Goal: Task Accomplishment & Management: Complete application form

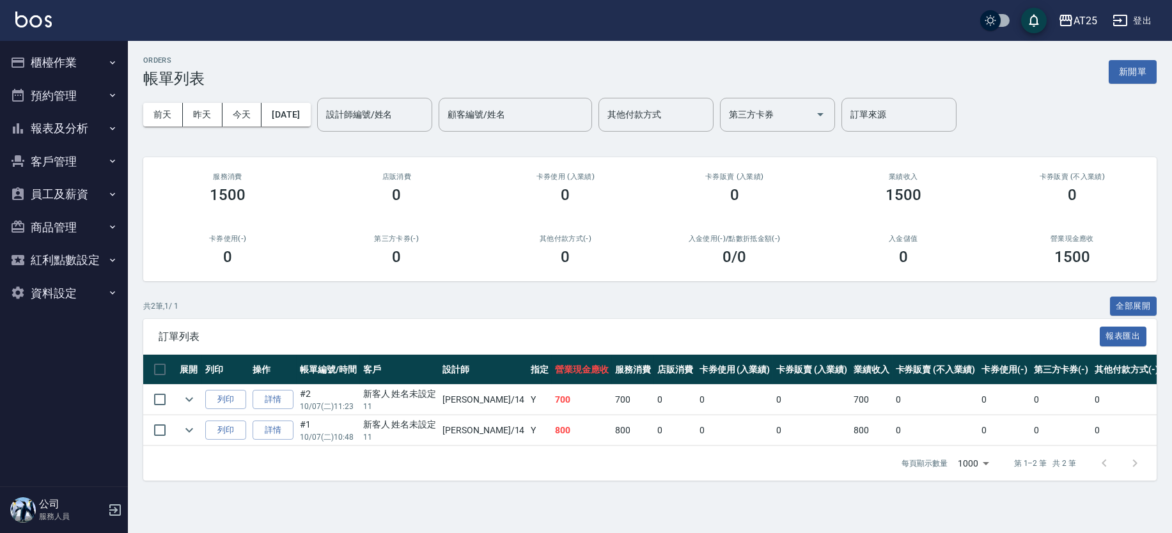
click at [52, 68] on button "櫃檯作業" at bounding box center [64, 62] width 118 height 33
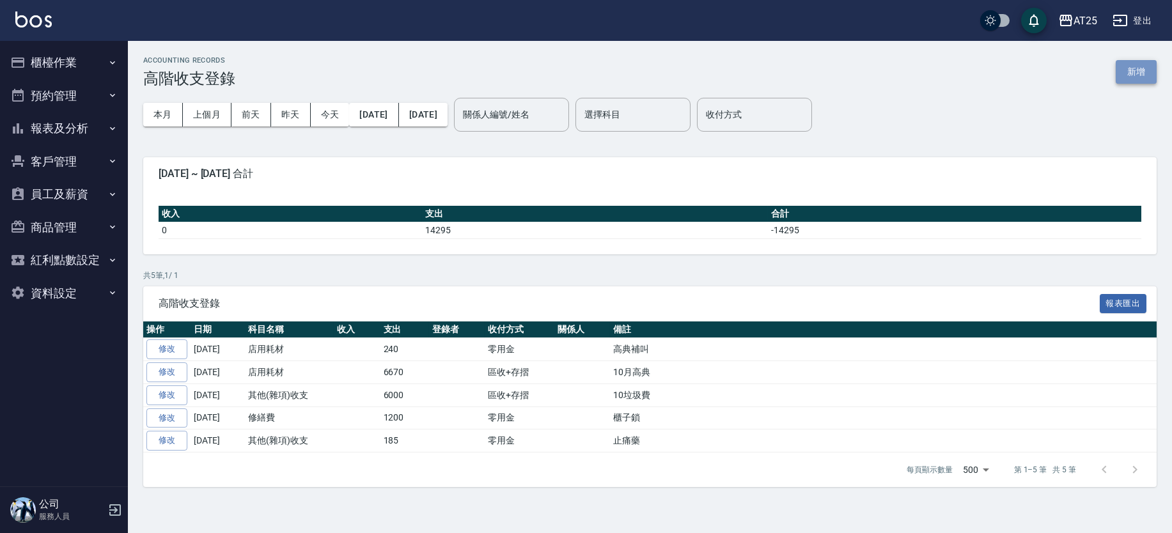
click at [1131, 74] on button "新增" at bounding box center [1135, 72] width 41 height 24
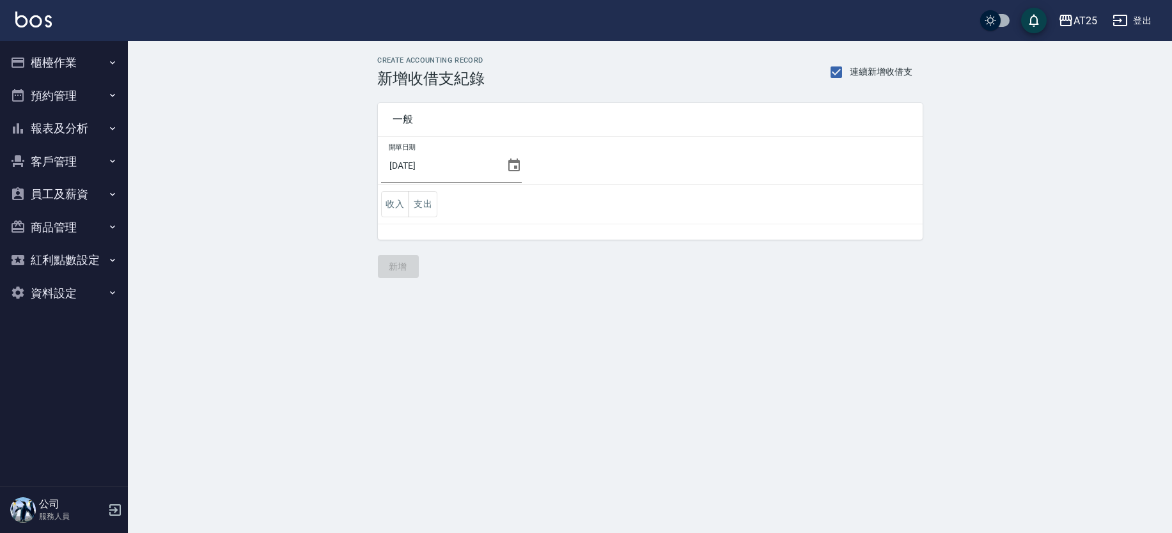
click at [375, 198] on div "一般 開單日期 2025/10/07 收入 支出" at bounding box center [642, 164] width 560 height 152
click at [373, 192] on div "一般 開單日期 2025/10/07 收入 支出" at bounding box center [642, 164] width 560 height 152
click at [389, 199] on button "收入" at bounding box center [395, 204] width 29 height 26
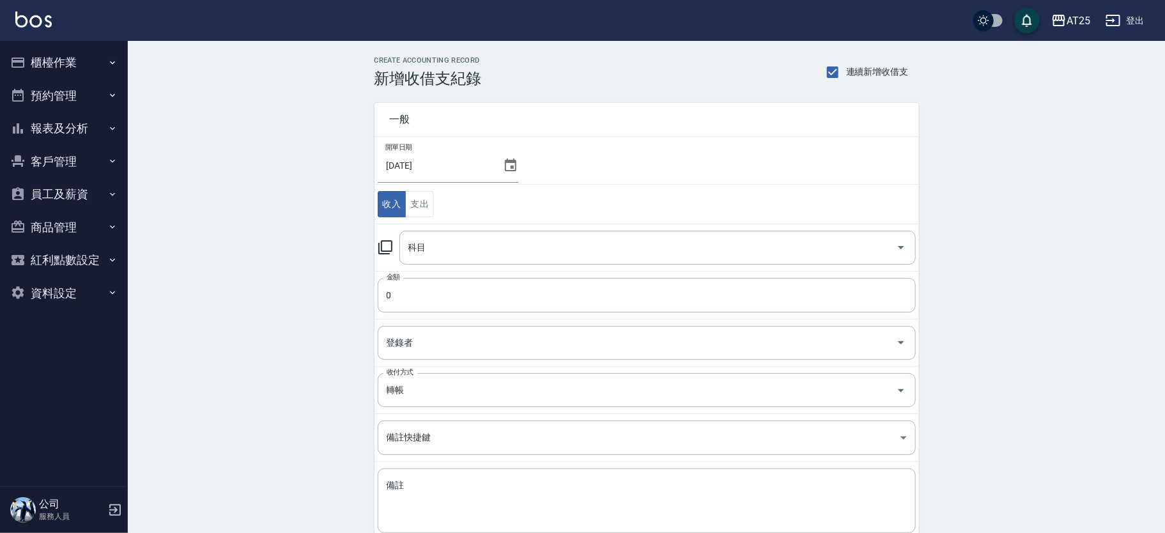
click at [469, 248] on input "科目" at bounding box center [648, 248] width 486 height 22
drag, startPoint x: 916, startPoint y: 279, endPoint x: 914, endPoint y: 288, distance: 8.5
click at [914, 288] on td "金額 0 金額" at bounding box center [647, 295] width 545 height 48
click at [832, 249] on input "科目" at bounding box center [648, 248] width 486 height 22
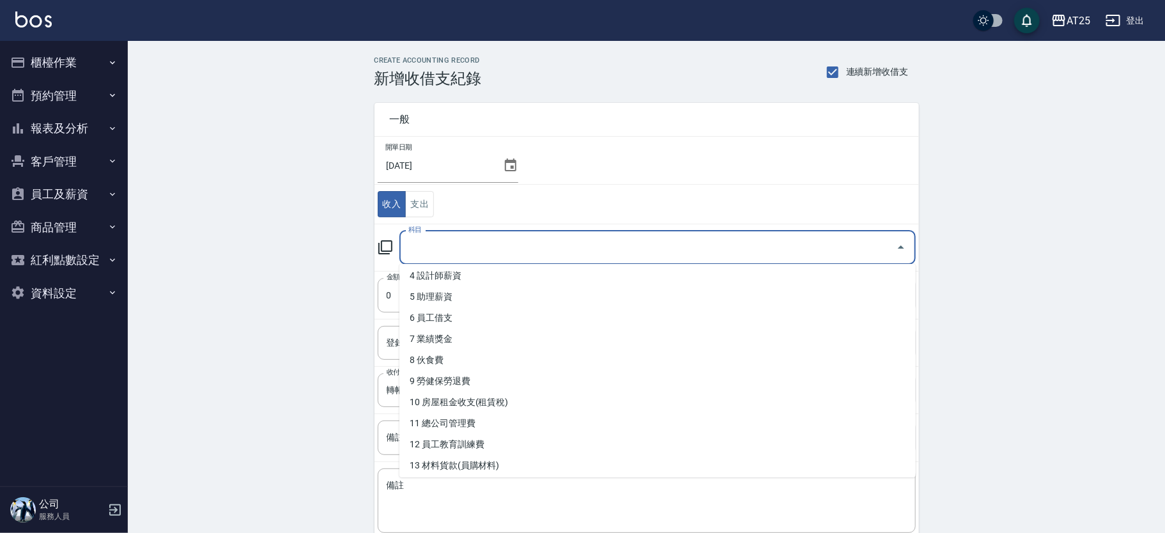
scroll to position [99, 0]
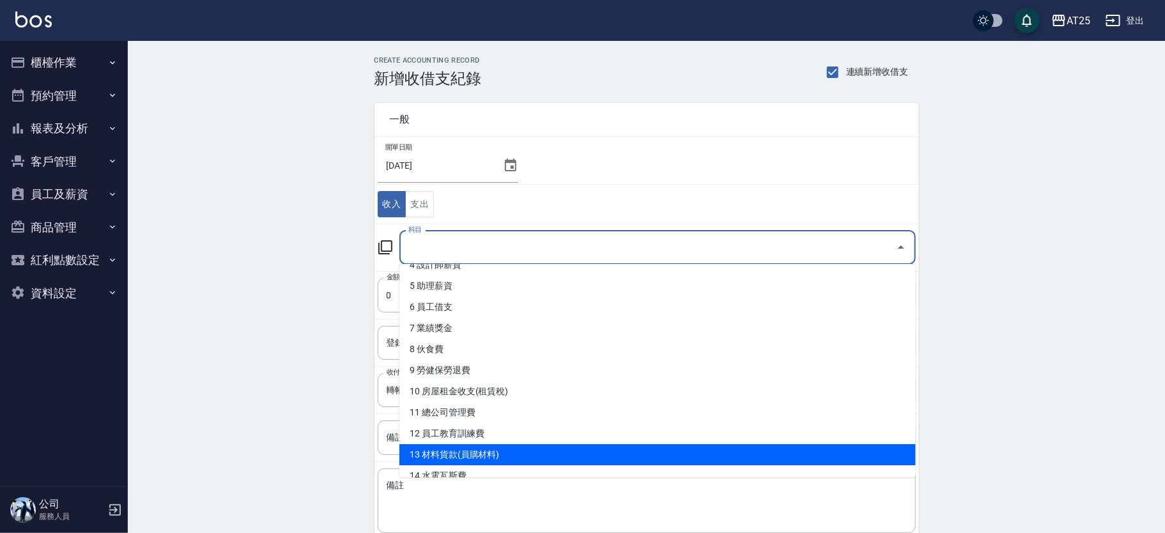
click at [691, 453] on li "13 材料貨款(員購材料)" at bounding box center [658, 454] width 517 height 21
type input "13 材料貨款(員購材料)"
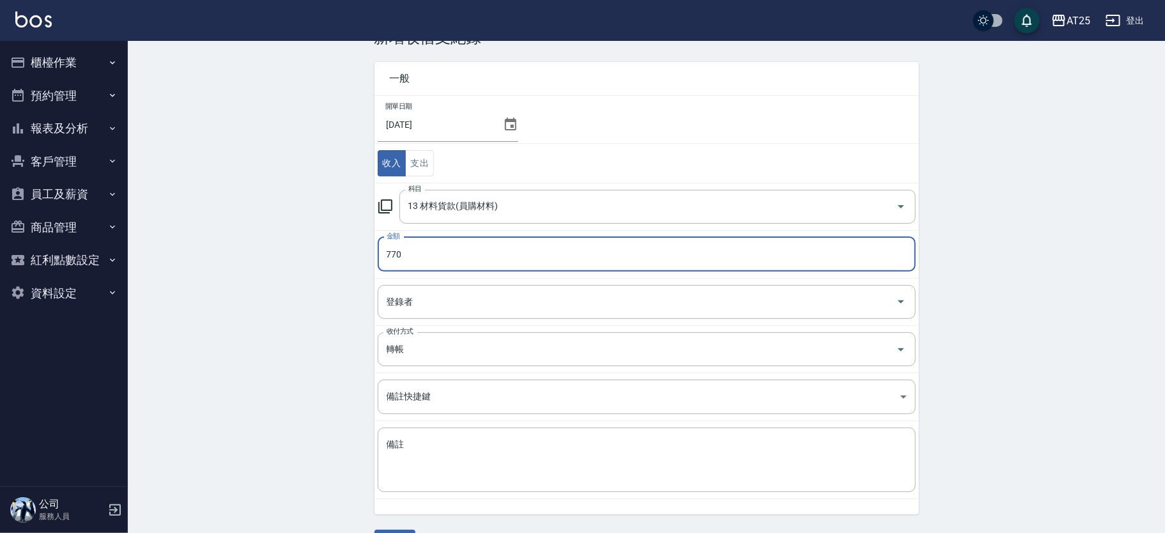
scroll to position [58, 0]
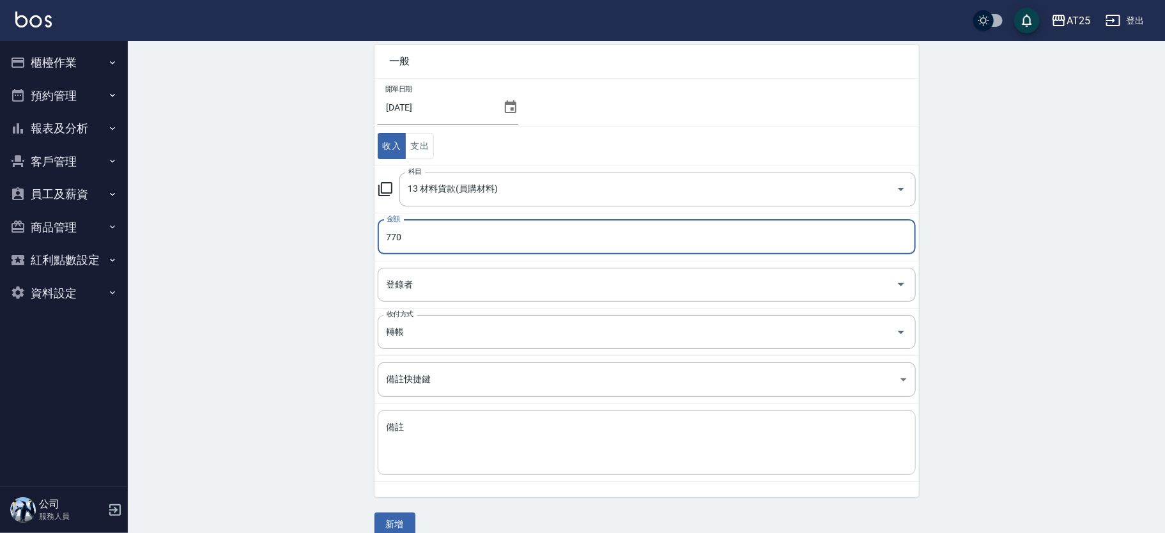
type input "770"
click at [521, 433] on textarea "備註" at bounding box center [647, 442] width 520 height 43
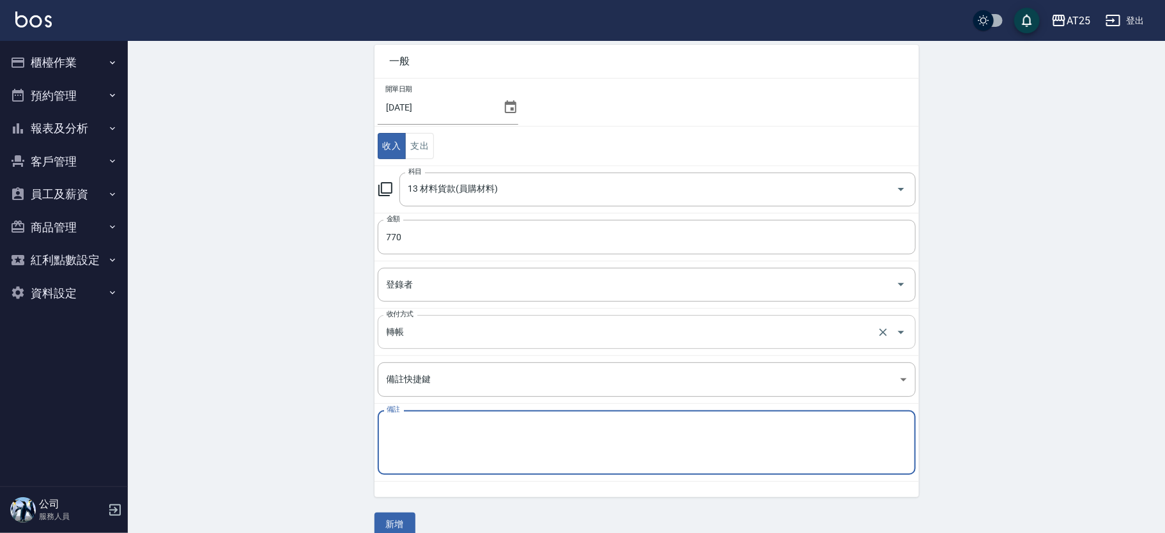
click at [430, 345] on div "轉帳 收付方式" at bounding box center [647, 332] width 538 height 34
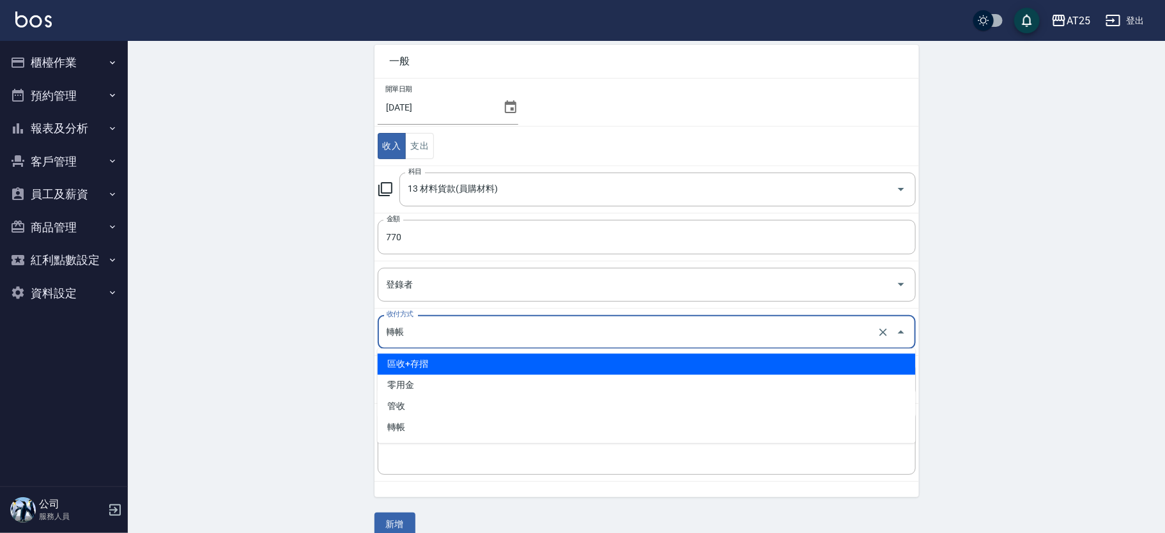
click at [426, 359] on li "區收+存摺" at bounding box center [647, 364] width 538 height 21
type input "區收+存摺"
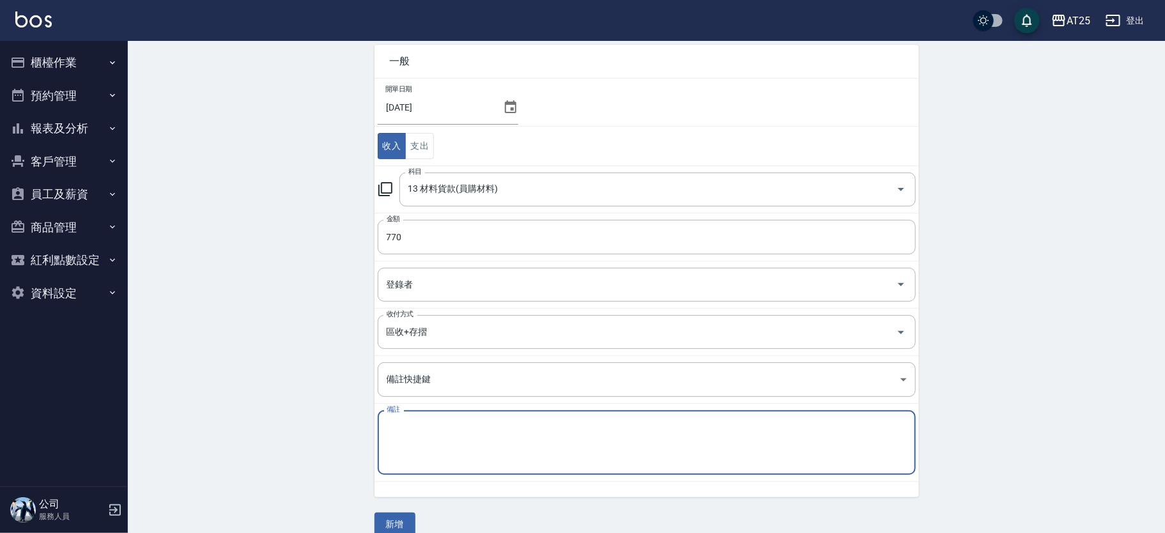
click at [437, 432] on textarea "備註" at bounding box center [647, 442] width 520 height 43
type textarea "勵馨美髮"
click at [398, 520] on button "新增" at bounding box center [395, 525] width 41 height 24
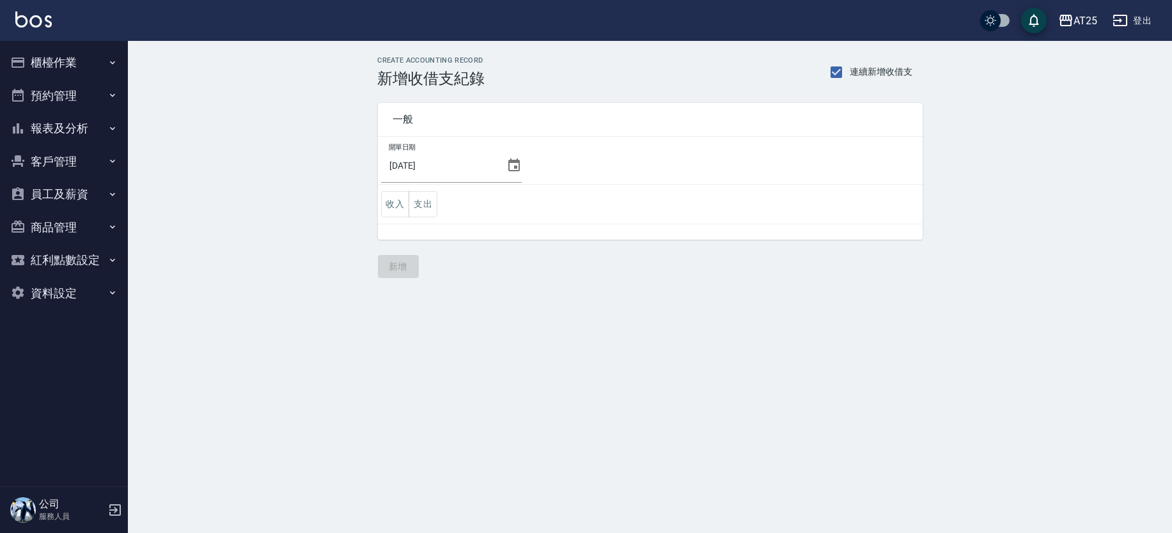
click at [71, 56] on button "櫃檯作業" at bounding box center [64, 62] width 118 height 33
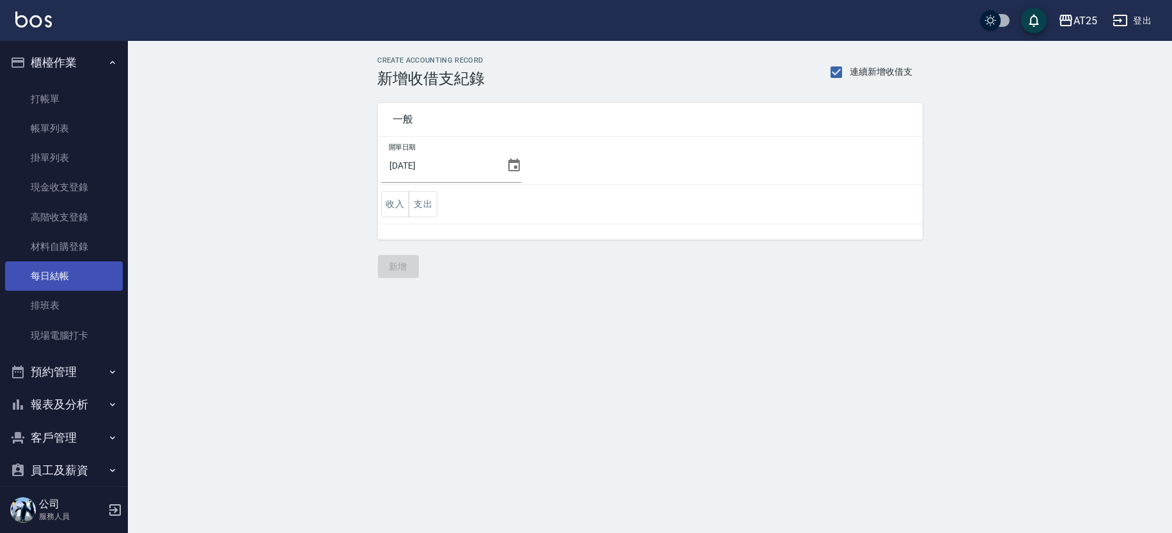
click at [75, 271] on link "每日結帳" at bounding box center [64, 275] width 118 height 29
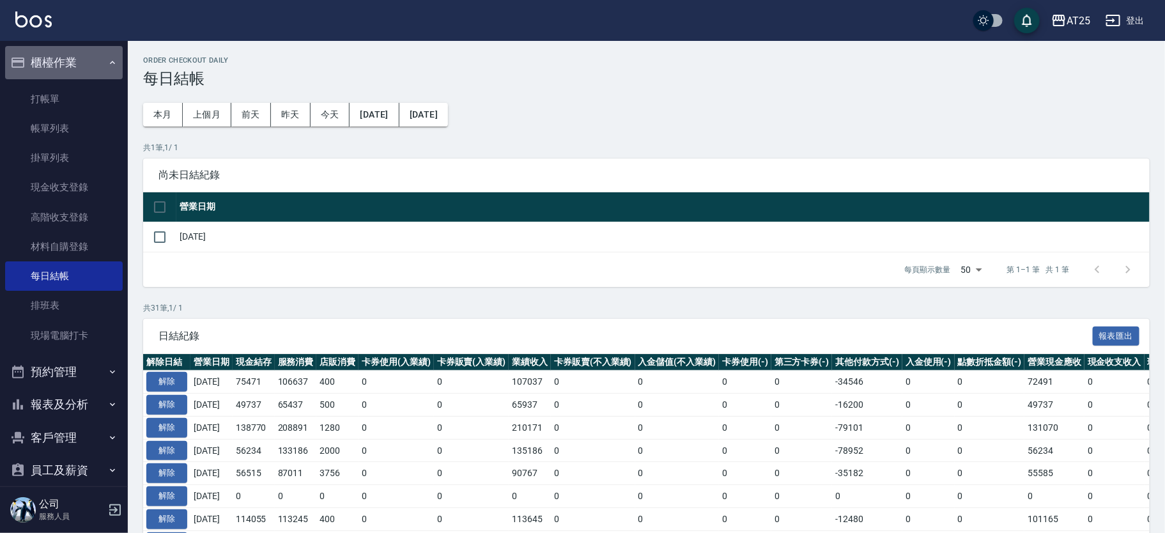
click at [92, 54] on button "櫃檯作業" at bounding box center [64, 62] width 118 height 33
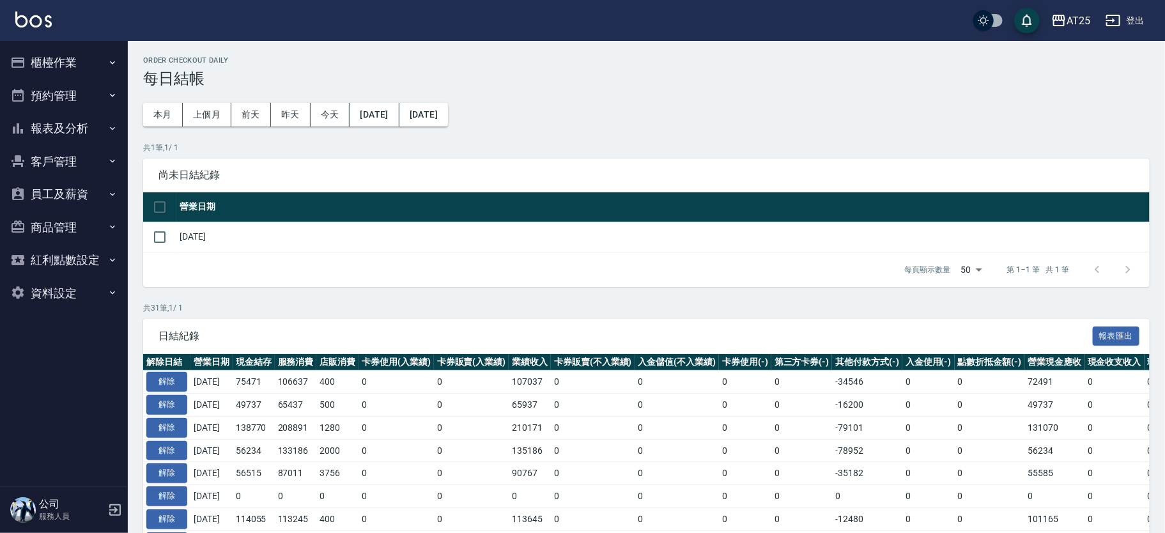
click at [89, 128] on button "報表及分析" at bounding box center [64, 128] width 118 height 33
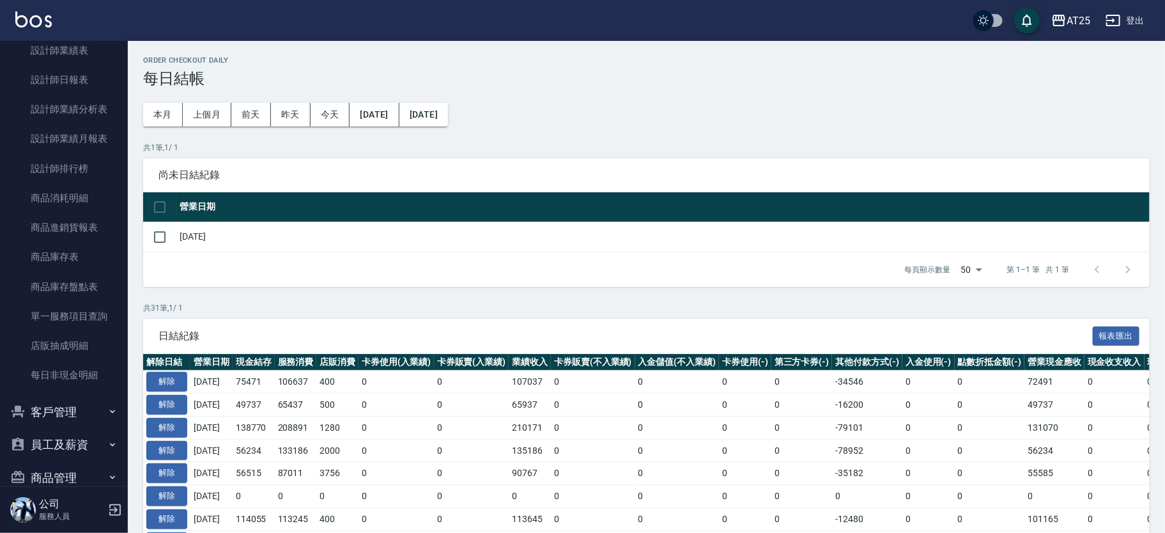
scroll to position [368, 0]
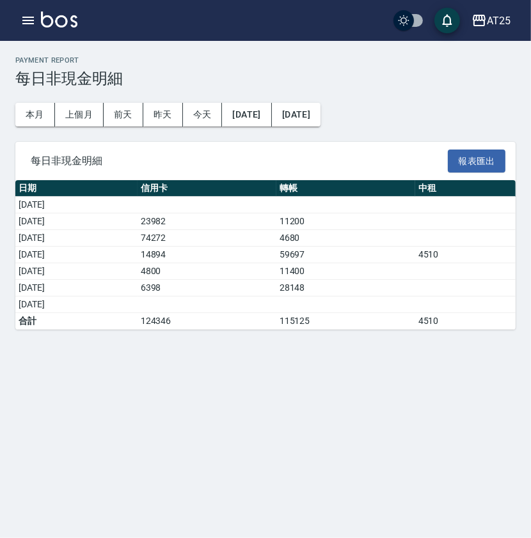
click at [355, 193] on th "轉帳" at bounding box center [345, 188] width 139 height 17
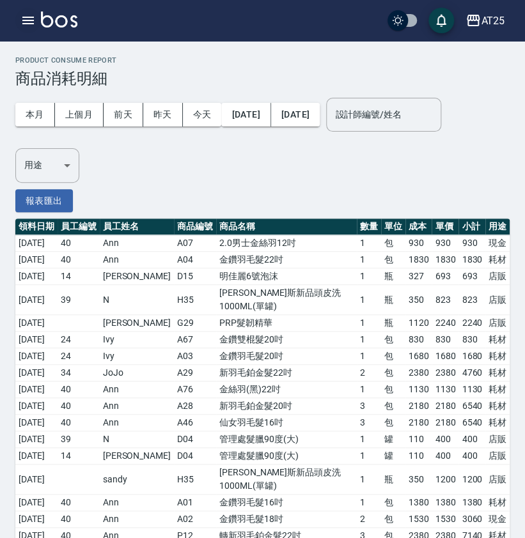
click at [38, 22] on button "button" at bounding box center [28, 21] width 26 height 26
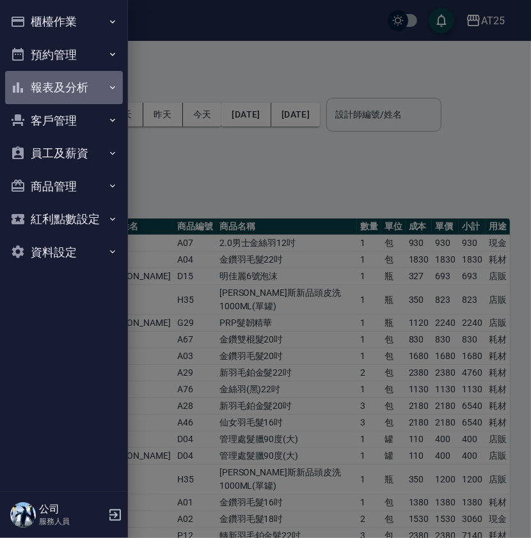
click at [110, 82] on icon "button" at bounding box center [112, 87] width 10 height 10
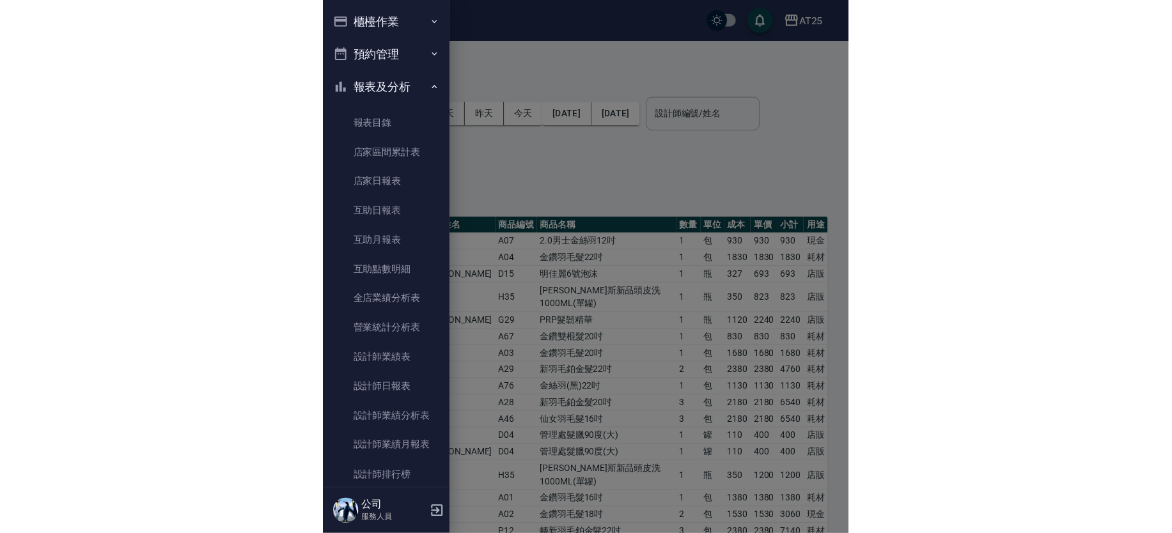
scroll to position [393, 0]
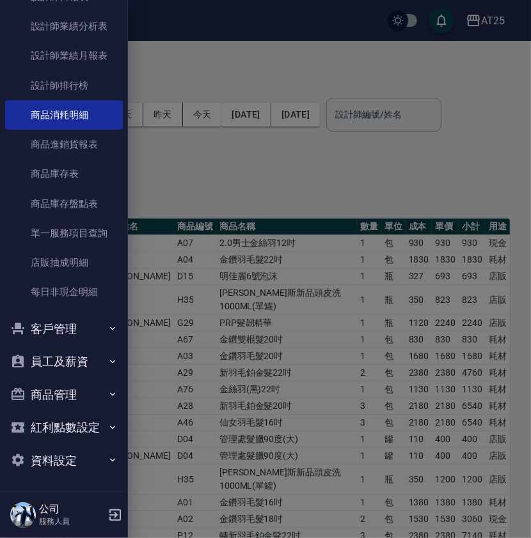
click at [355, 101] on div at bounding box center [265, 269] width 531 height 538
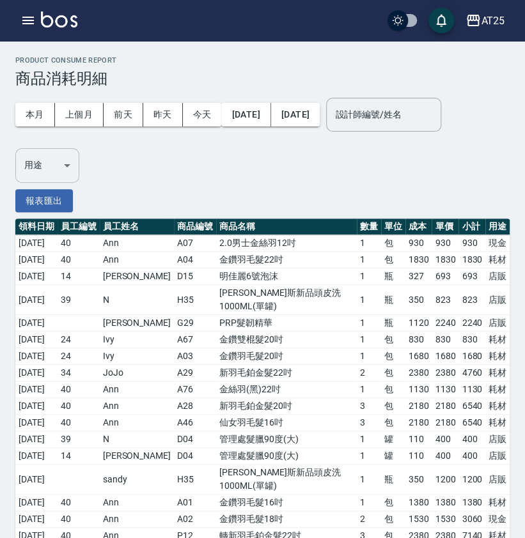
click at [62, 155] on body "AT25 登出 櫃檯作業 打帳單 帳單列表 掛單列表 現金收支登錄 高階收支登錄 材料自購登錄 每日結帳 排班表 現場電腦打卡 預約管理 預約管理 單日預約紀…" at bounding box center [262, 428] width 525 height 856
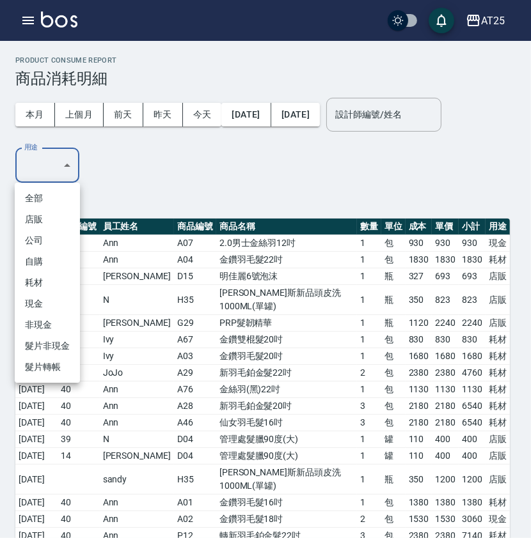
click at [43, 283] on li "耗材" at bounding box center [47, 282] width 65 height 21
type input "耗材"
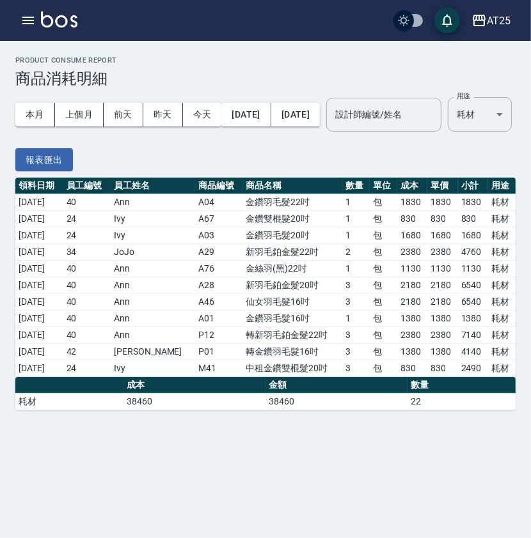
click at [245, 327] on td "金鑽羽毛髮16吋" at bounding box center [292, 319] width 100 height 17
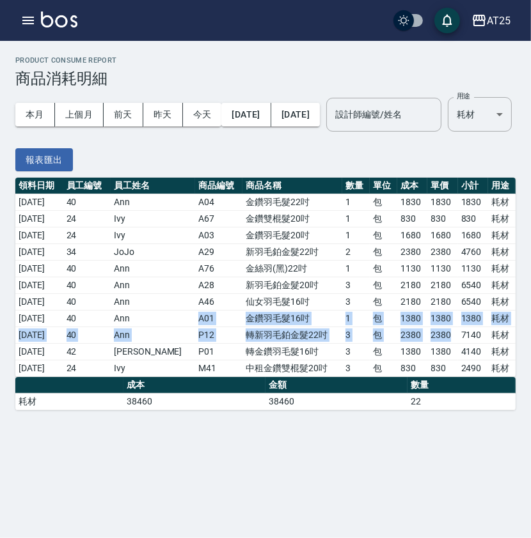
drag, startPoint x: 160, startPoint y: 352, endPoint x: 420, endPoint y: 380, distance: 261.8
click at [446, 374] on tbody "2025/10/02 40 Ann A04 金鑽羽毛髮22吋 1 包 1830 1830 1830 耗材 2025/10/03 24 Ivy A67 金鑽雙棍…" at bounding box center [265, 285] width 500 height 183
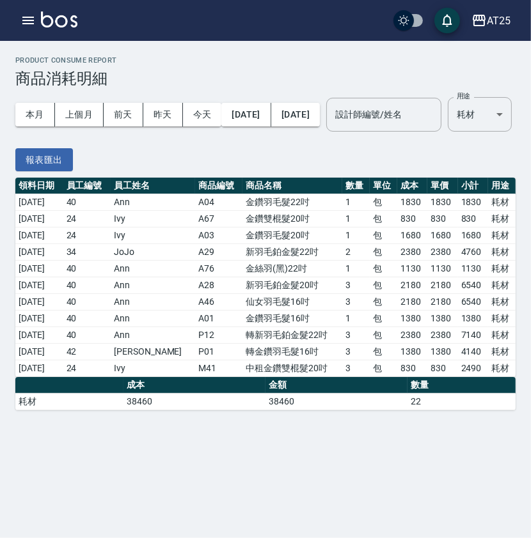
click at [369, 377] on td "包" at bounding box center [382, 369] width 27 height 17
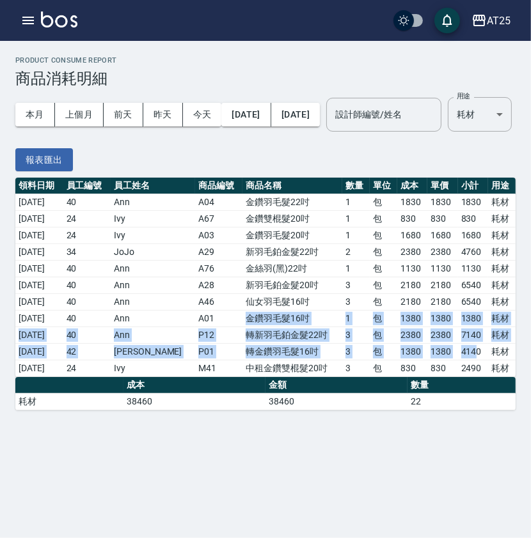
drag, startPoint x: 218, startPoint y: 353, endPoint x: 472, endPoint y: 387, distance: 256.7
click at [472, 377] on tbody "2025/10/02 40 Ann A04 金鑽羽毛髮22吋 1 包 1830 1830 1830 耗材 2025/10/03 24 Ivy A67 金鑽雙棍…" at bounding box center [265, 285] width 500 height 183
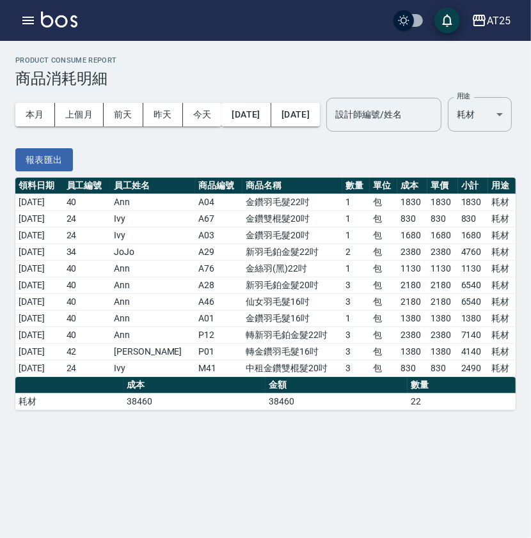
click at [392, 178] on div "本月 上個月 前天 昨天 今天 2025/10/01 2025/10/07 設計師編號/姓名 設計師編號/姓名 用途 耗材 耗材 用途 報表匯出" at bounding box center [265, 133] width 500 height 90
click at [357, 327] on td "1" at bounding box center [355, 319] width 27 height 17
drag, startPoint x: 440, startPoint y: 163, endPoint x: 520, endPoint y: 157, distance: 80.1
click at [440, 142] on div "本月 上個月 前天 昨天 今天 2025/10/01 2025/10/07 設計師編號/姓名 設計師編號/姓名 用途 耗材 耗材 用途" at bounding box center [263, 115] width 496 height 54
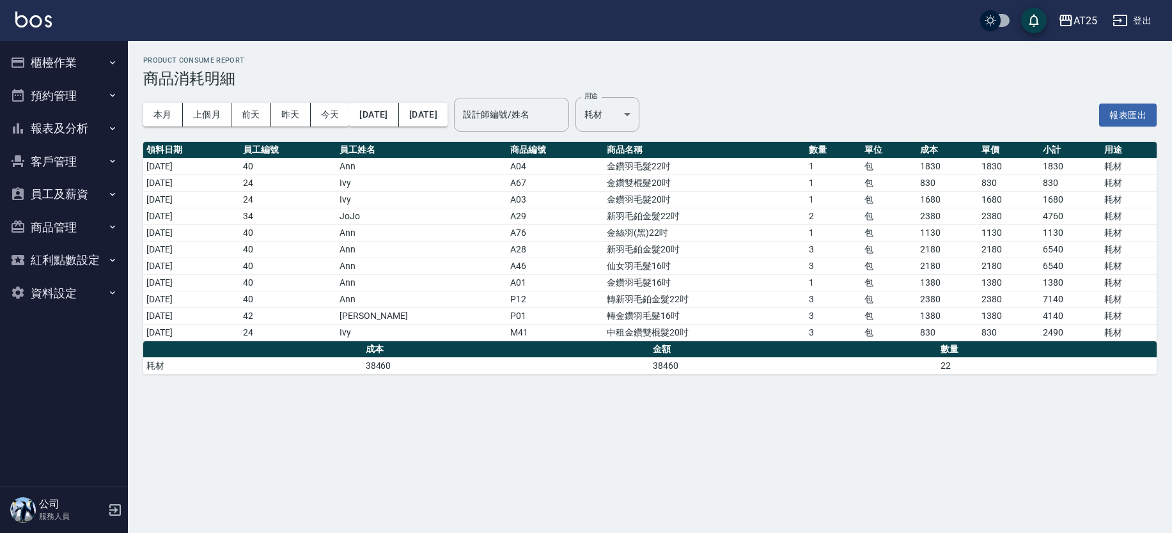
click at [743, 63] on h2 "Product Consume Report" at bounding box center [649, 60] width 1013 height 8
click at [322, 327] on td "24" at bounding box center [288, 332] width 97 height 17
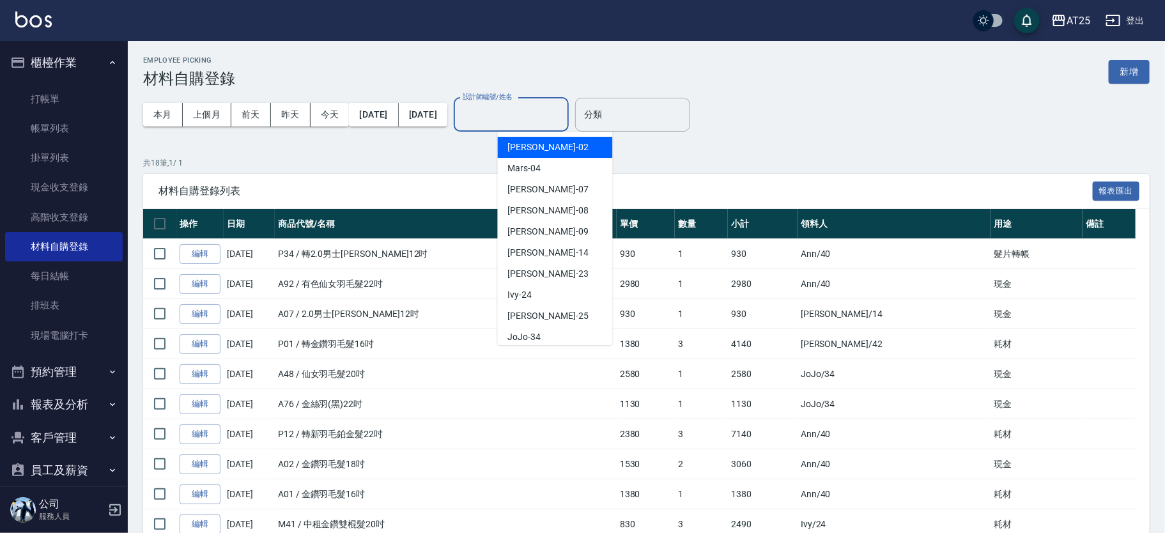
drag, startPoint x: 116, startPoint y: 70, endPoint x: 834, endPoint y: 289, distance: 750.4
click at [818, 288] on div "Employee Picking 材料自購登錄 新增 本月 上個月 [DATE] [DATE] [DATE] [DATE] [DATE] 設計師編號/姓名 設…" at bounding box center [647, 443] width 1038 height 805
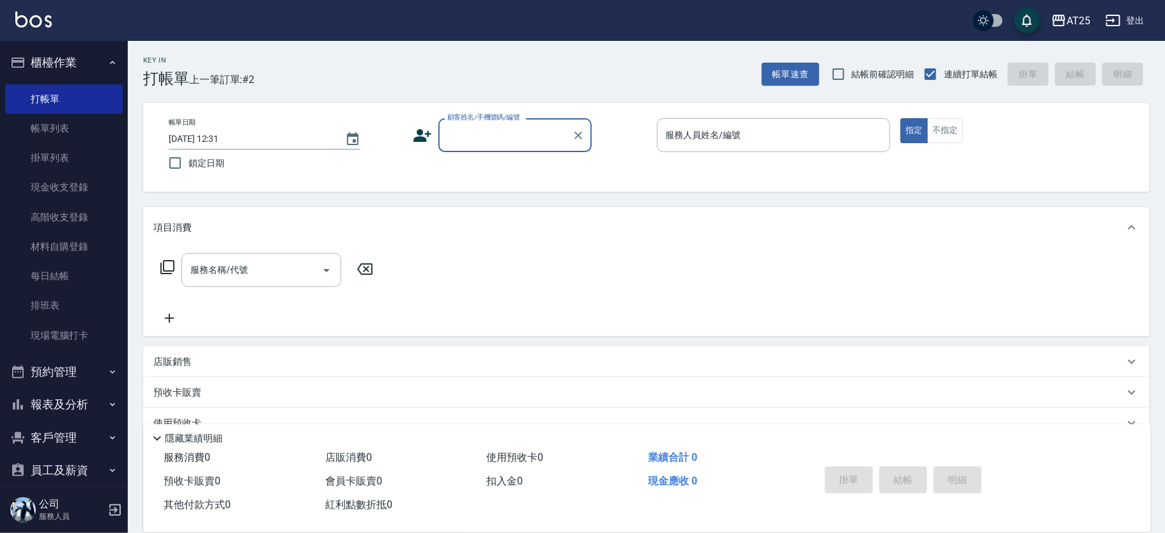
click at [502, 116] on label "顧客姓名/手機號碼/編號" at bounding box center [483, 118] width 73 height 10
click at [502, 124] on input "顧客姓名/手機號碼/編號" at bounding box center [505, 135] width 123 height 22
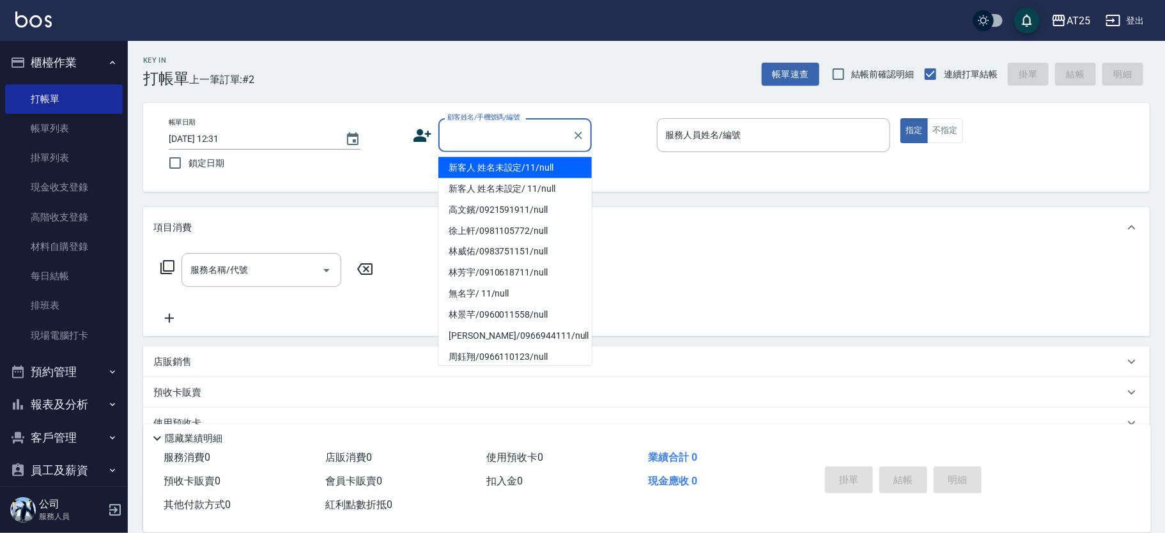
click at [532, 165] on li "新客人 姓名未設定/11/null" at bounding box center [515, 167] width 153 height 21
type input "新客人 姓名未設定/11/null"
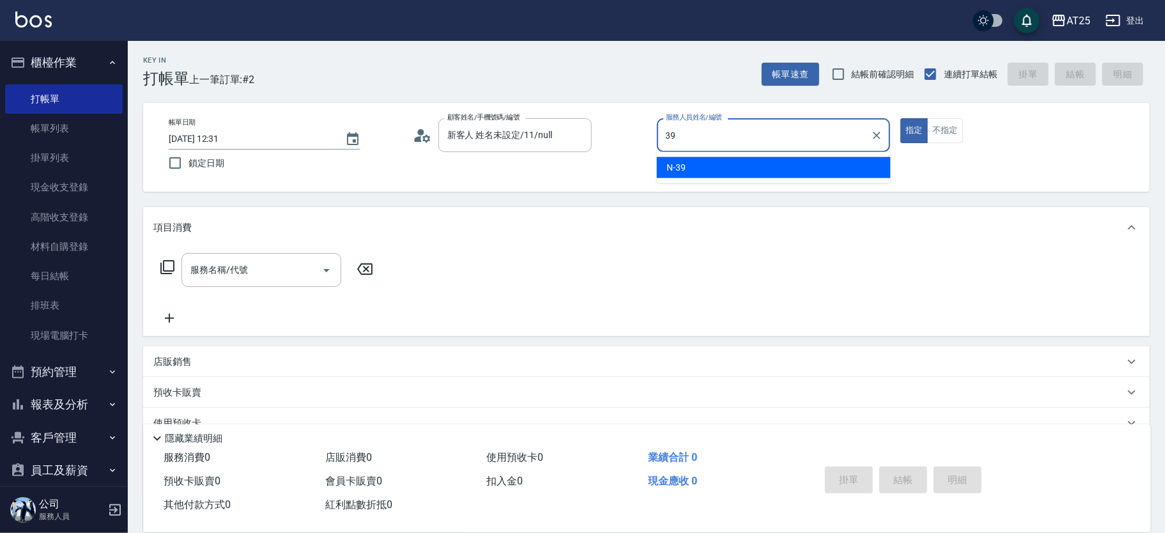
type input "N-39"
type button "true"
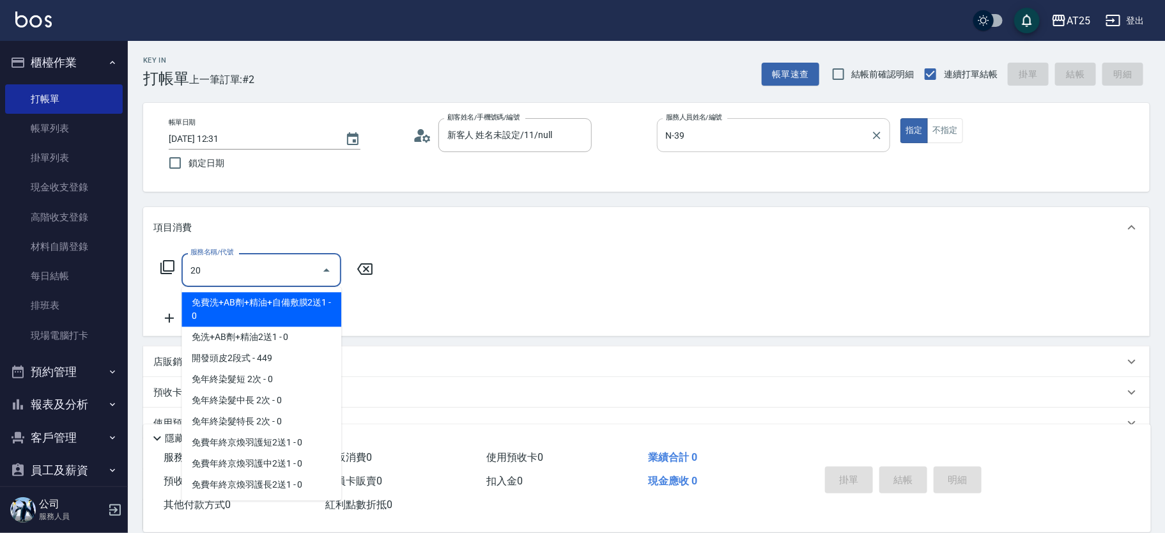
type input "201"
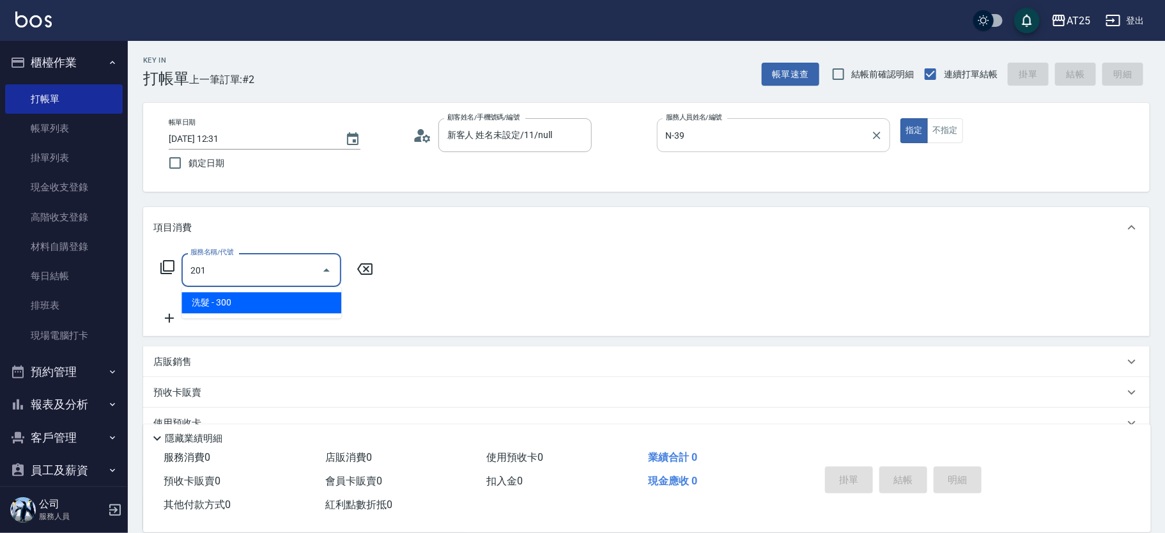
type input "30"
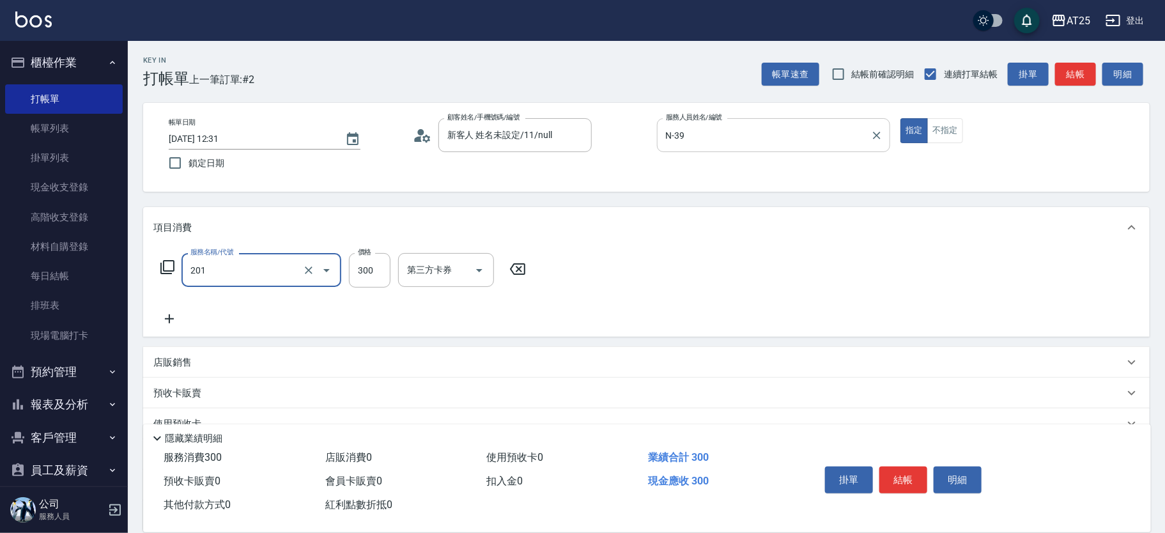
type input "洗髮(201)"
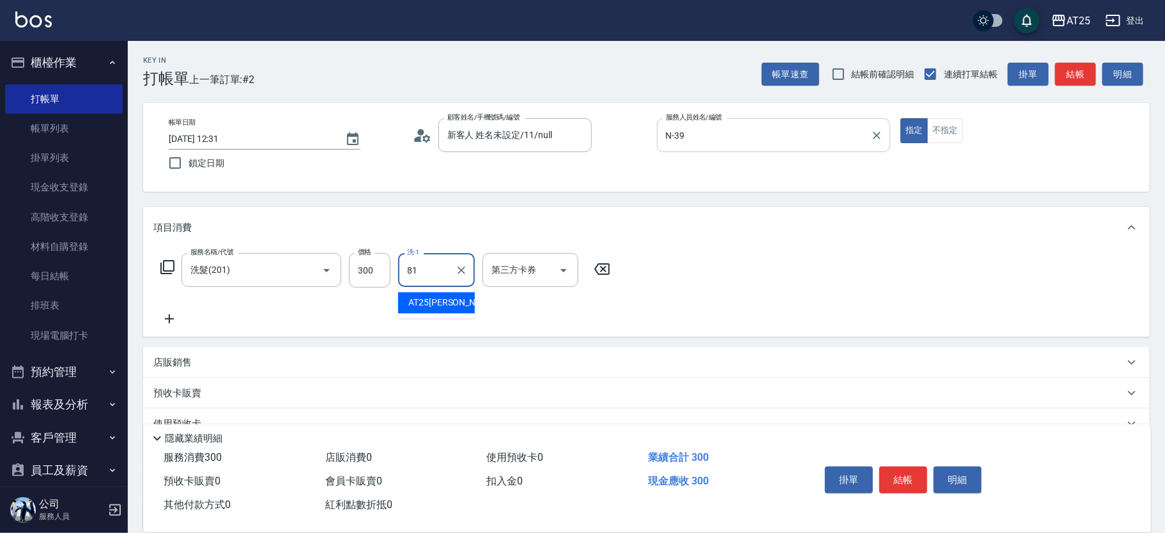
type input "AT25小伶-81"
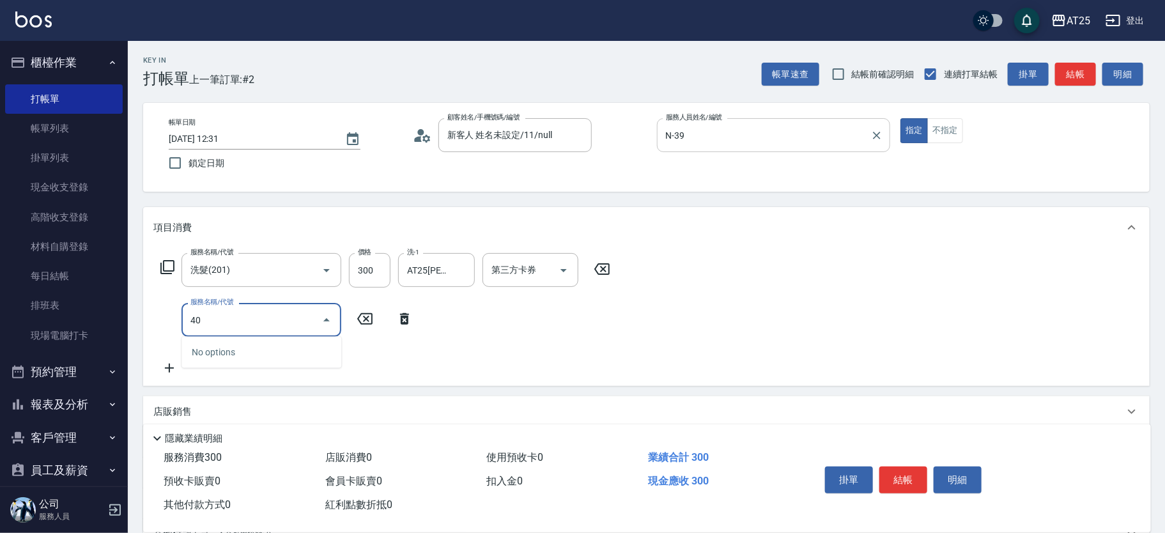
type input "401"
type input "60"
type input "剪髮(401)"
type input "20"
type input "50"
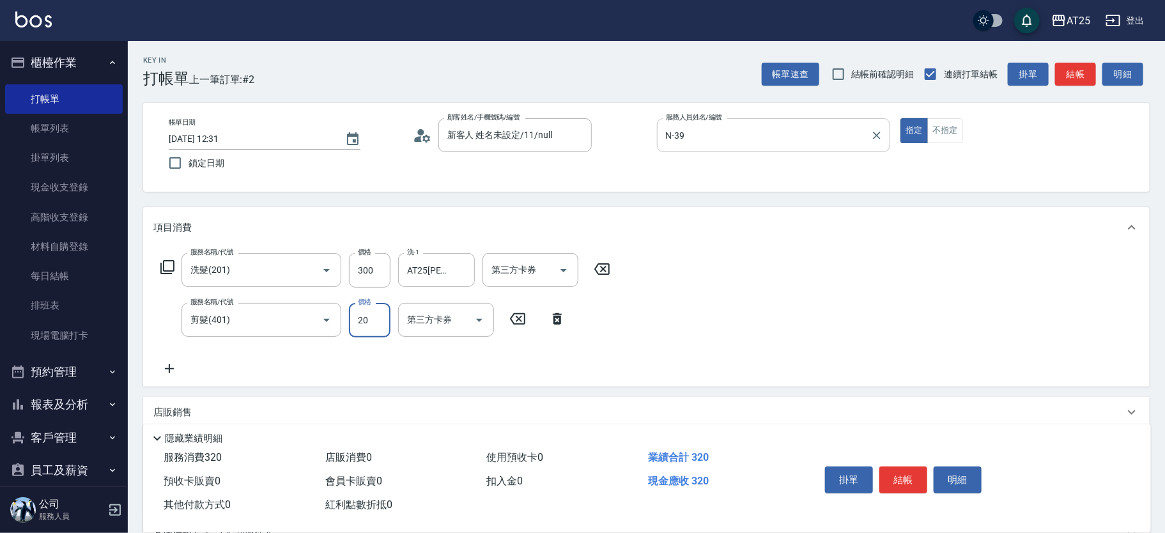
type input "200"
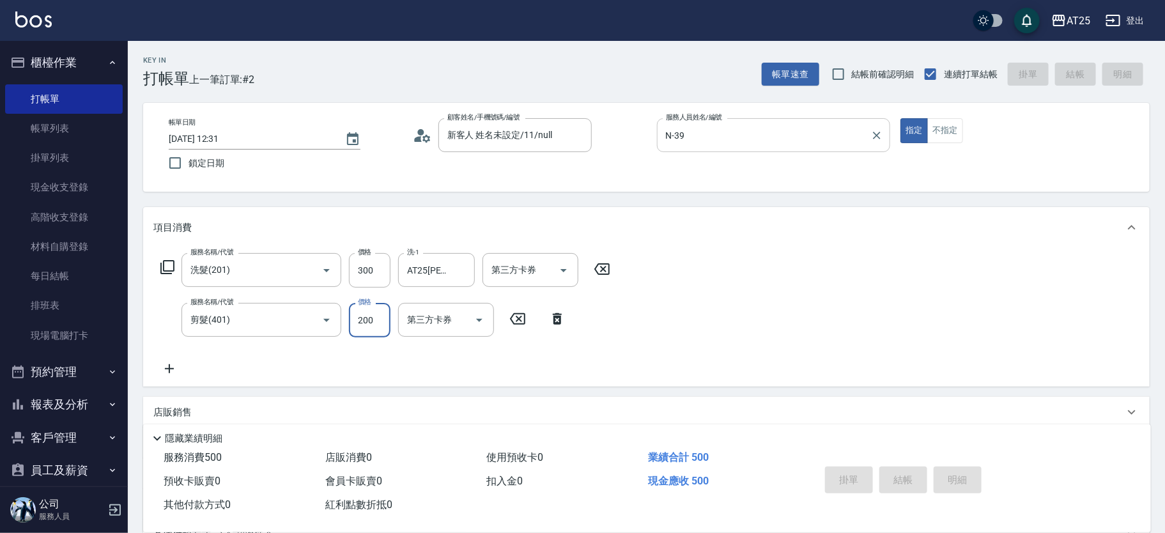
type input "2025/10/07 13:59"
type input "0"
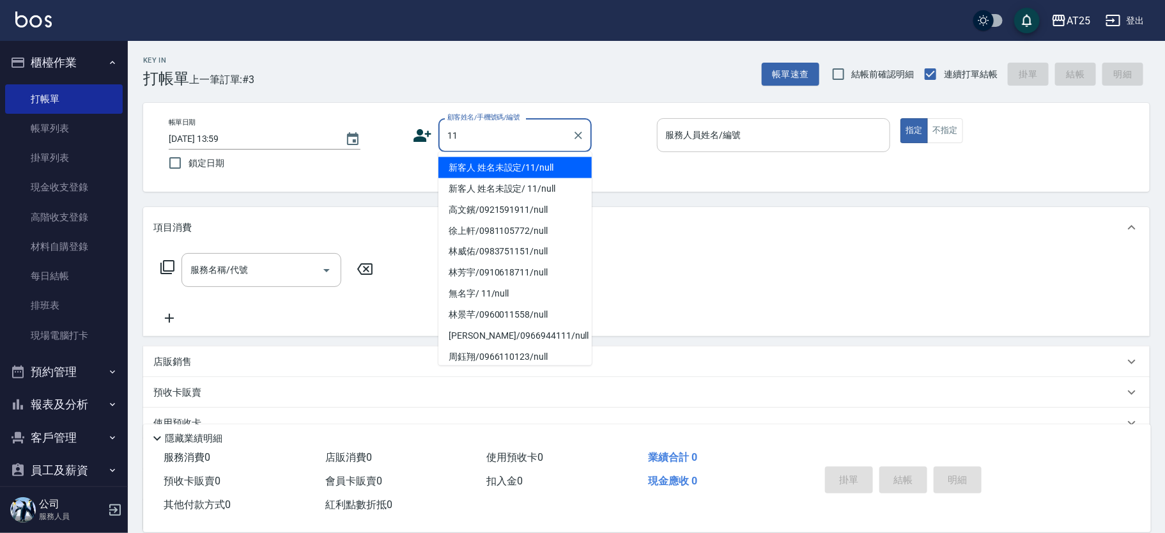
type input "新客人 姓名未設定/11/null"
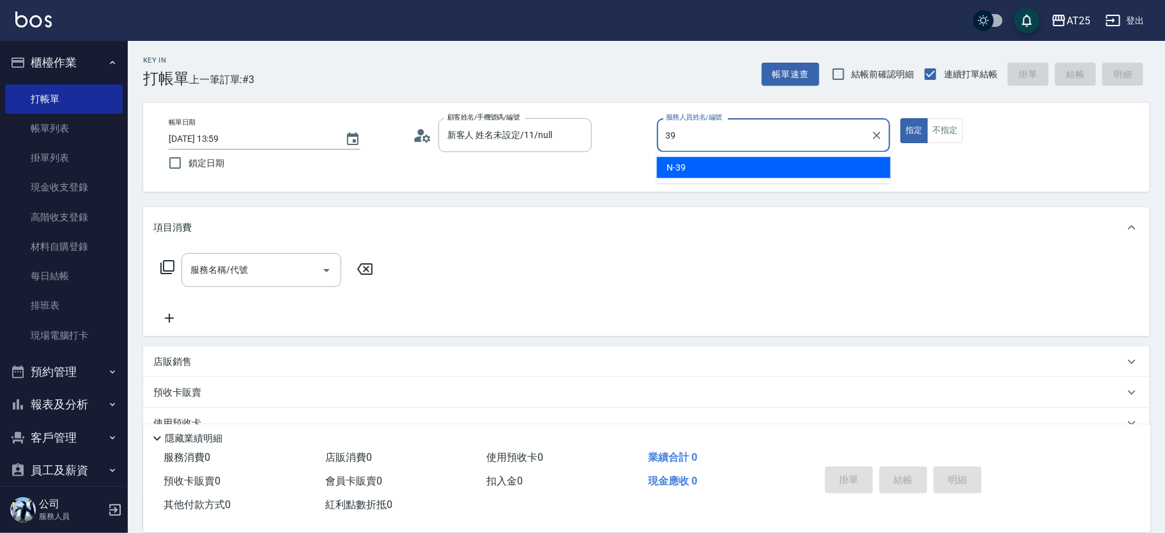
type input "N-39"
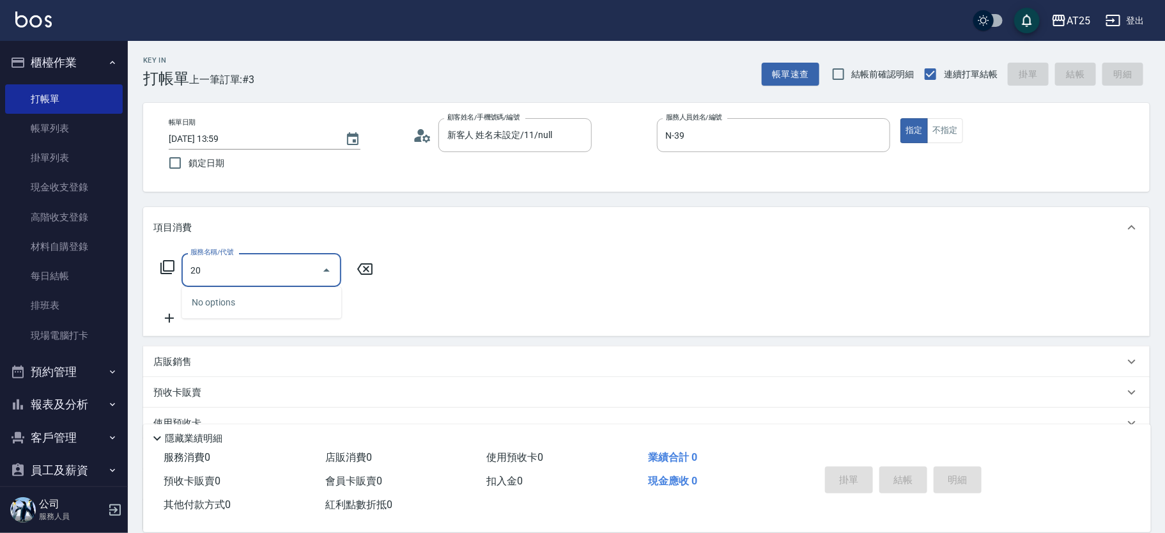
type input "201"
type input "30"
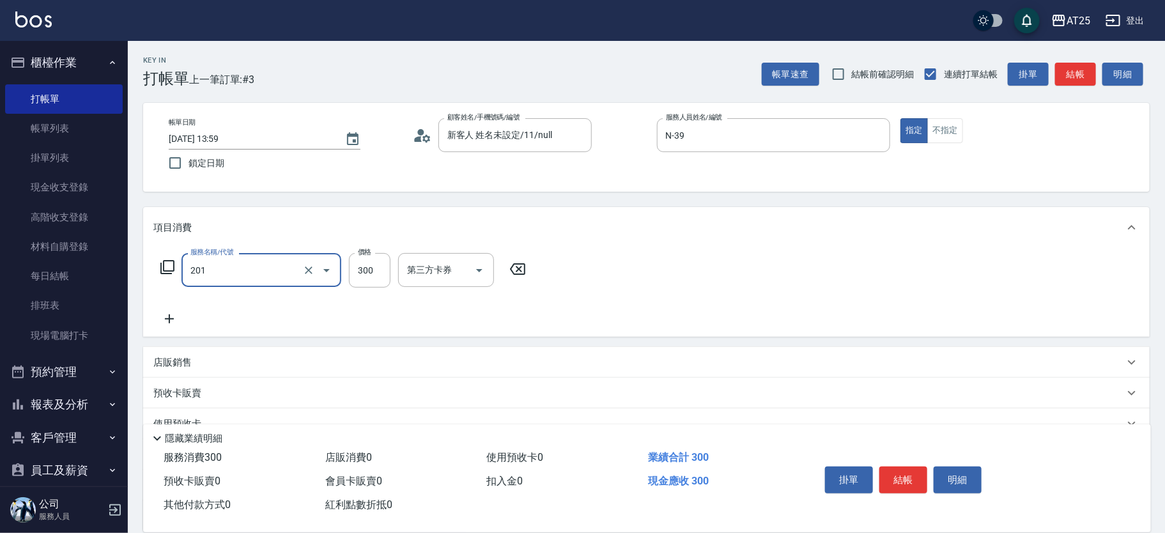
type input "洗髮(201)"
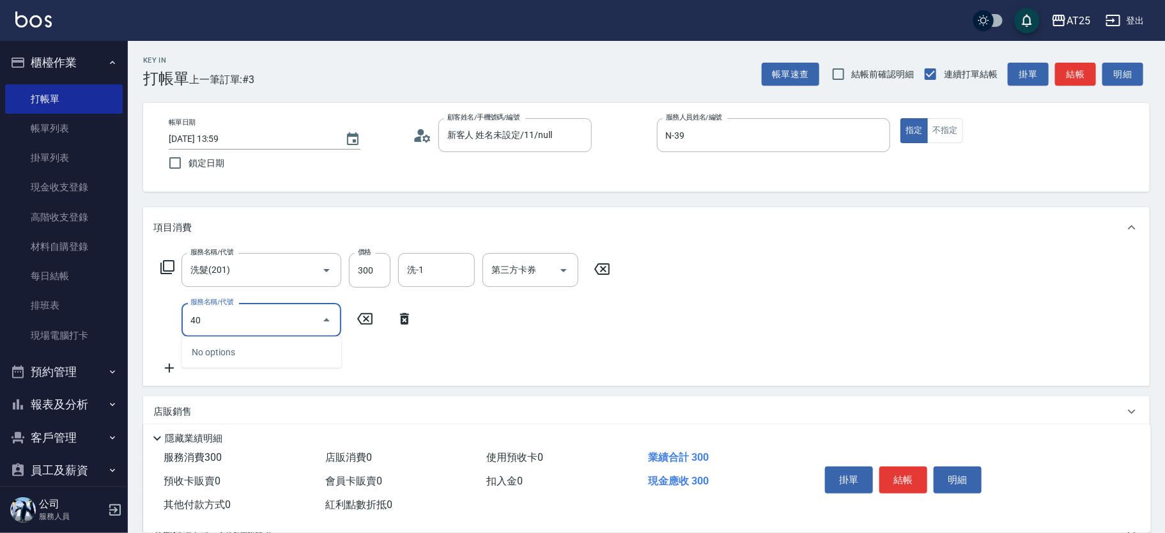
type input "401"
type input "60"
type input "剪髮(401)"
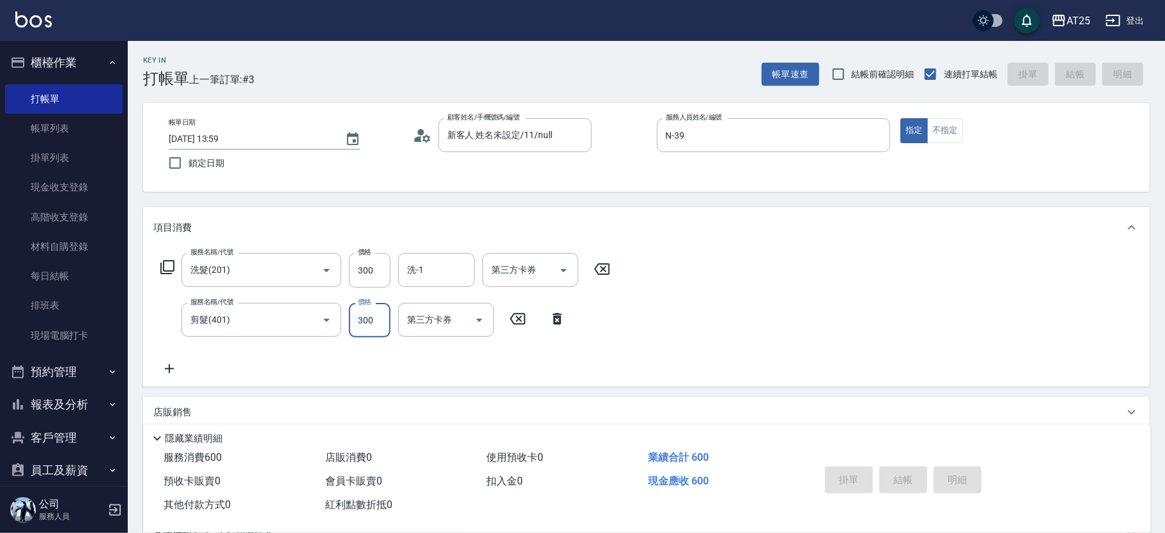
type input "0"
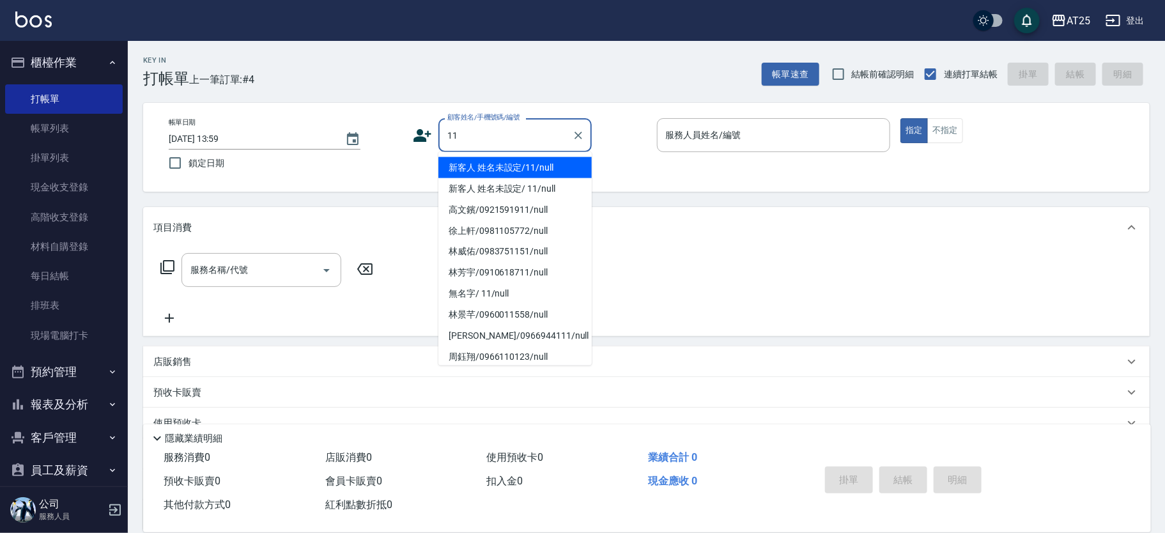
type input "新客人 姓名未設定/11/null"
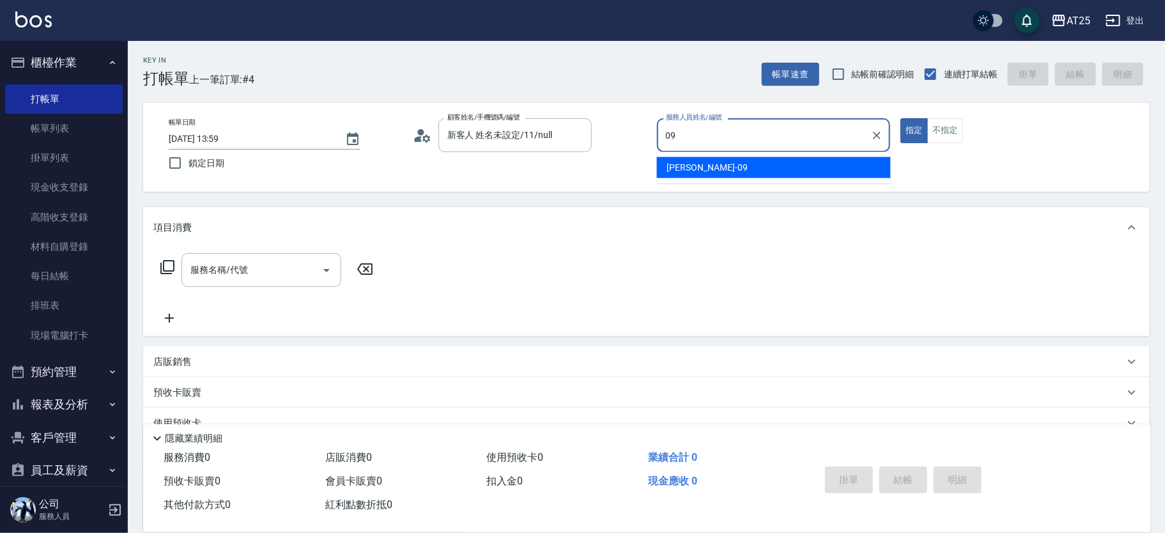
type input "Kevin-09"
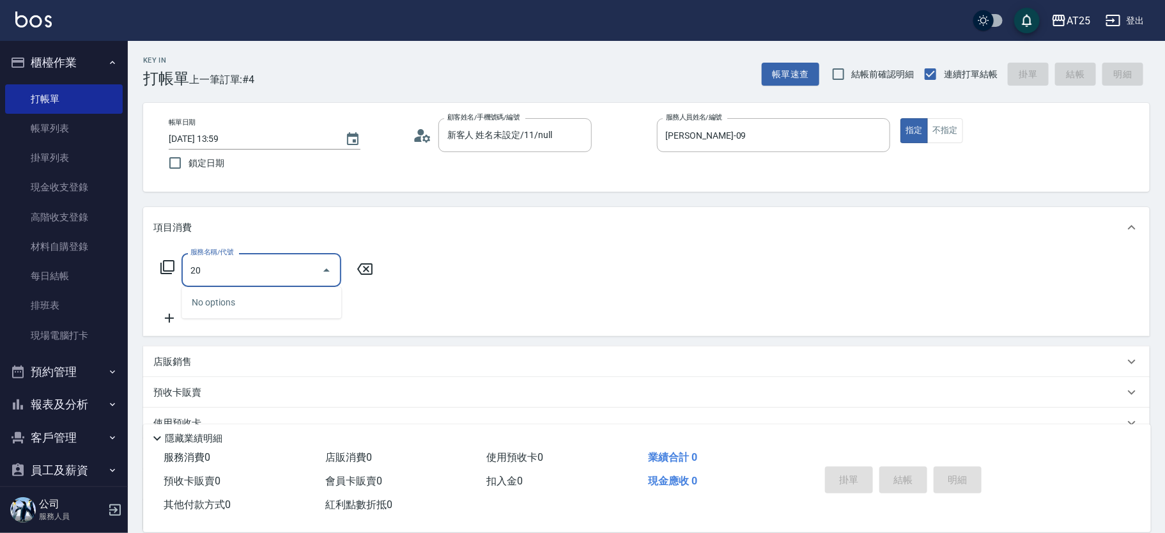
type input "201"
type input "30"
type input "洗髮(201)"
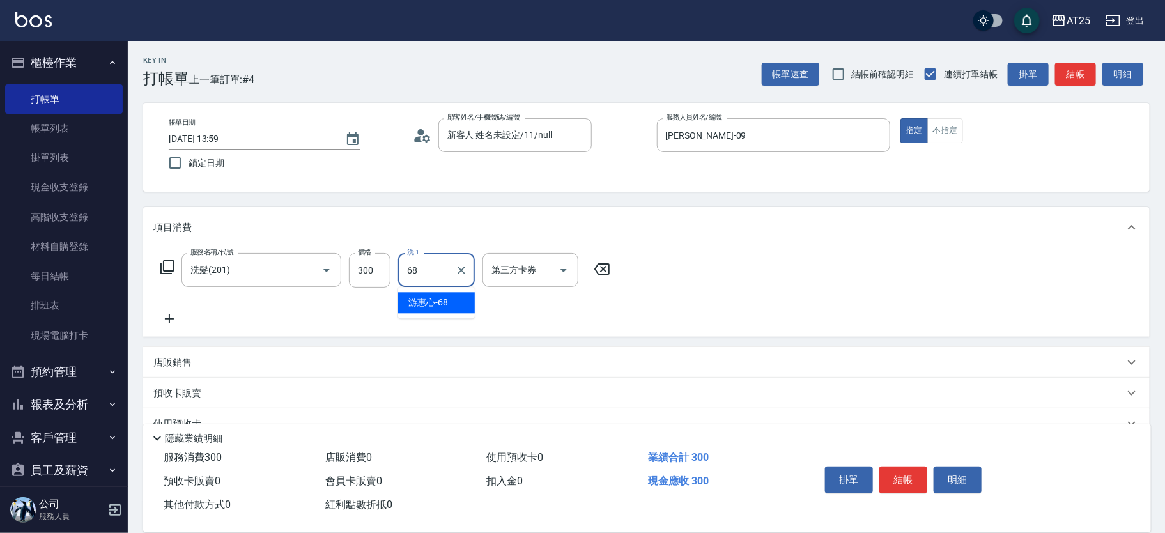
type input "游惠心-68"
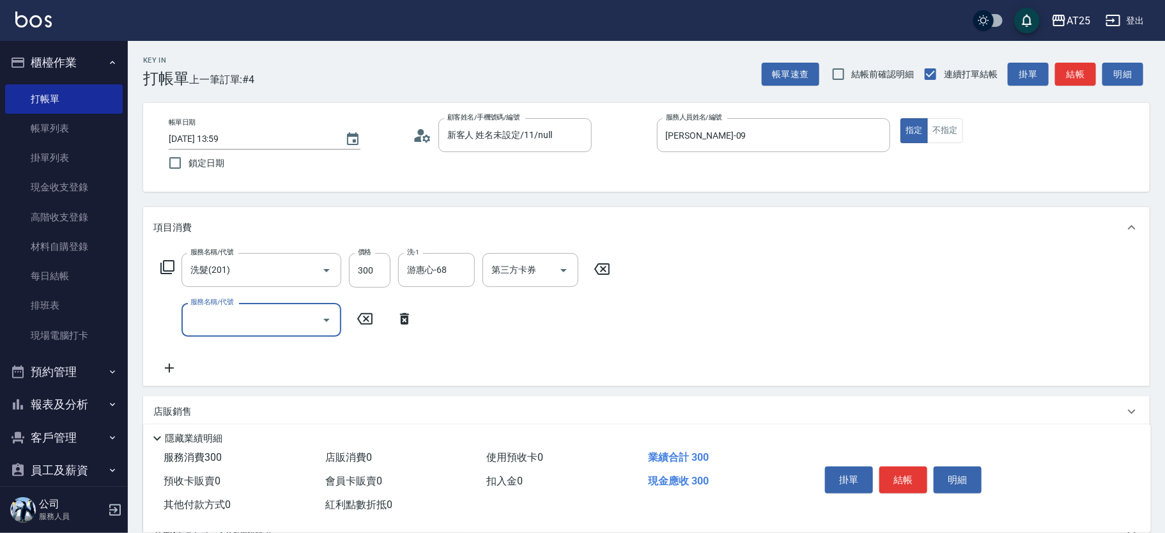
type input "0"
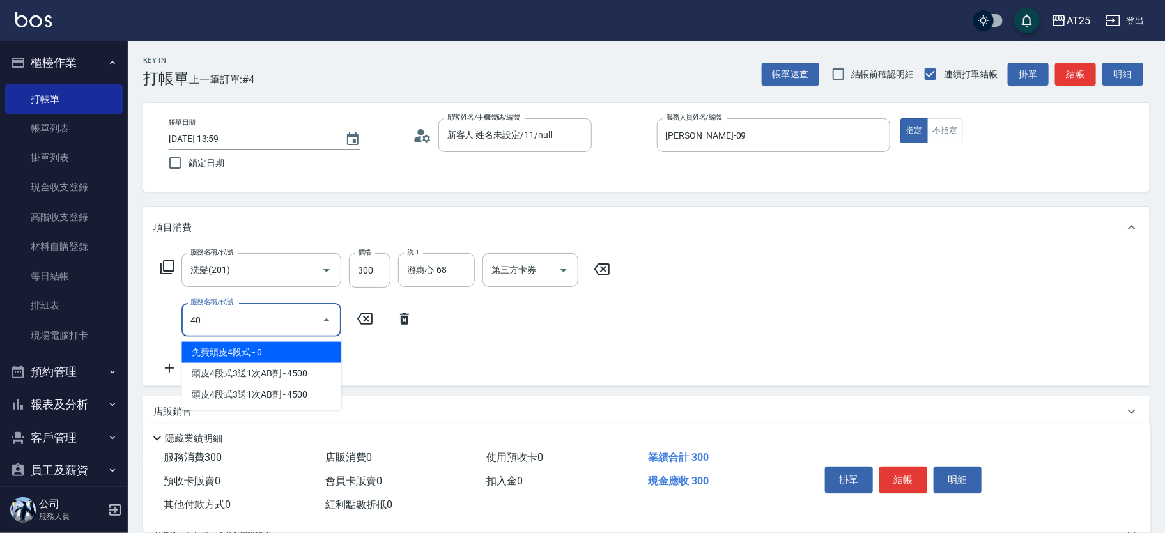
type input "401"
type input "60"
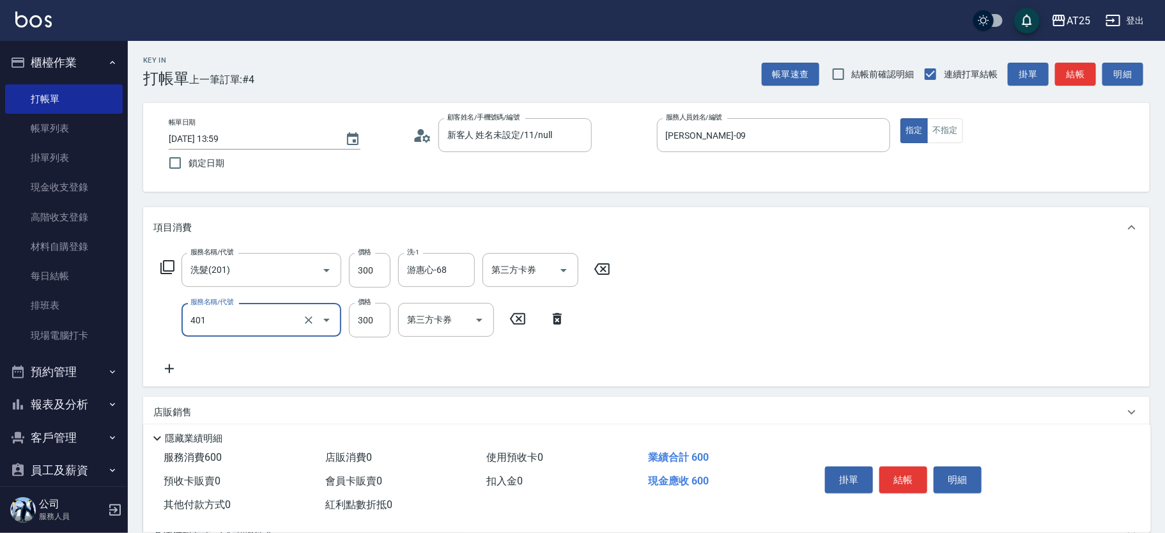
type input "剪髮(401)"
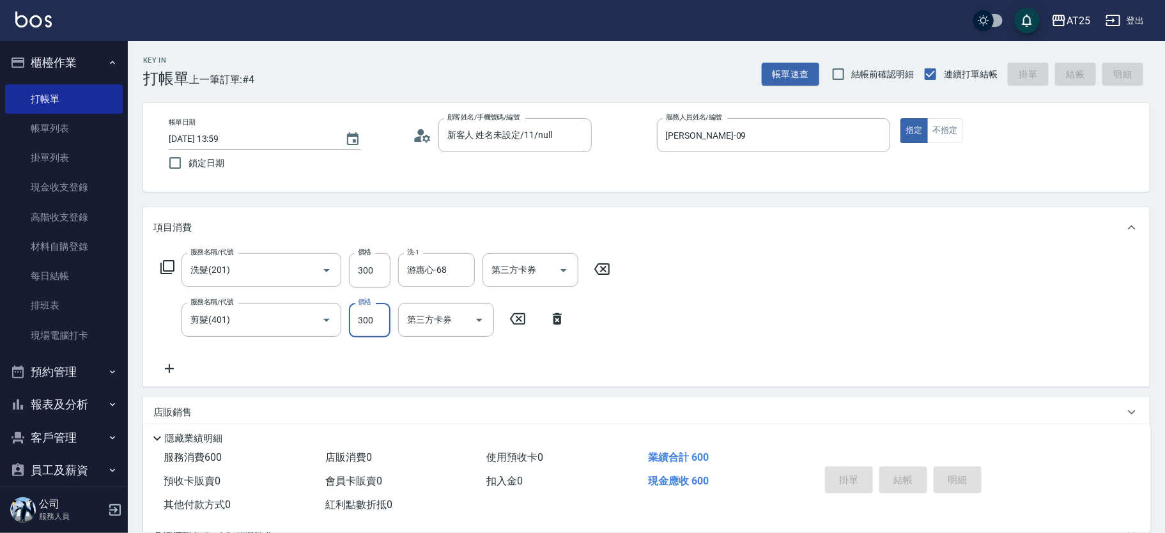
type input "0"
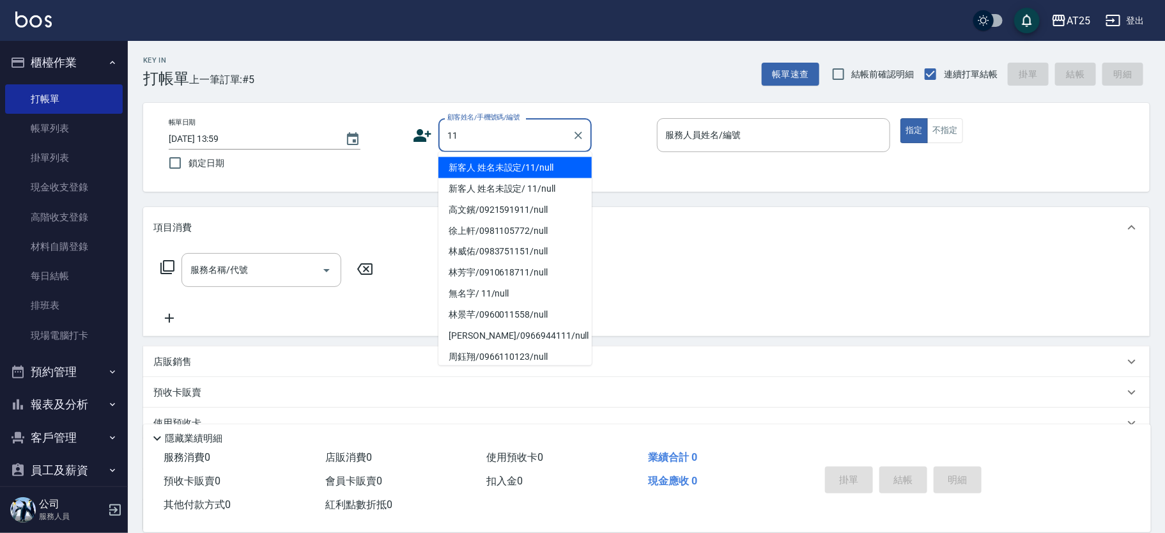
type input "新客人 姓名未設定/11/null"
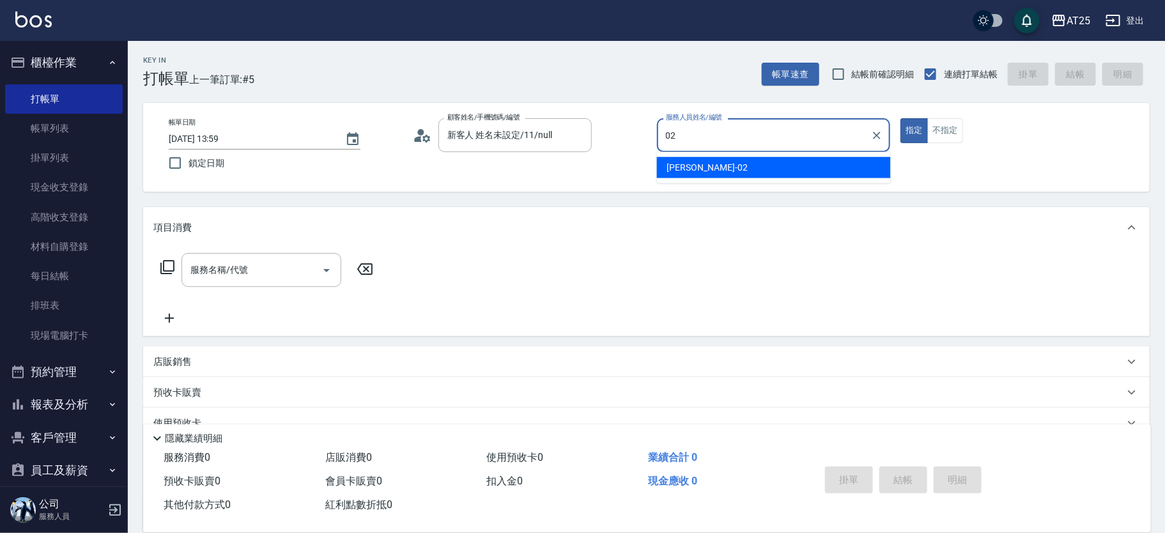
type input "Vivian-02"
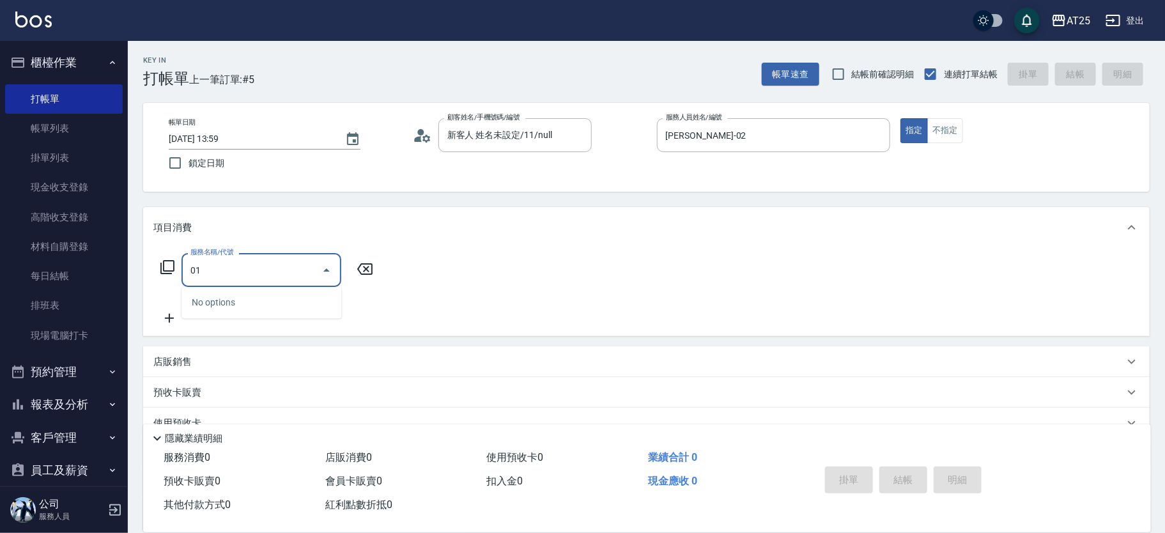
type input "0"
type input "201"
type input "30"
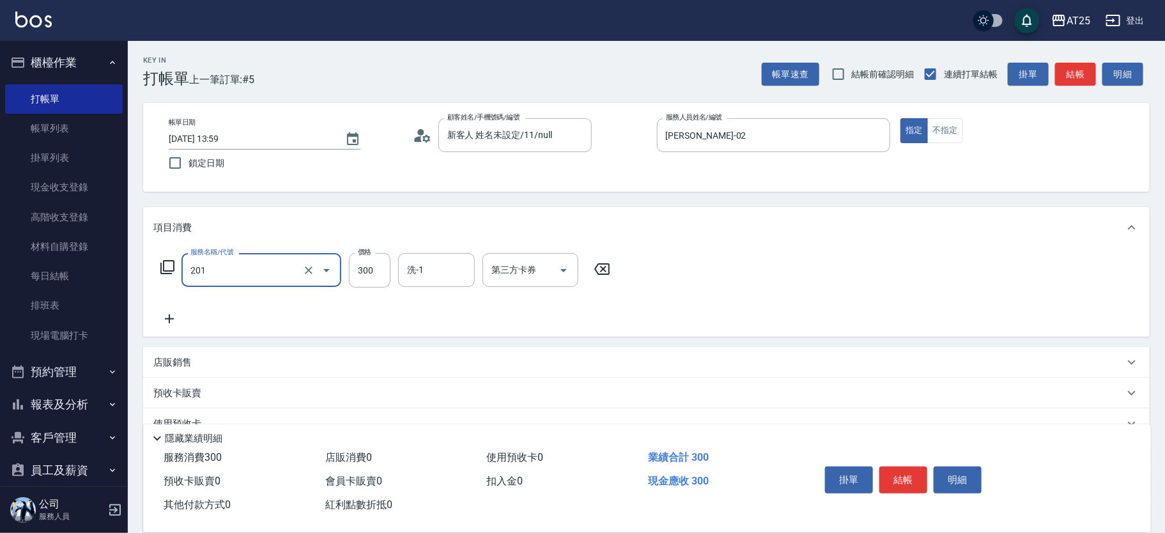
type input "洗髮(201)"
type input "0"
type input "20"
type input "200"
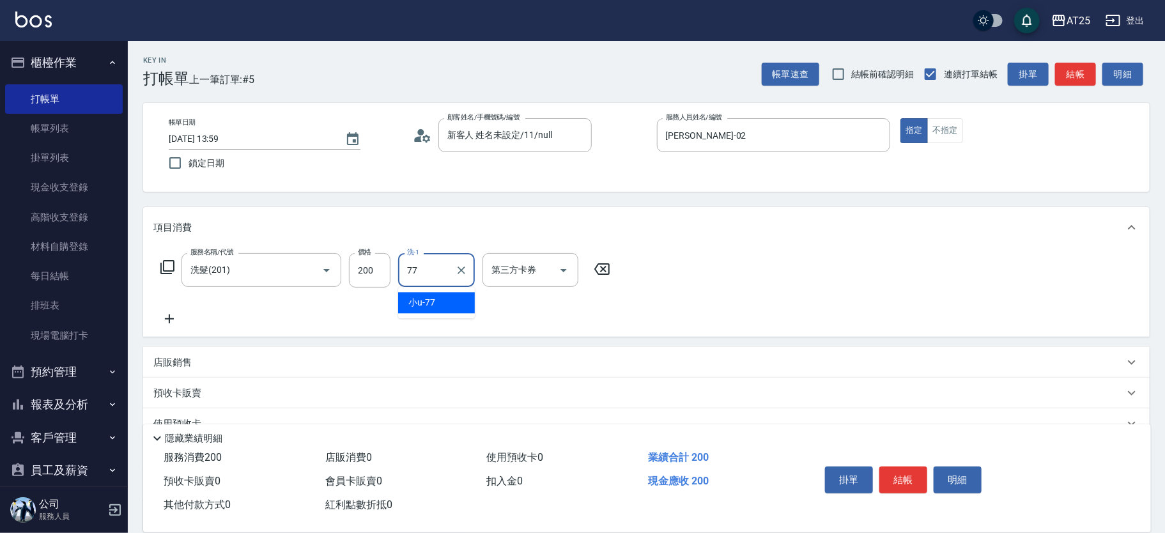
type input "小u-77"
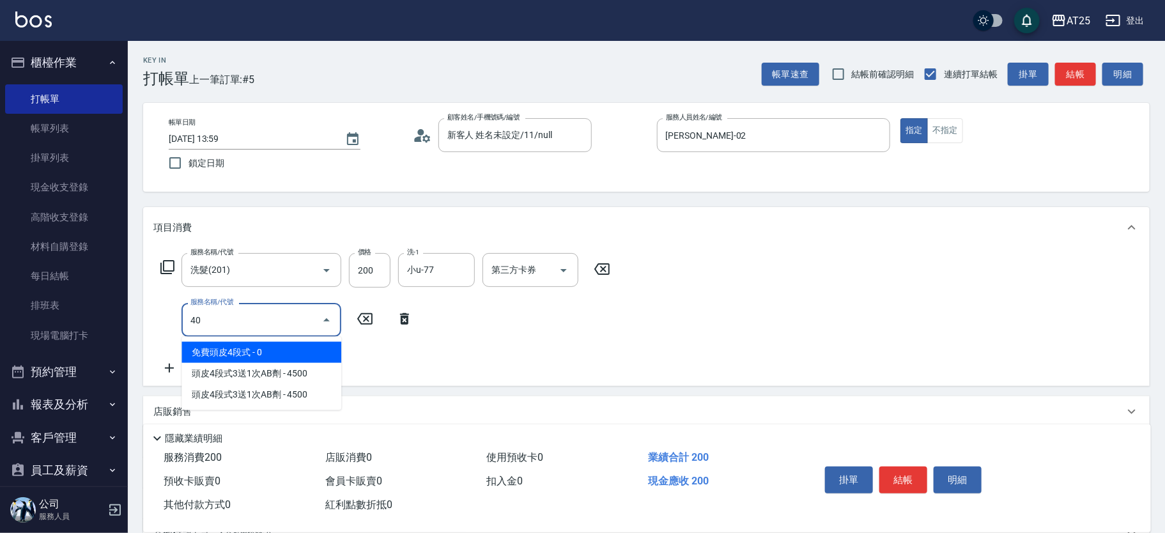
type input "401"
type input "50"
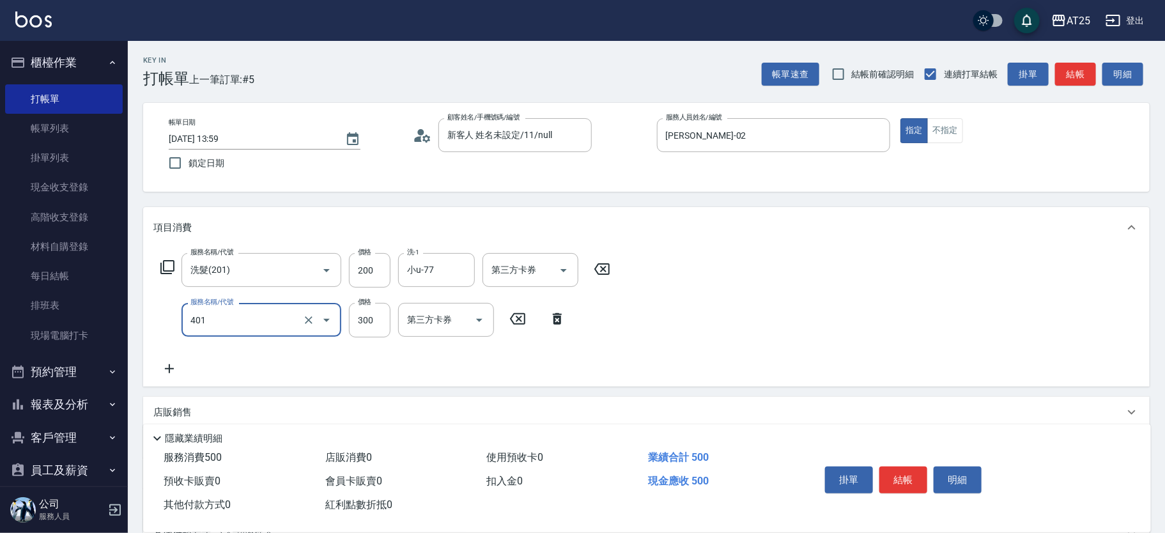
type input "剪髮(401)"
type input "20"
type input "40"
type input "200"
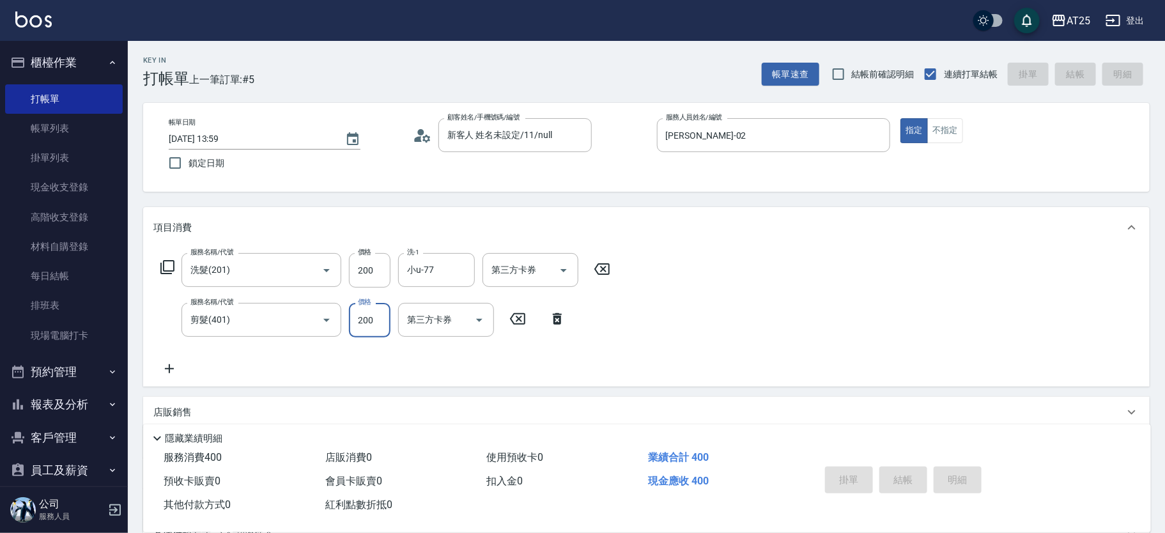
type input "0"
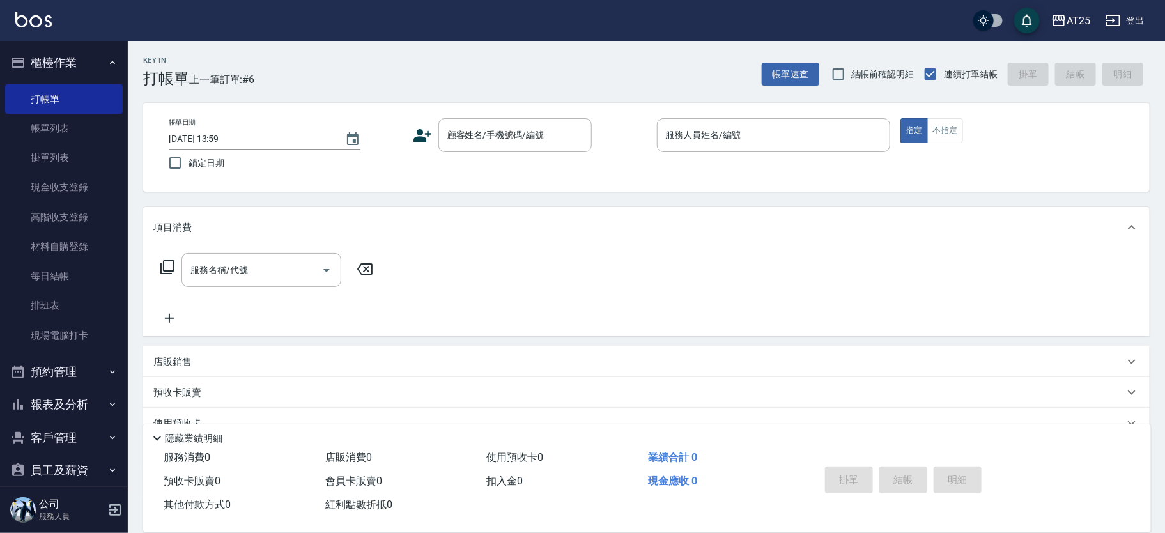
click at [160, 268] on icon at bounding box center [167, 267] width 15 height 15
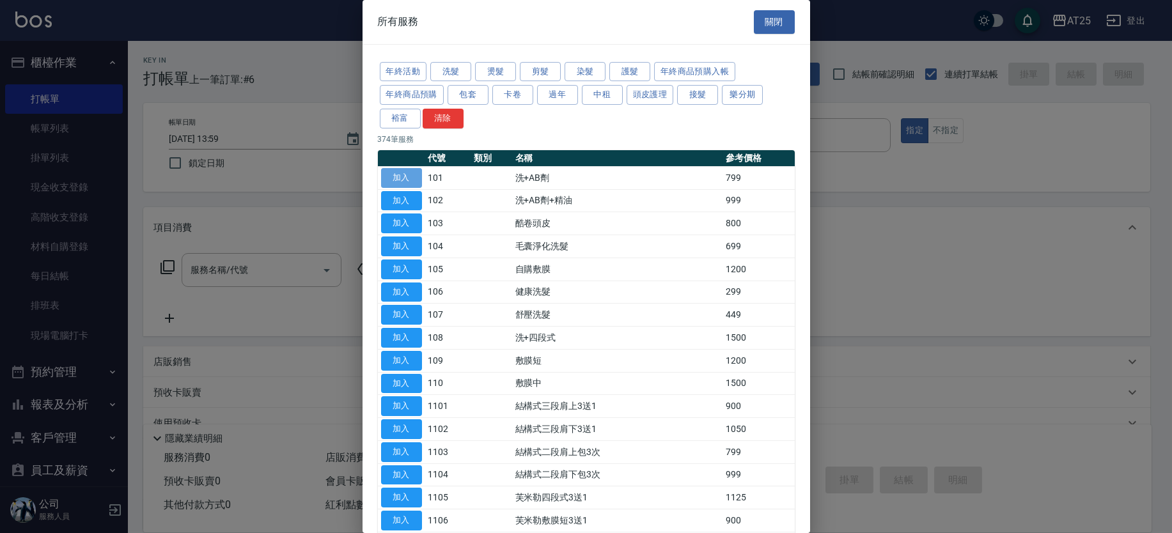
click at [416, 176] on button "加入" at bounding box center [401, 178] width 41 height 20
type input "洗+AB劑(101)"
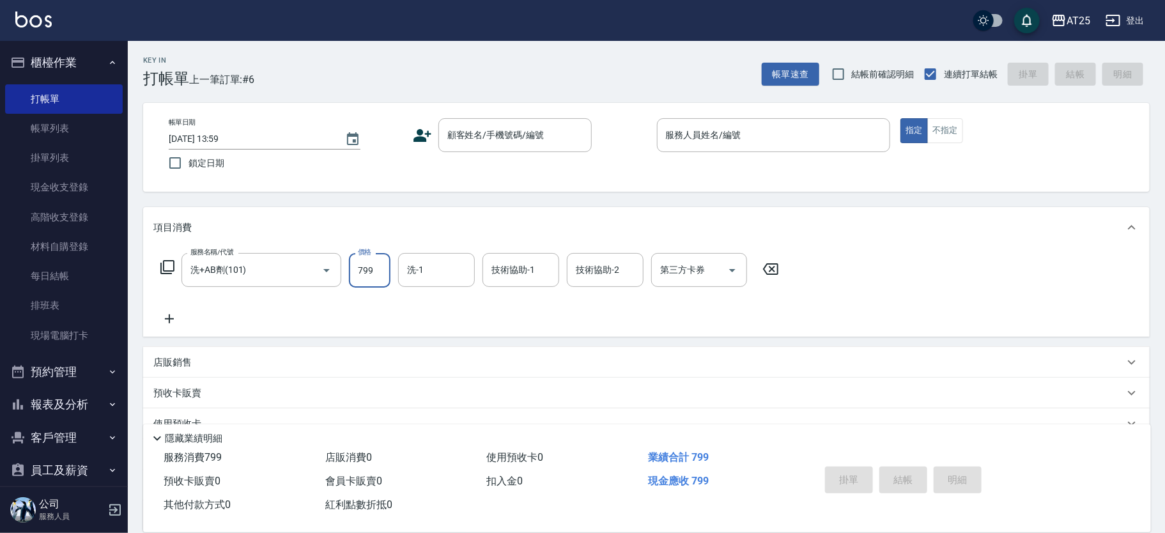
click at [372, 266] on input "799" at bounding box center [370, 270] width 42 height 35
type input "0"
type input "15"
type input "10"
type input "150"
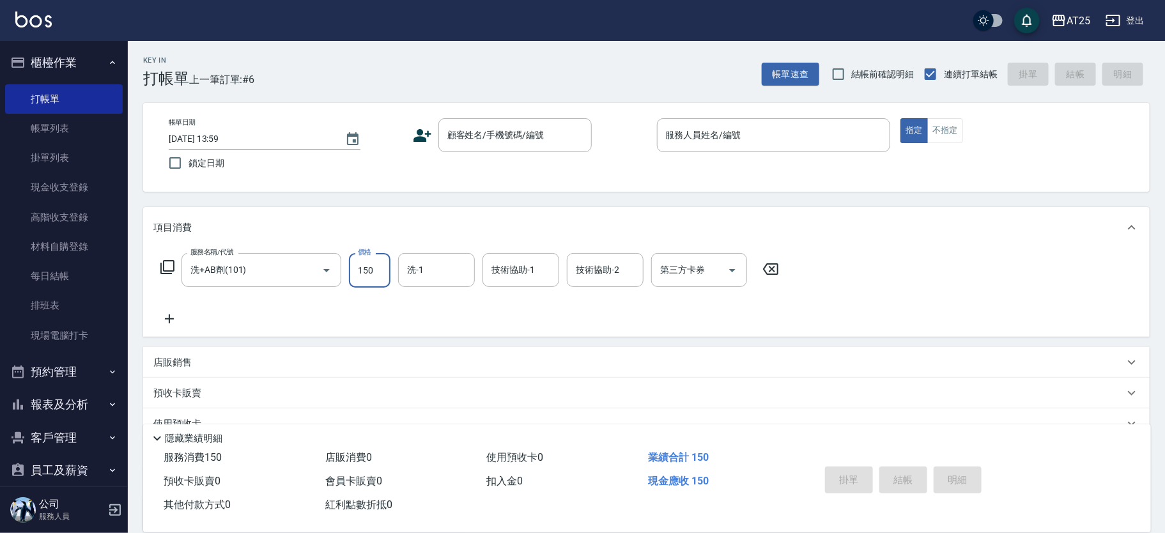
type input "150"
type input "1500"
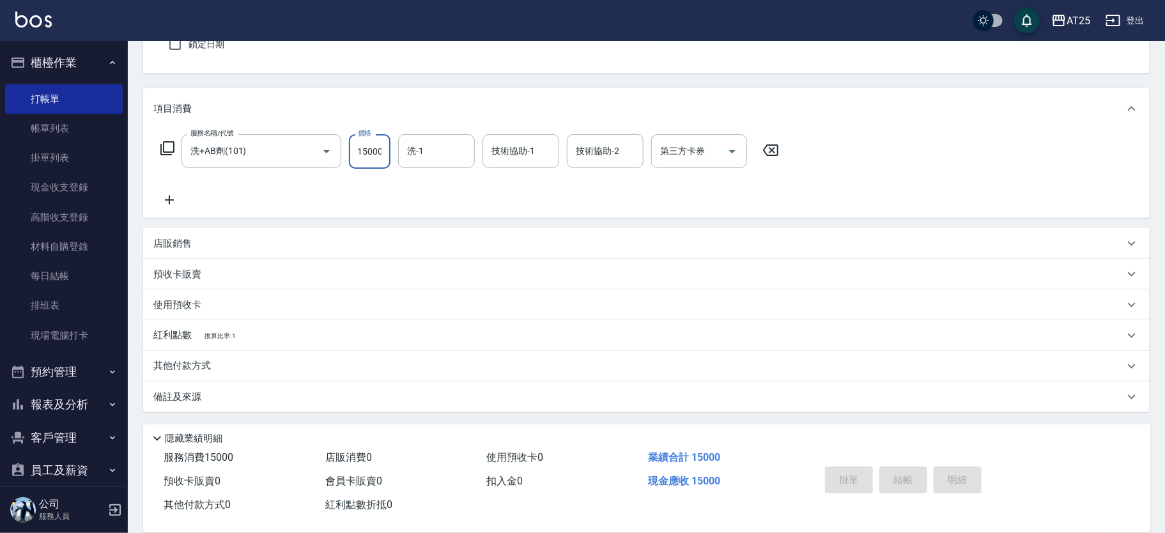
type input "15000"
click at [183, 357] on div "其他付款方式" at bounding box center [646, 366] width 1007 height 31
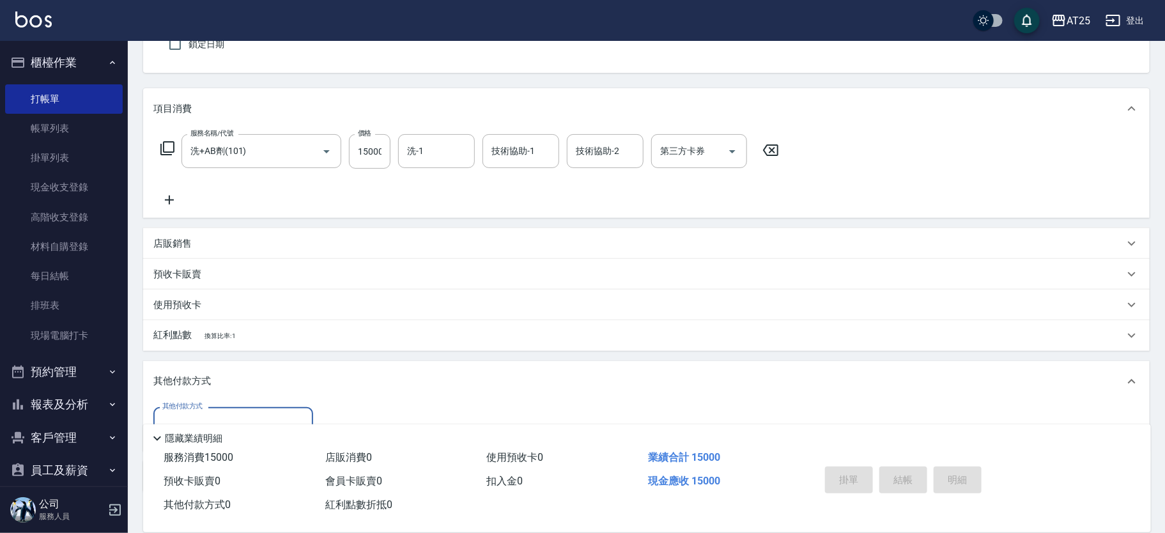
scroll to position [199, 0]
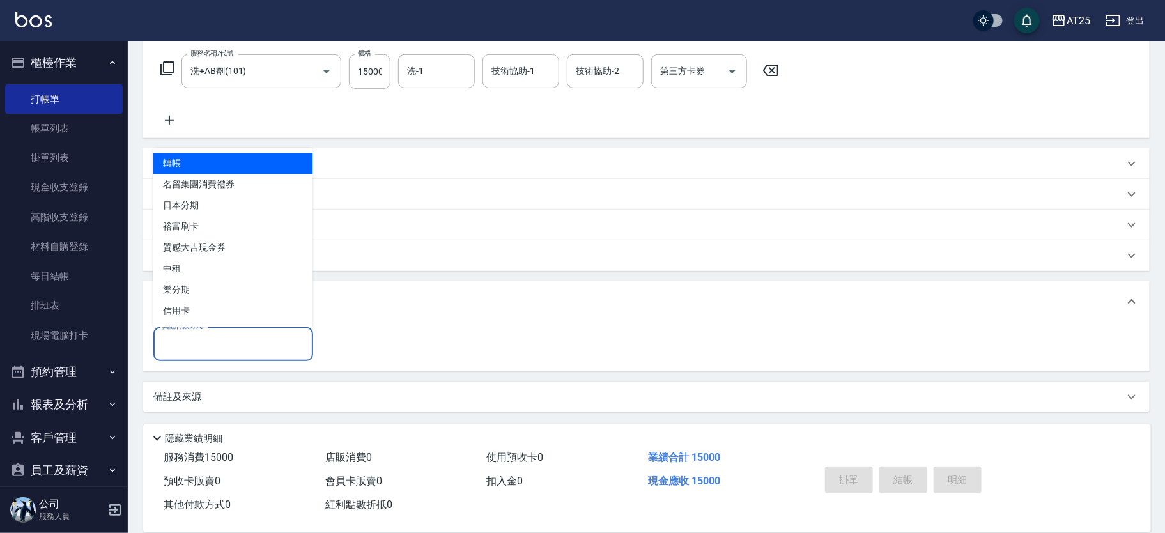
click at [212, 350] on input "其他付款方式" at bounding box center [233, 344] width 148 height 22
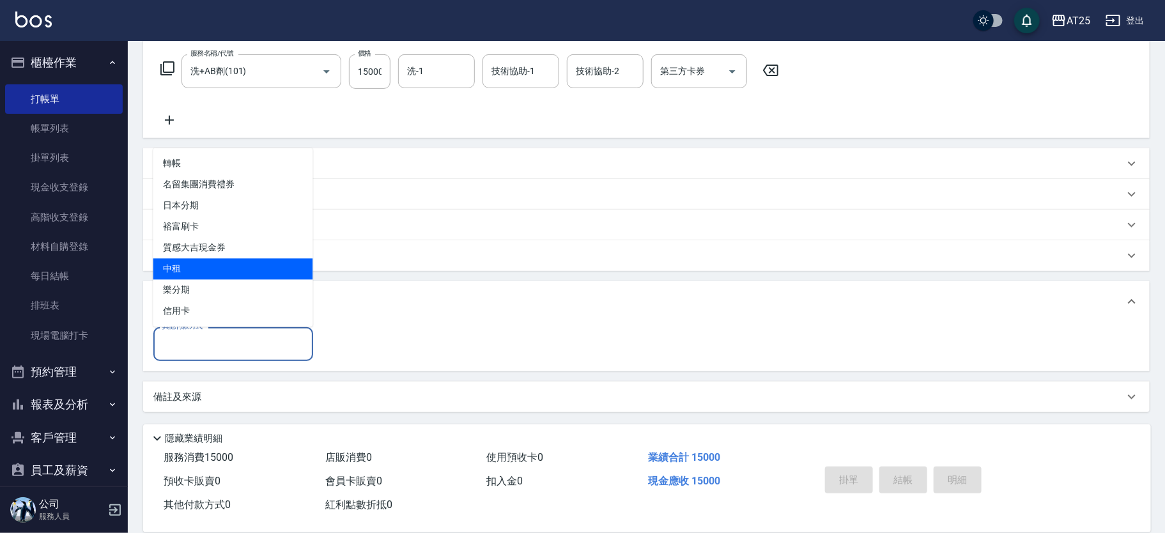
click at [169, 268] on span "中租" at bounding box center [233, 269] width 160 height 21
type input "中租"
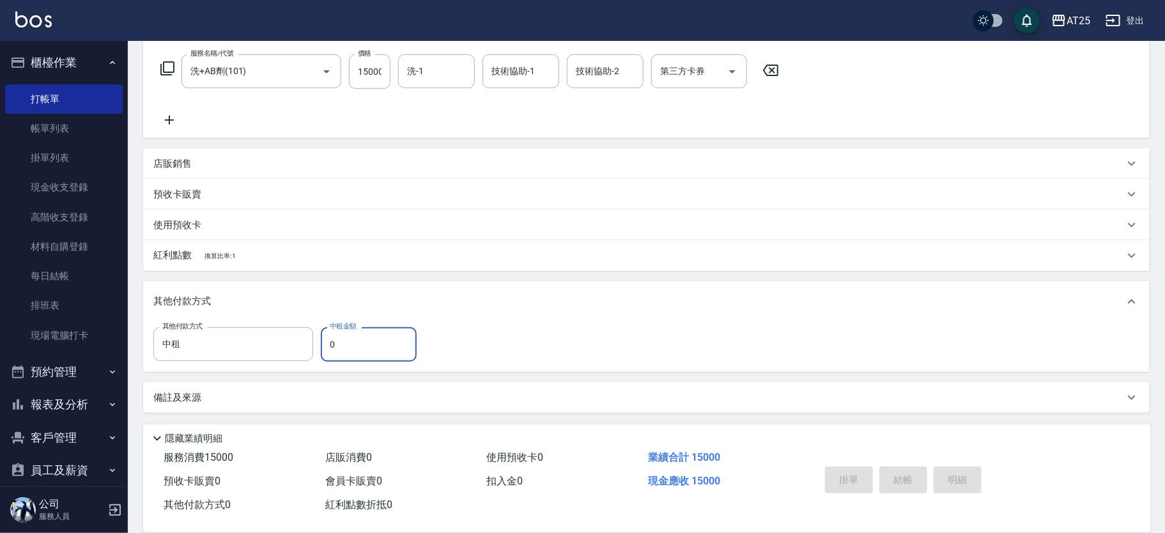
click at [348, 336] on input "0" at bounding box center [369, 344] width 96 height 35
type input "11"
type input "1490"
type input "14"
type input "1480"
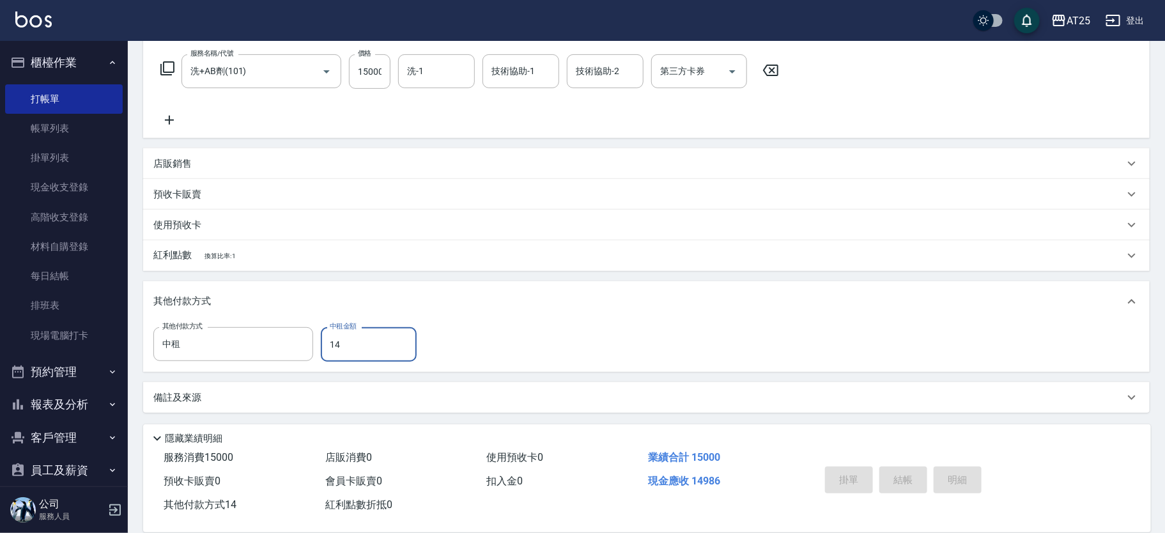
type input "148"
type input "1350"
type input "1481"
type input "10"
type input "14814"
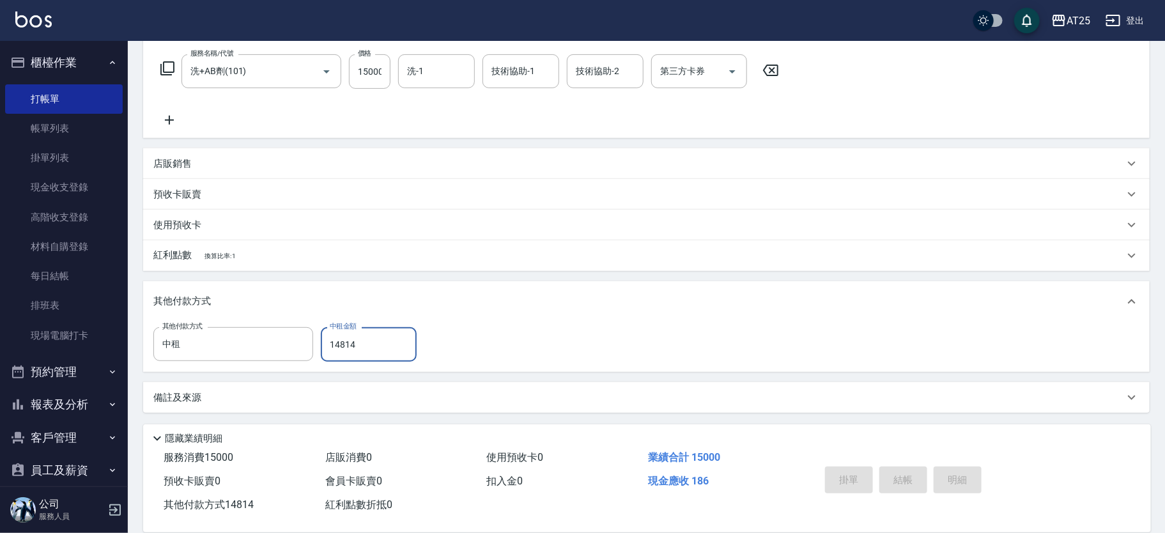
type input "1350"
type input "1481"
type input "1480"
type input "148"
type input "1490"
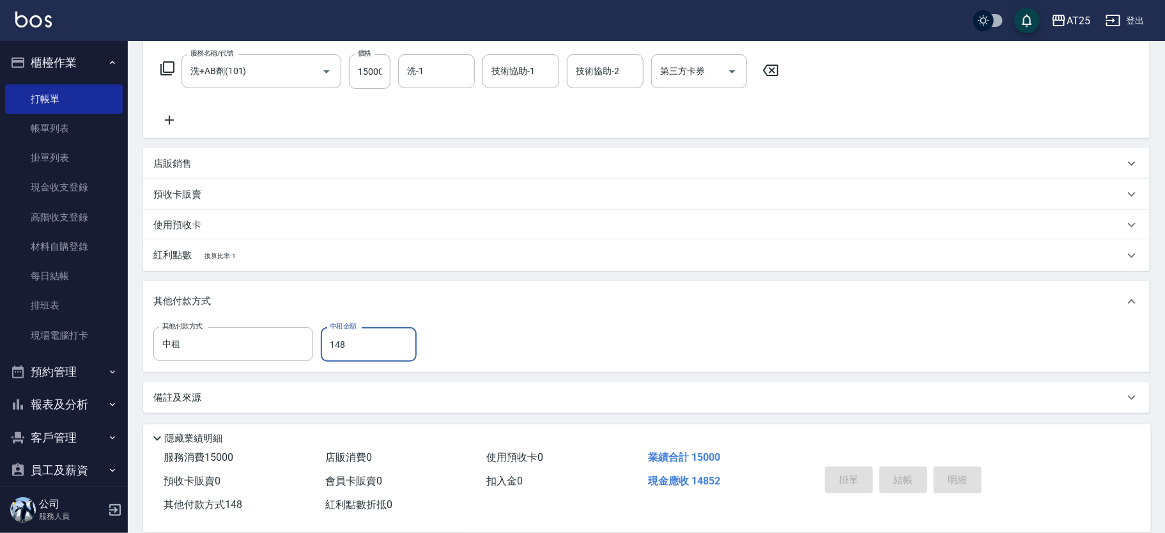
type input "14"
type input "1480"
type input "141"
type input "1350"
type input "1418"
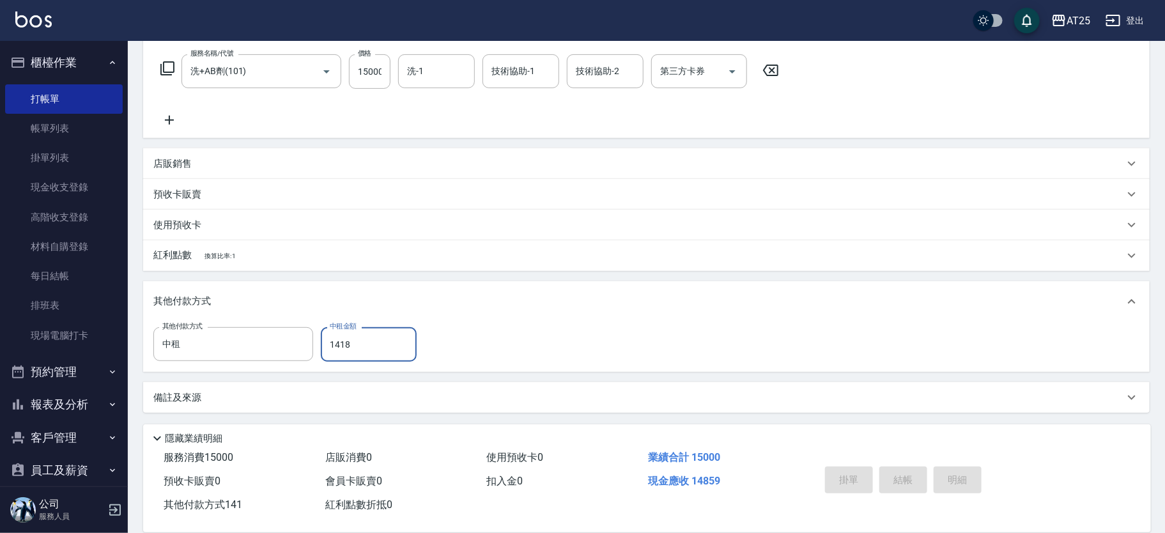
type input "80"
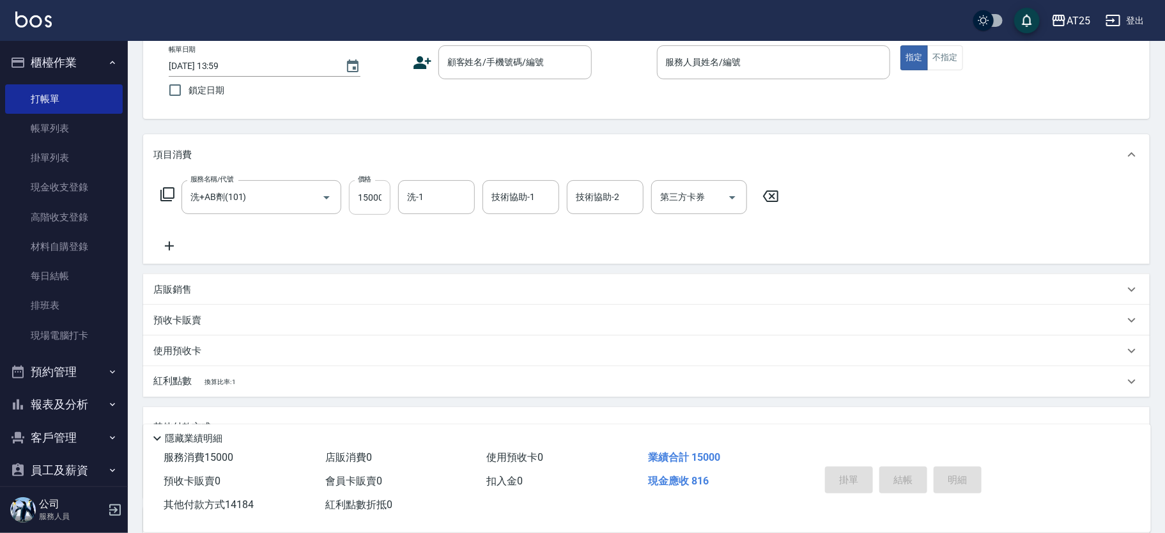
type input "14184"
type input "0"
type input "2"
type input "0"
type input "21"
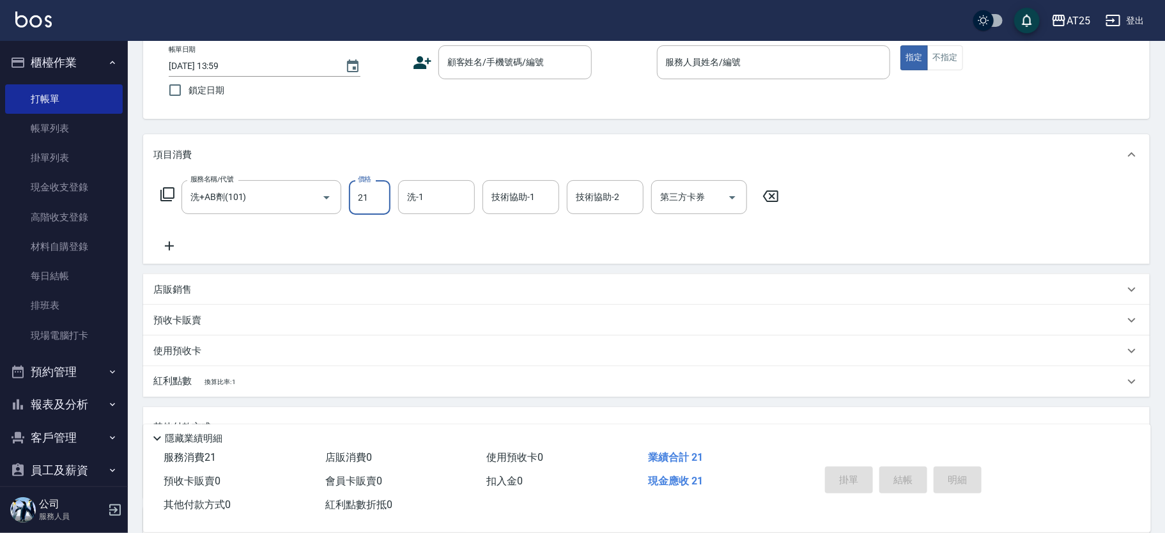
type input "20"
type input "210"
type input "2100"
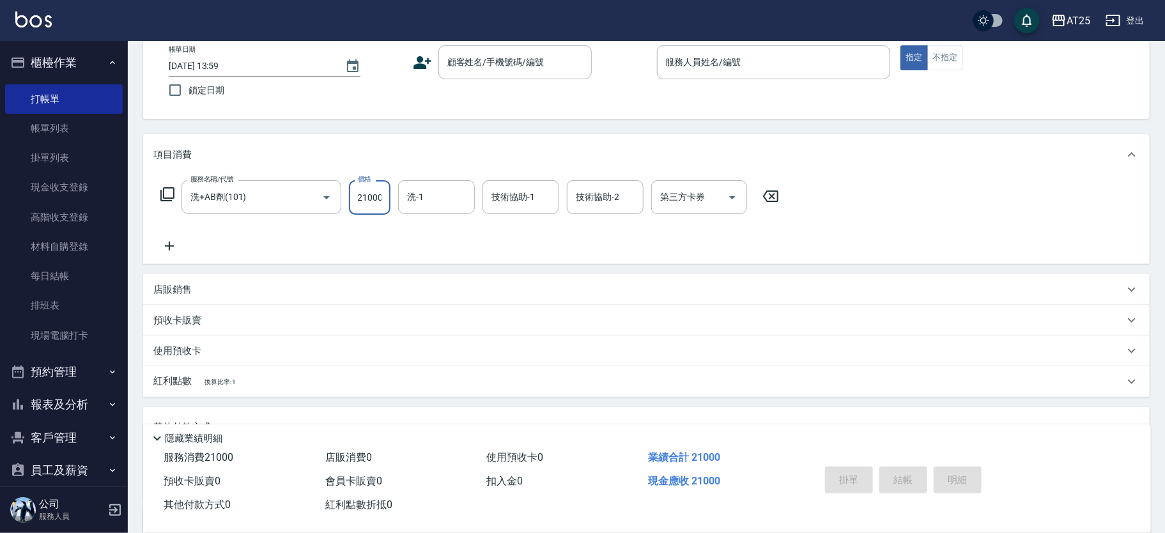
scroll to position [199, 0]
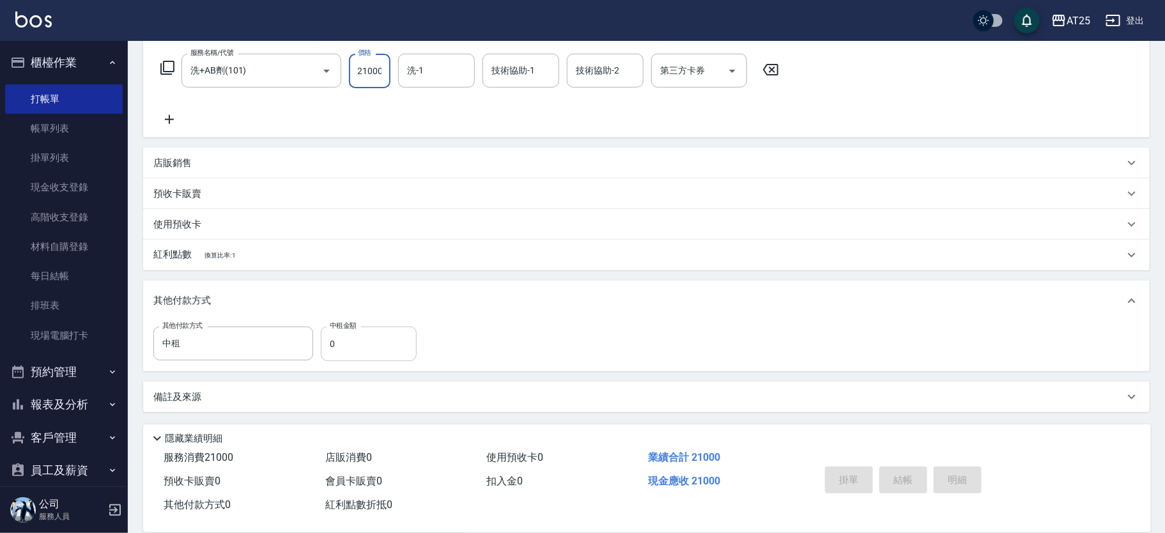
type input "21000"
click at [377, 348] on input "0" at bounding box center [369, 344] width 96 height 35
type input "0"
type input "2090"
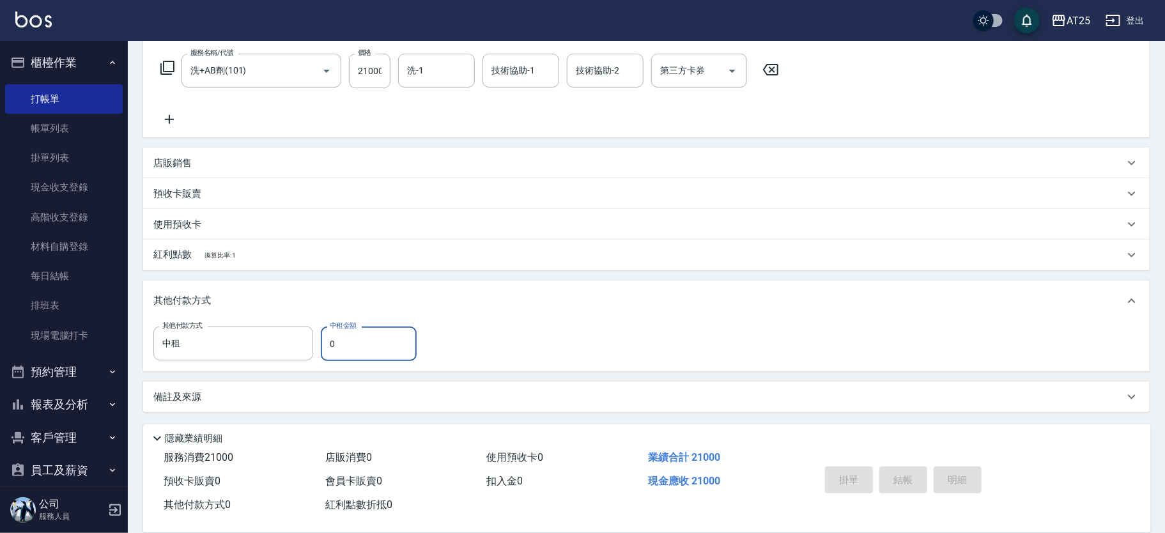
type input "11"
type input "2080"
type input "114"
type input "2090"
type input "14"
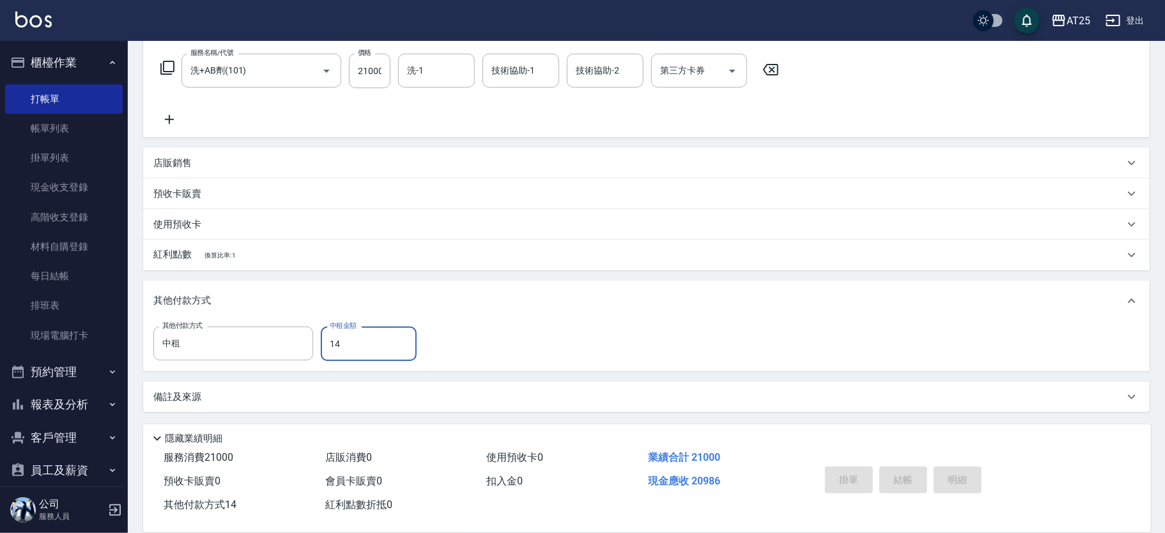
type input "2080"
type input "141"
type input "1950"
type input "1418"
type input "680"
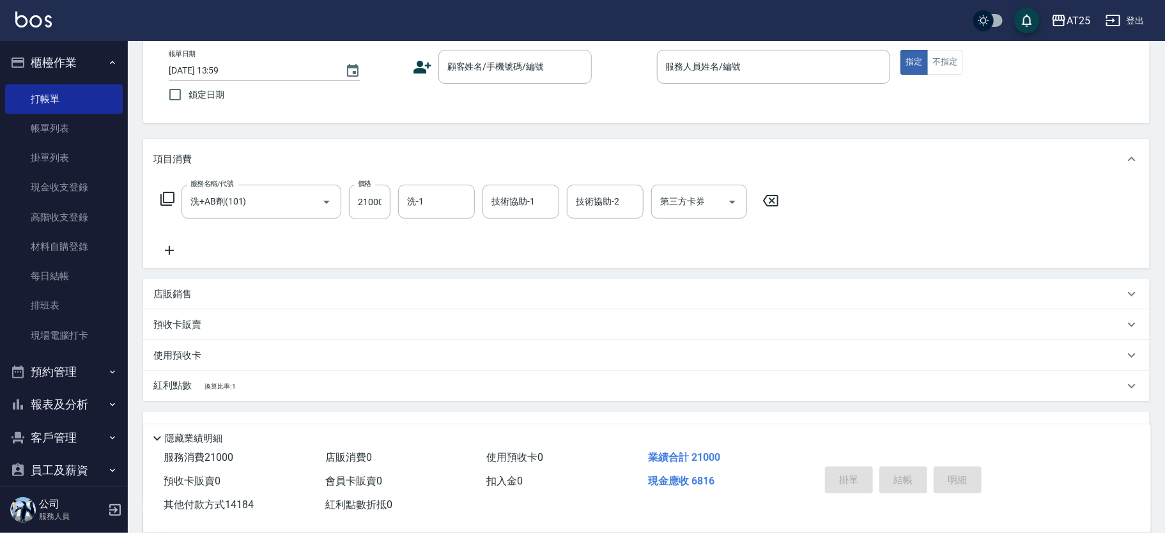
scroll to position [56, 0]
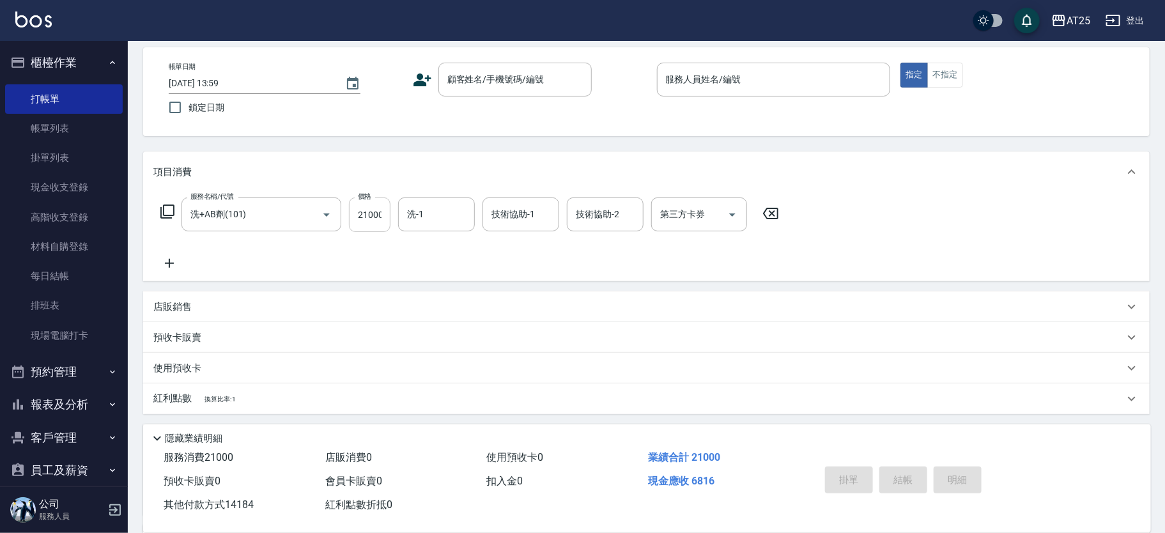
type input "14184"
click at [380, 198] on input "21000" at bounding box center [370, 215] width 42 height 35
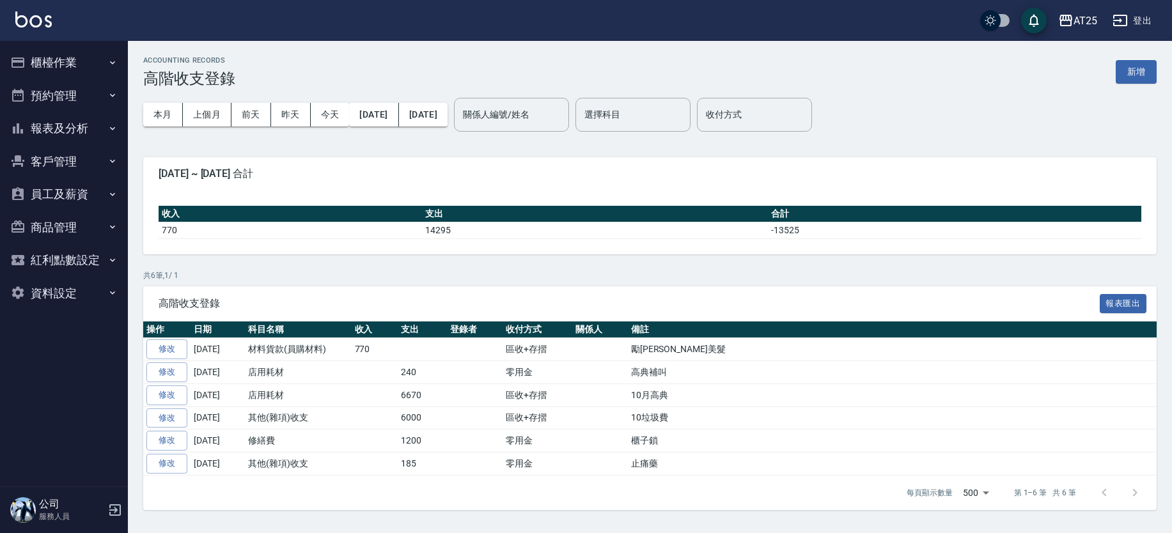
click at [423, 77] on div "ACCOUNTING RECORDS 高階收支登錄 新增" at bounding box center [649, 71] width 1013 height 31
click at [1138, 68] on button "新增" at bounding box center [1135, 72] width 41 height 24
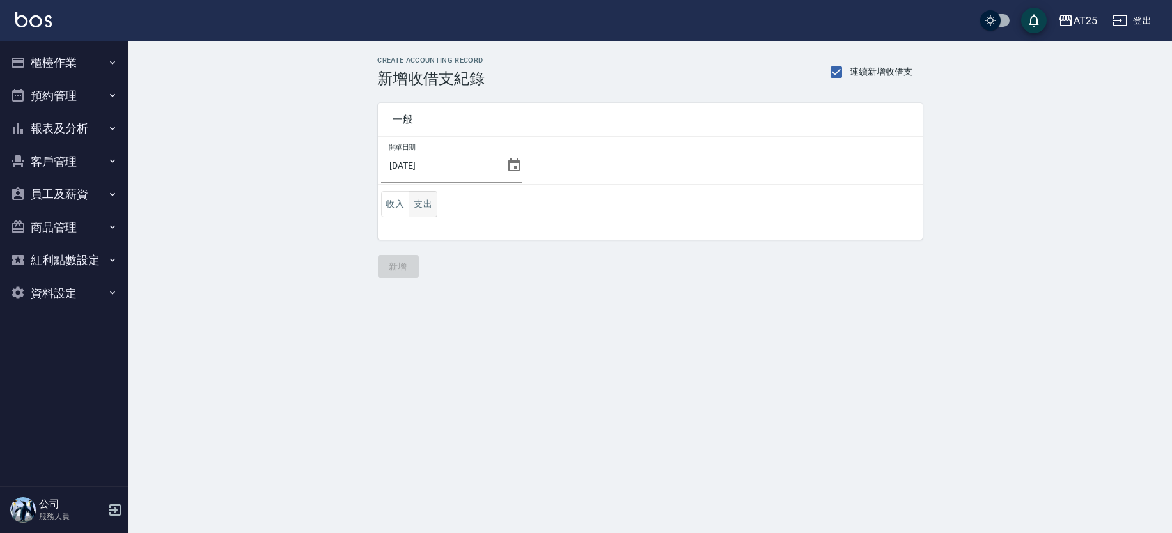
click at [423, 203] on button "支出" at bounding box center [422, 204] width 29 height 26
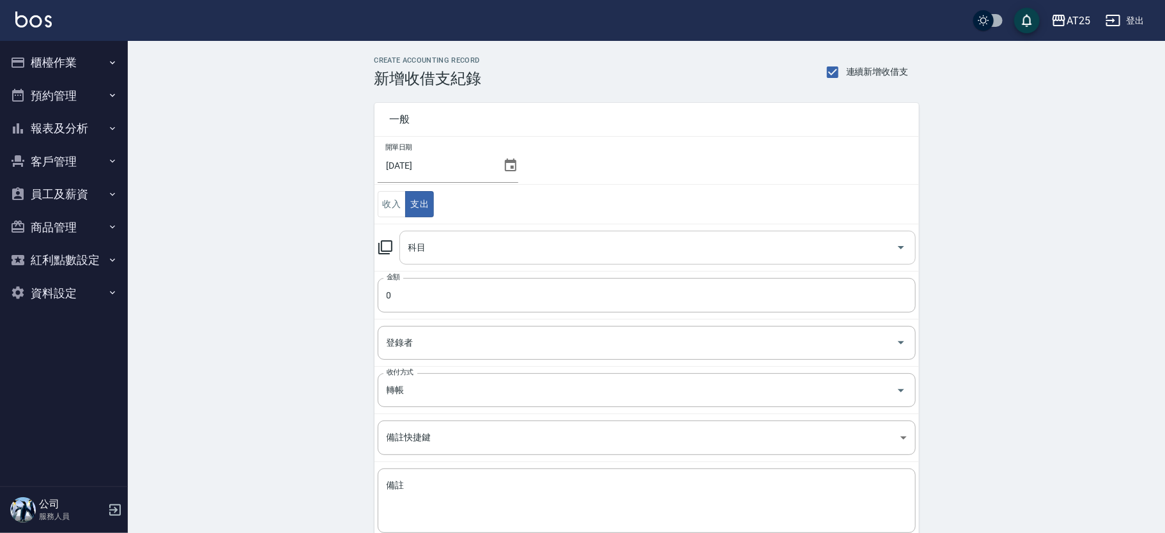
drag, startPoint x: 466, startPoint y: 251, endPoint x: 483, endPoint y: 256, distance: 17.4
click at [469, 255] on input "科目" at bounding box center [648, 248] width 486 height 22
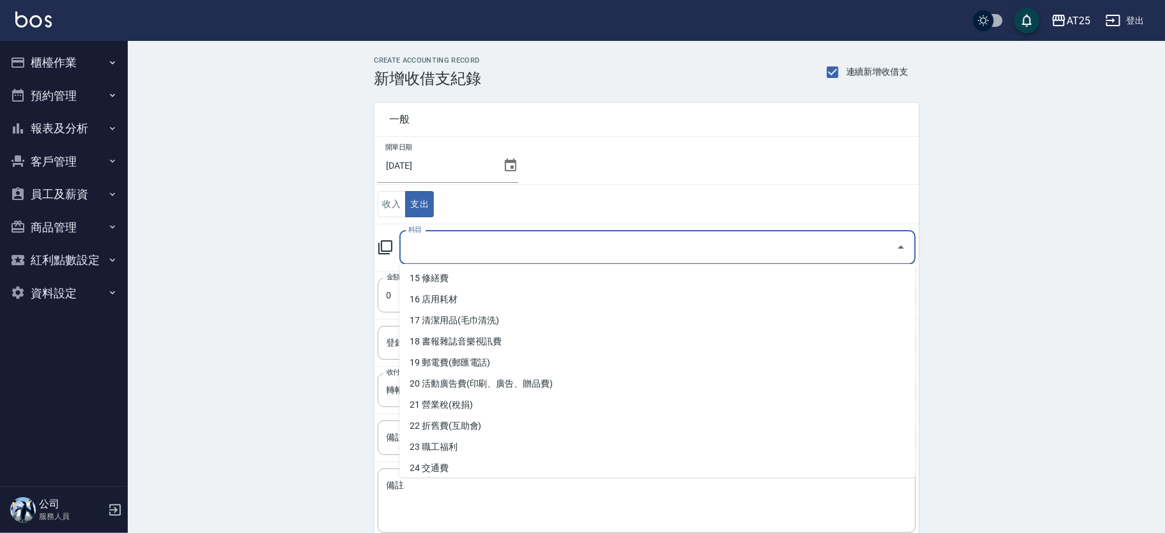
scroll to position [310, 0]
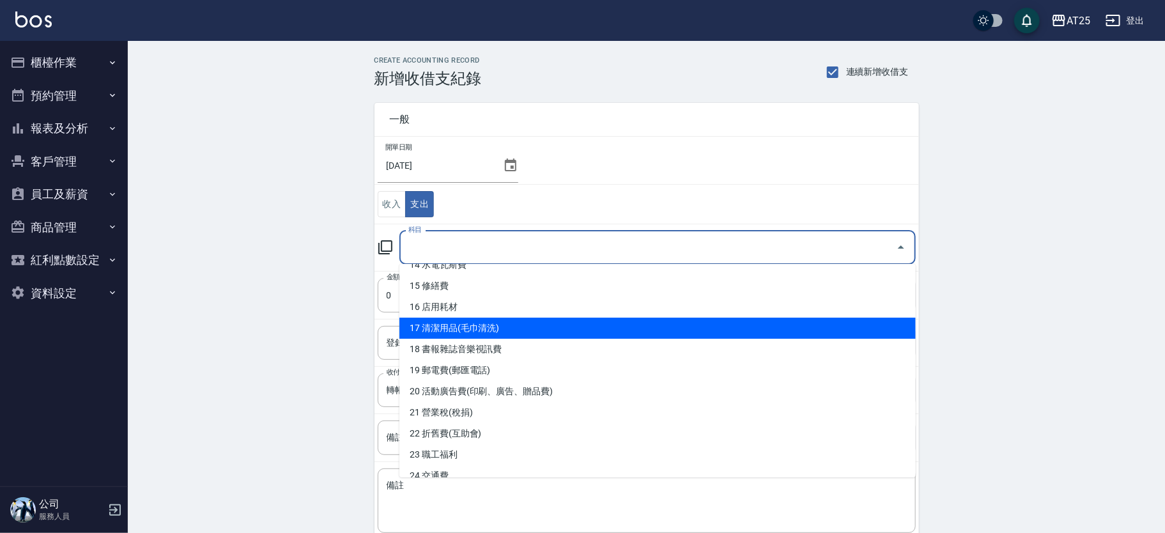
click at [706, 325] on li "17 清潔用品(毛巾清洗)" at bounding box center [658, 328] width 517 height 21
type input "17 清潔用品(毛巾清洗)"
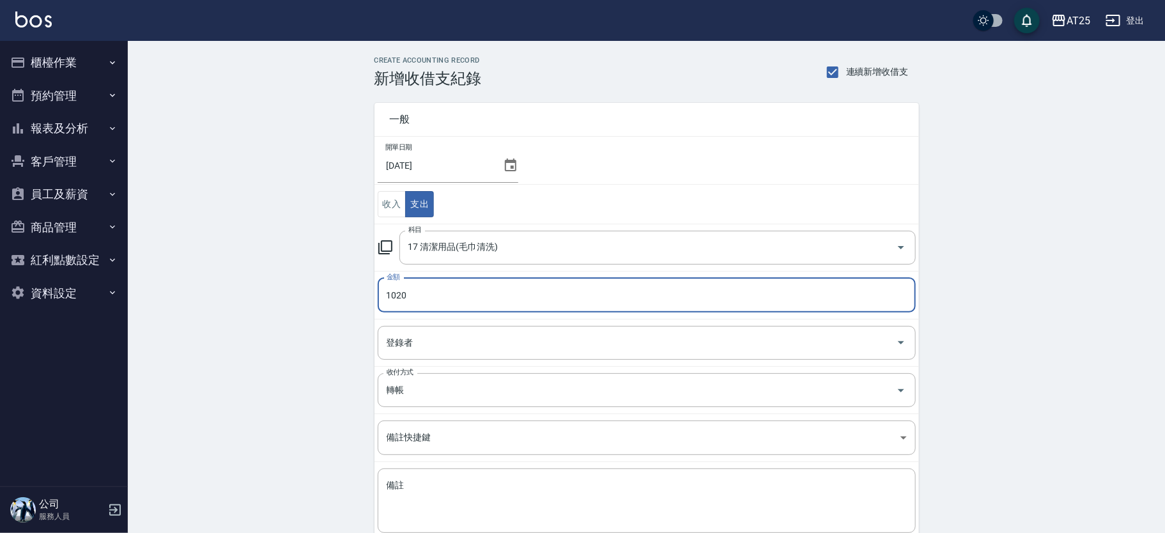
scroll to position [76, 0]
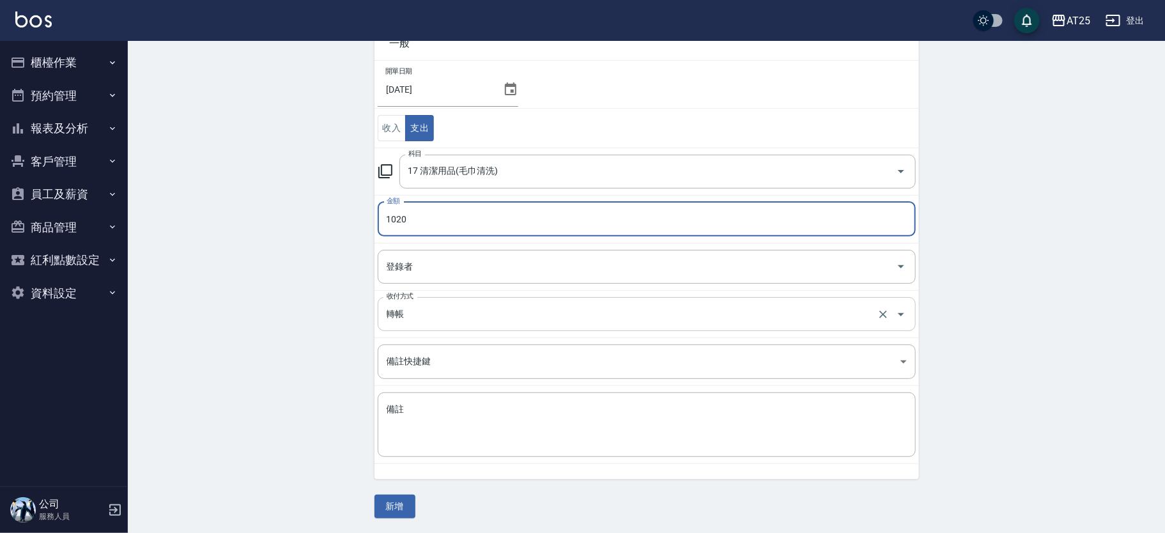
type input "1020"
click at [419, 318] on input "轉帳" at bounding box center [629, 314] width 491 height 22
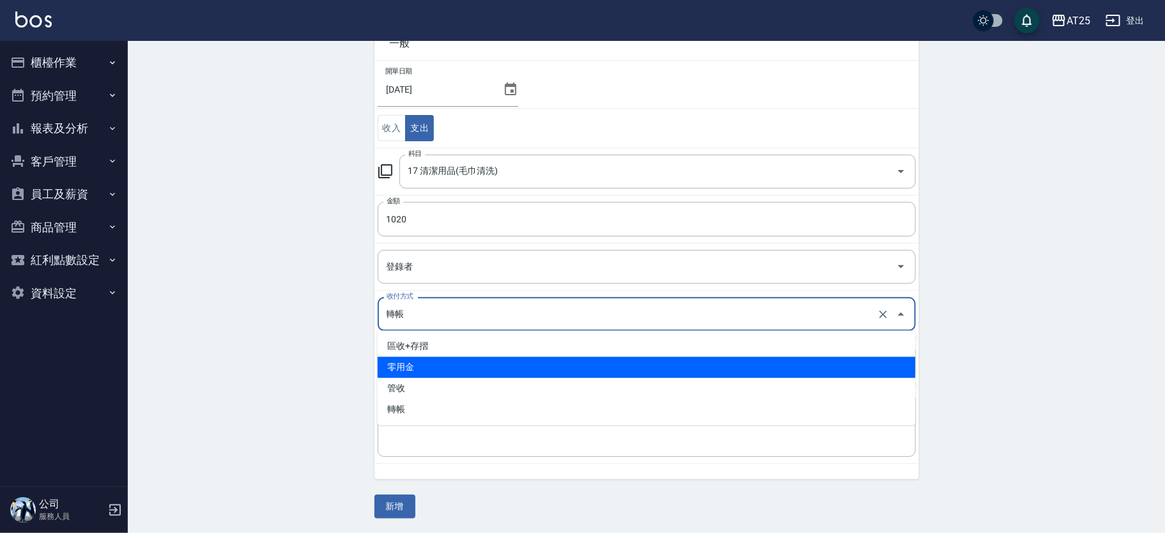
click at [428, 371] on li "零用金" at bounding box center [647, 367] width 538 height 21
type input "零用金"
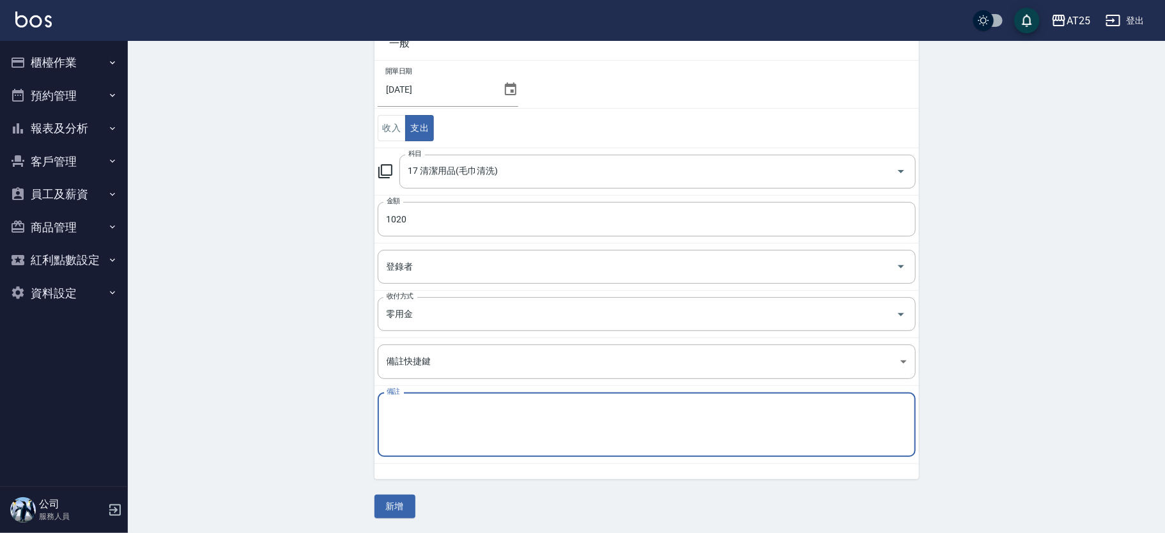
click at [430, 425] on textarea "備註" at bounding box center [647, 424] width 520 height 43
type textarea "地店"
click at [408, 499] on button "新增" at bounding box center [395, 507] width 41 height 24
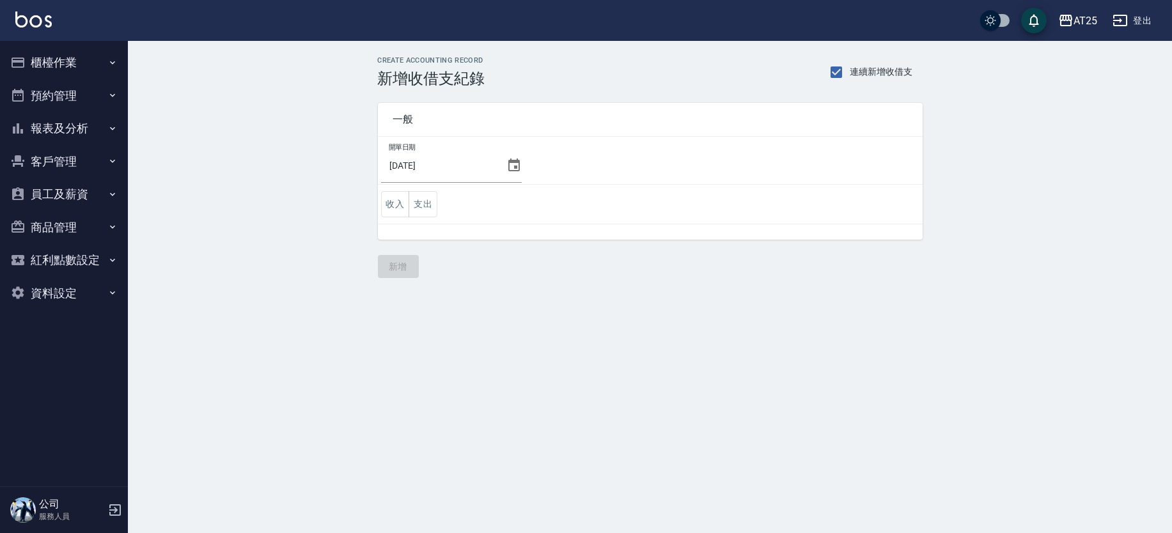
click at [508, 161] on icon at bounding box center [514, 165] width 12 height 13
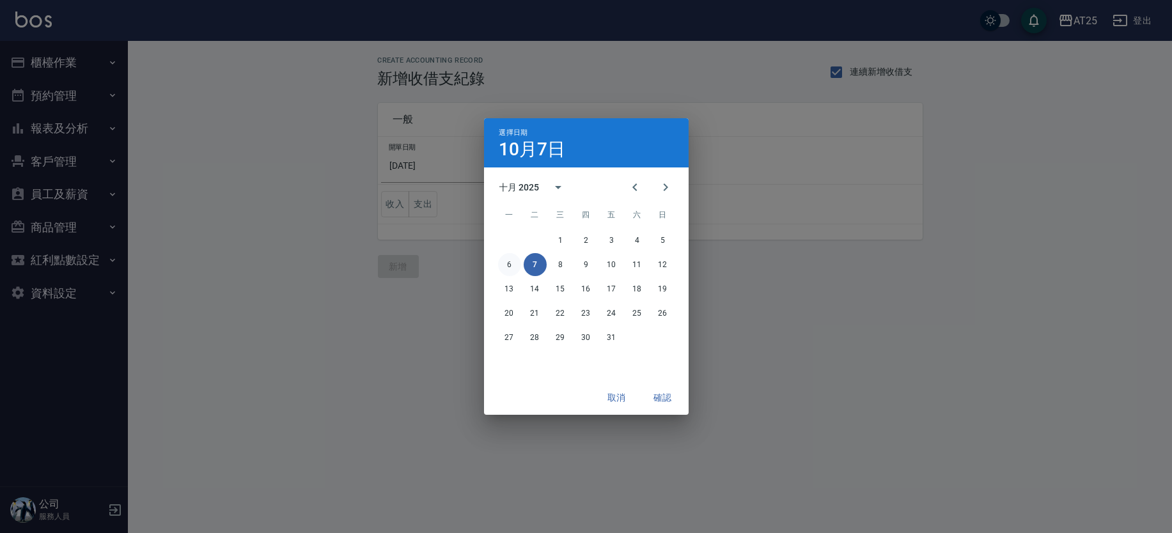
click at [503, 260] on button "6" at bounding box center [509, 264] width 23 height 23
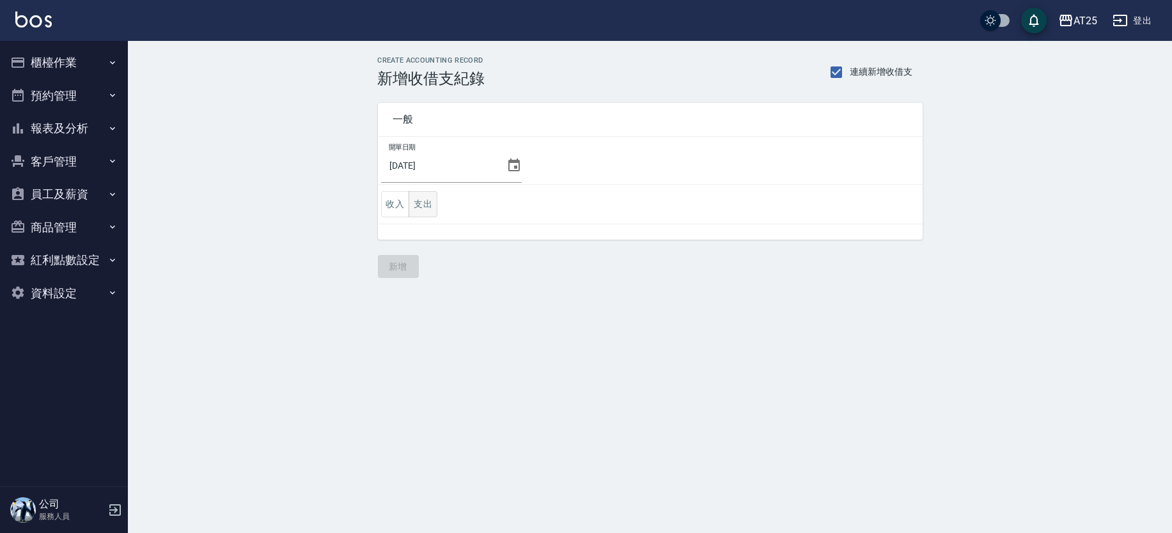
click at [426, 206] on button "支出" at bounding box center [422, 204] width 29 height 26
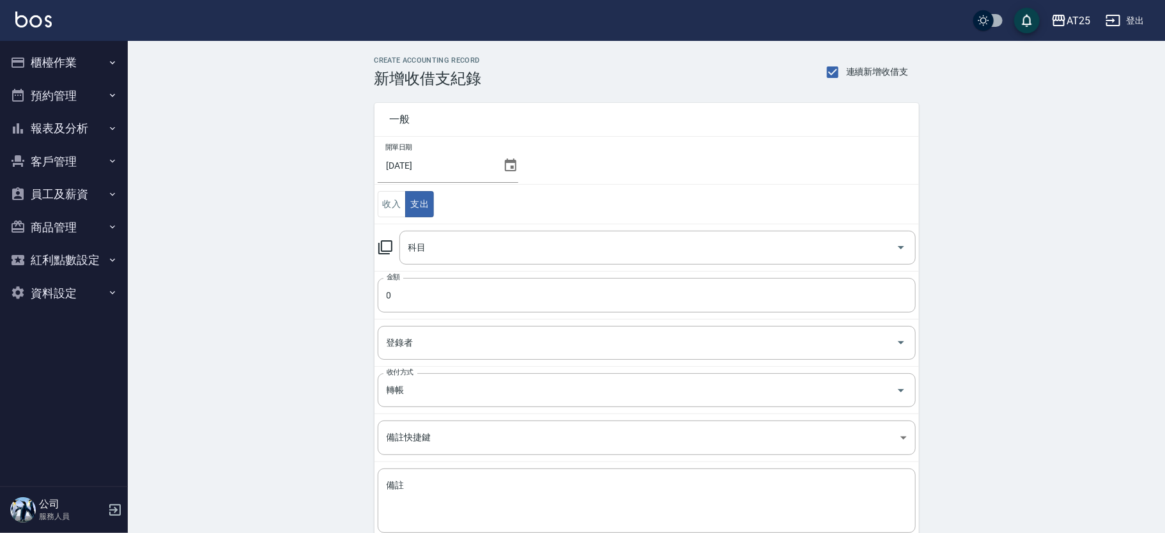
click at [457, 244] on input "科目" at bounding box center [648, 248] width 486 height 22
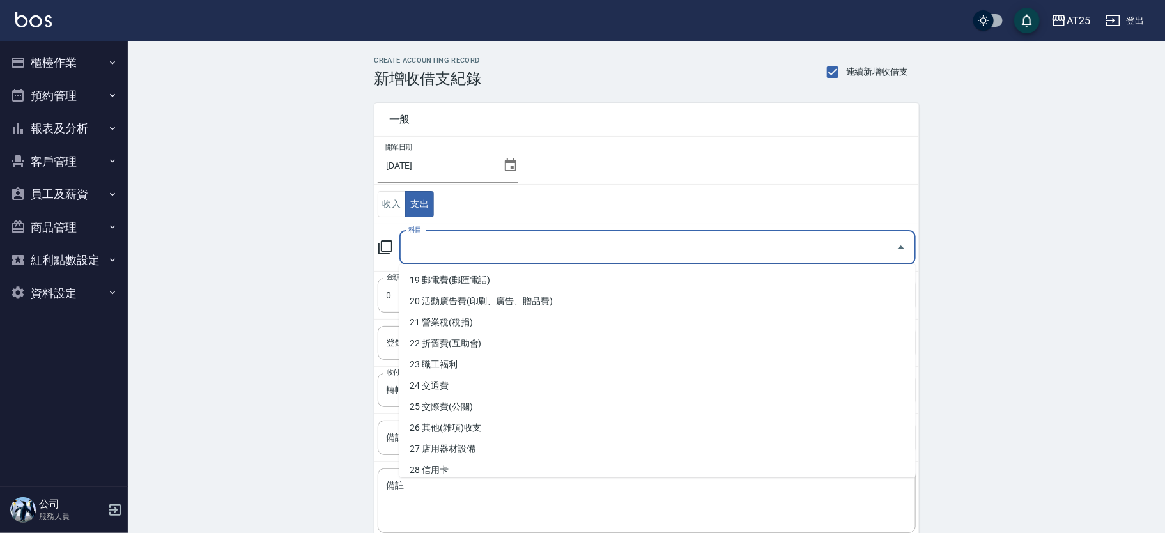
scroll to position [418, 0]
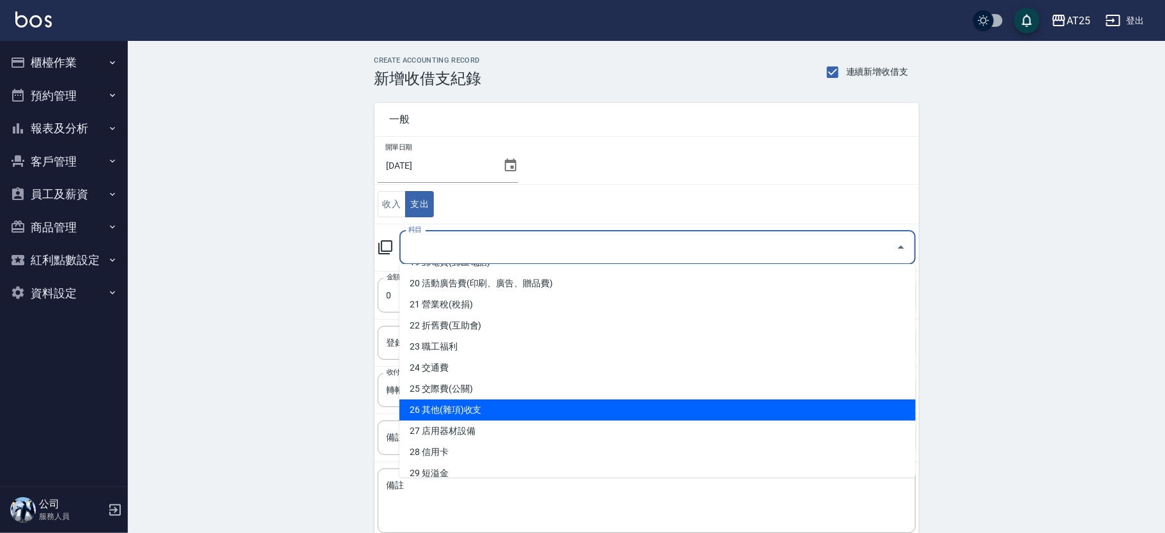
click at [787, 406] on li "26 其他(雜項)收支" at bounding box center [658, 410] width 517 height 21
type input "26 其他(雜項)收支"
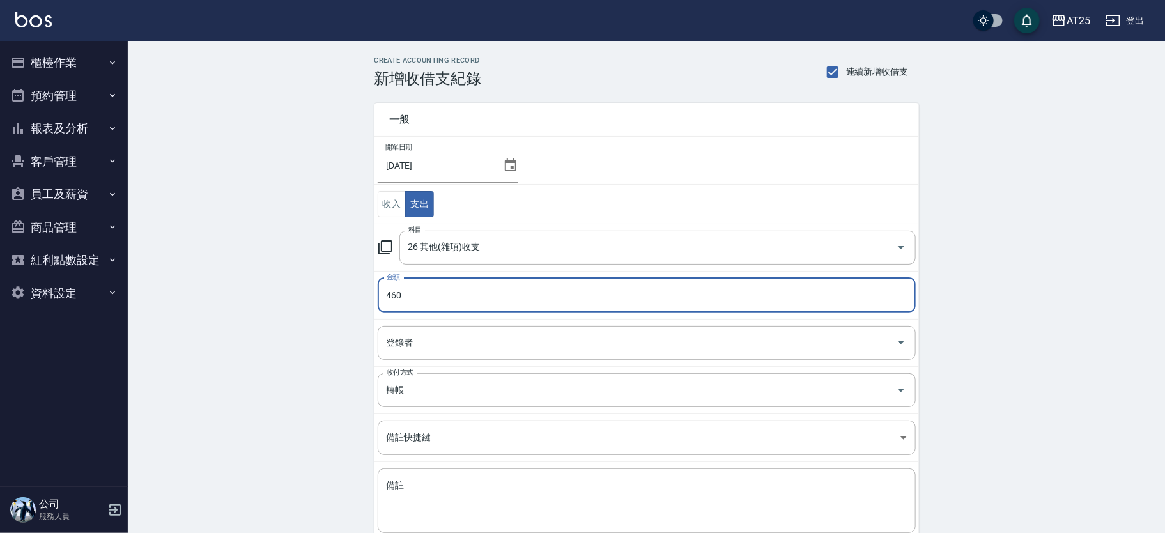
scroll to position [76, 0]
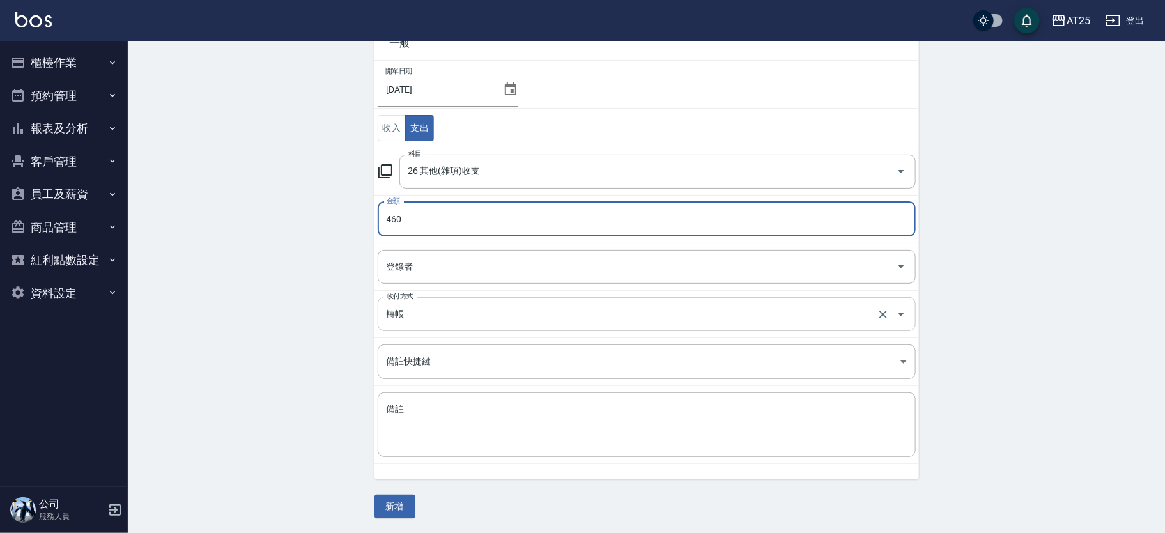
type input "460"
click at [426, 320] on input "轉帳" at bounding box center [629, 314] width 491 height 22
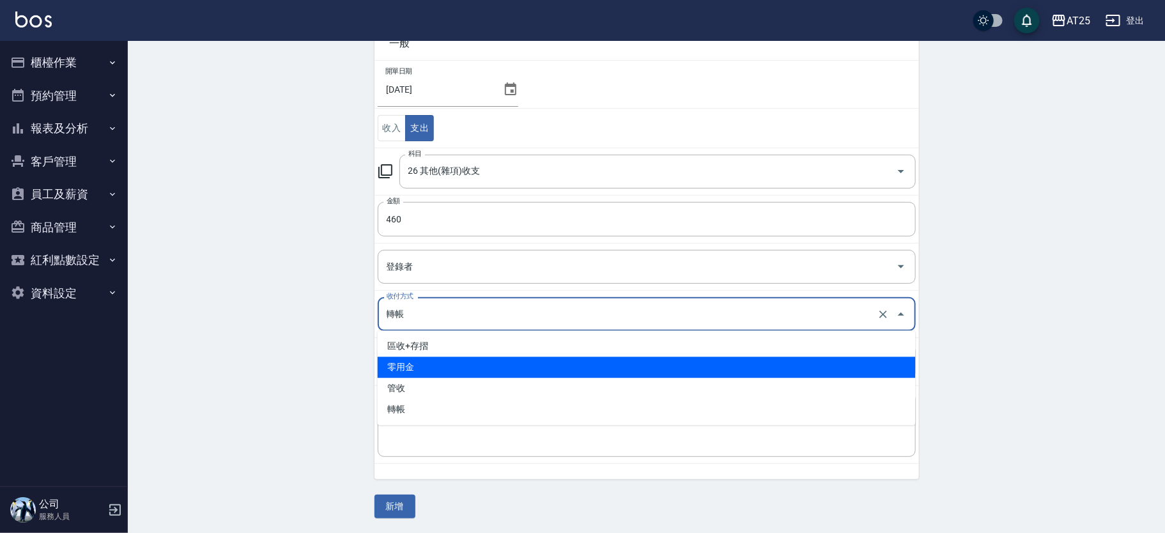
click at [432, 363] on li "零用金" at bounding box center [647, 367] width 538 height 21
type input "零用金"
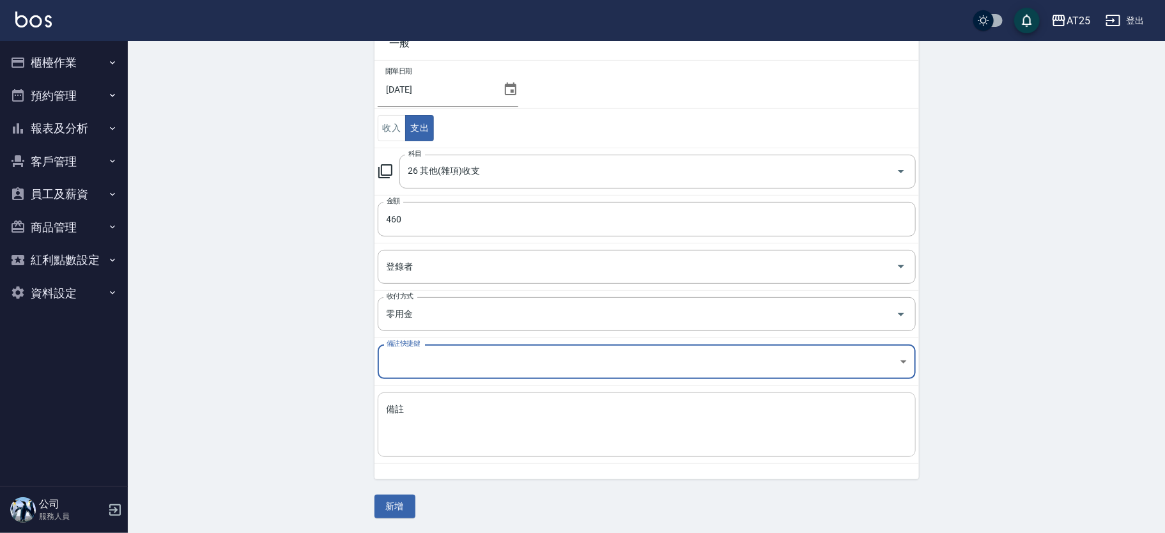
click at [474, 431] on textarea "備註" at bounding box center [647, 424] width 520 height 43
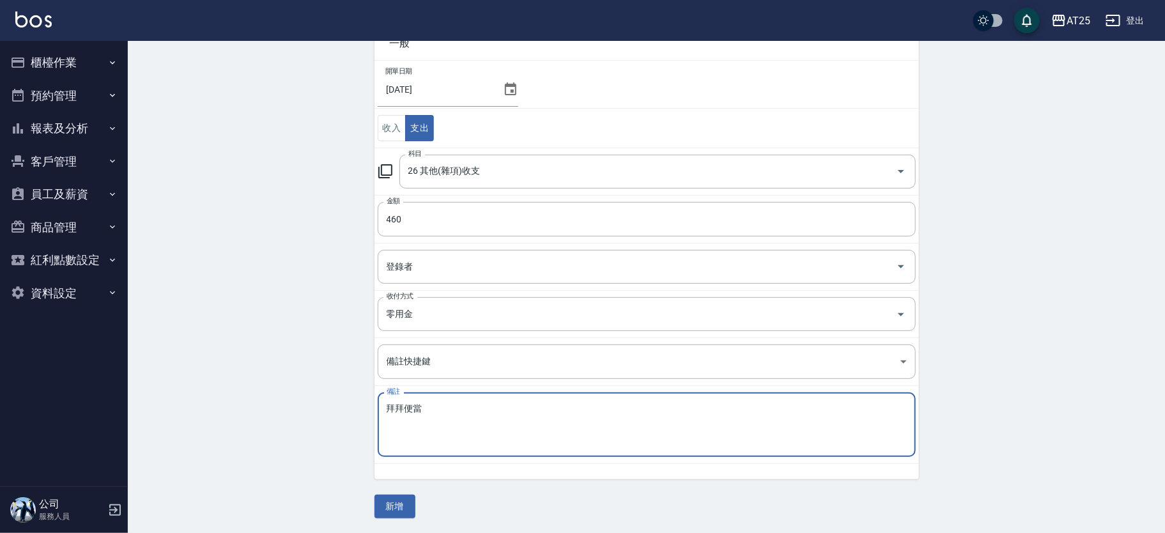
type textarea "拜拜便當"
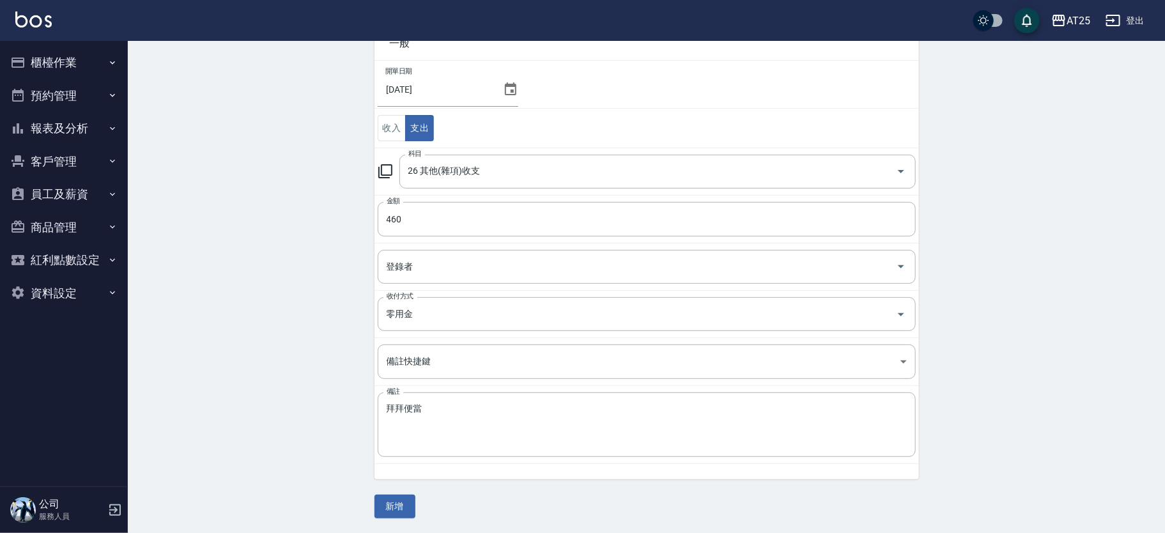
click at [394, 518] on div "CREATE ACCOUNTING RECORD 新增收借支紀錄 連續新增收借支 一般 開單日期 [DATE] 收入 支出 科目 26 其他(雜項)收支 科目…" at bounding box center [647, 249] width 1038 height 569
click at [406, 499] on button "新增" at bounding box center [395, 507] width 41 height 24
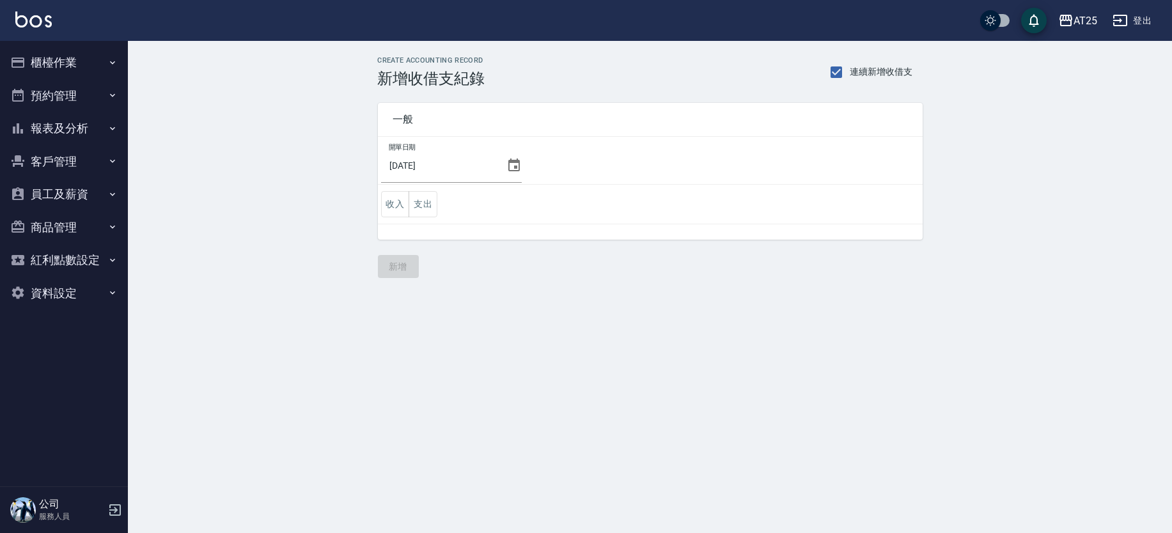
click at [62, 58] on button "櫃檯作業" at bounding box center [64, 62] width 118 height 33
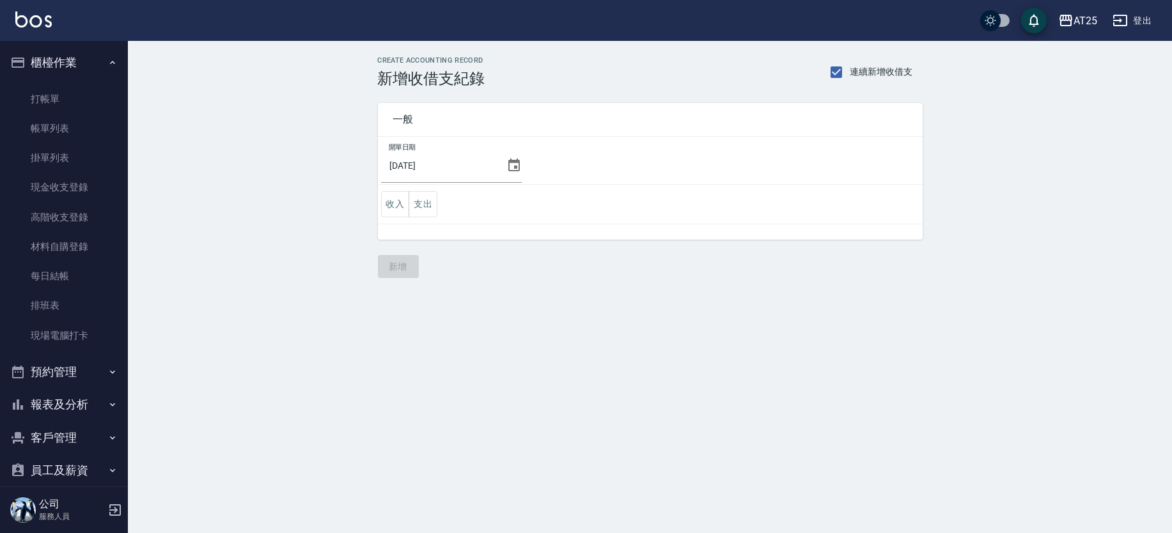
drag, startPoint x: 100, startPoint y: 220, endPoint x: 263, endPoint y: 181, distance: 168.2
click at [100, 219] on link "高階收支登錄" at bounding box center [64, 217] width 118 height 29
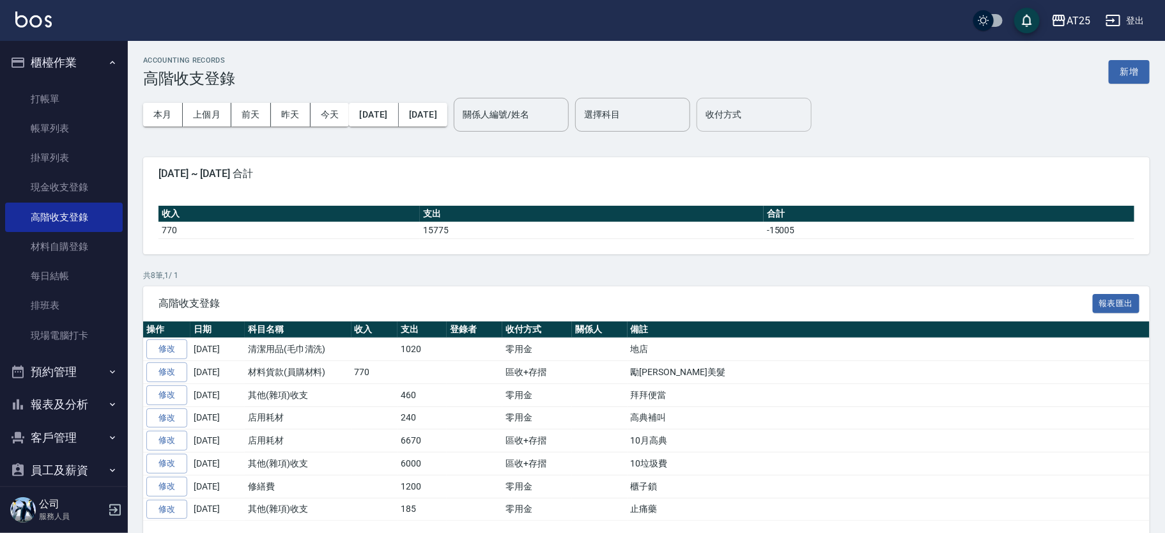
click at [754, 113] on input "收付方式" at bounding box center [755, 115] width 104 height 22
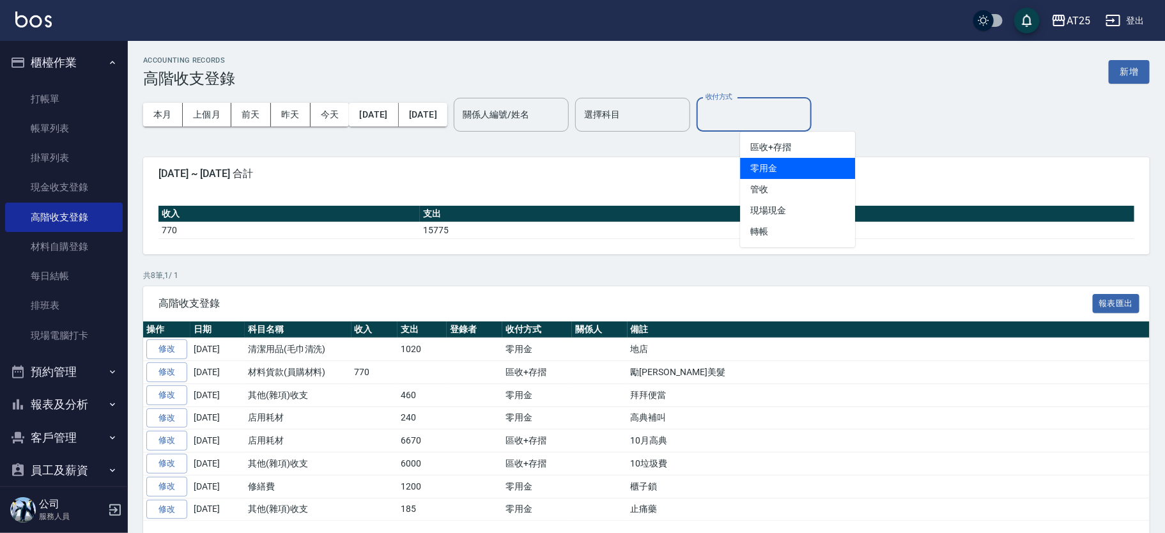
click at [781, 159] on li "零用金" at bounding box center [797, 168] width 115 height 21
type input "零用金"
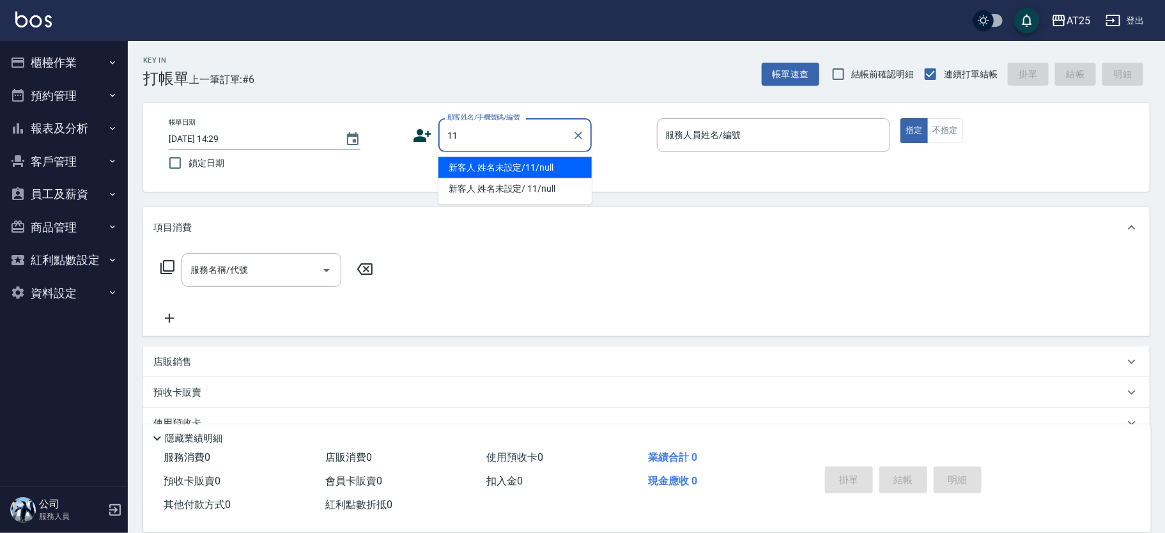
type input "新客人 姓名未設定/11/null"
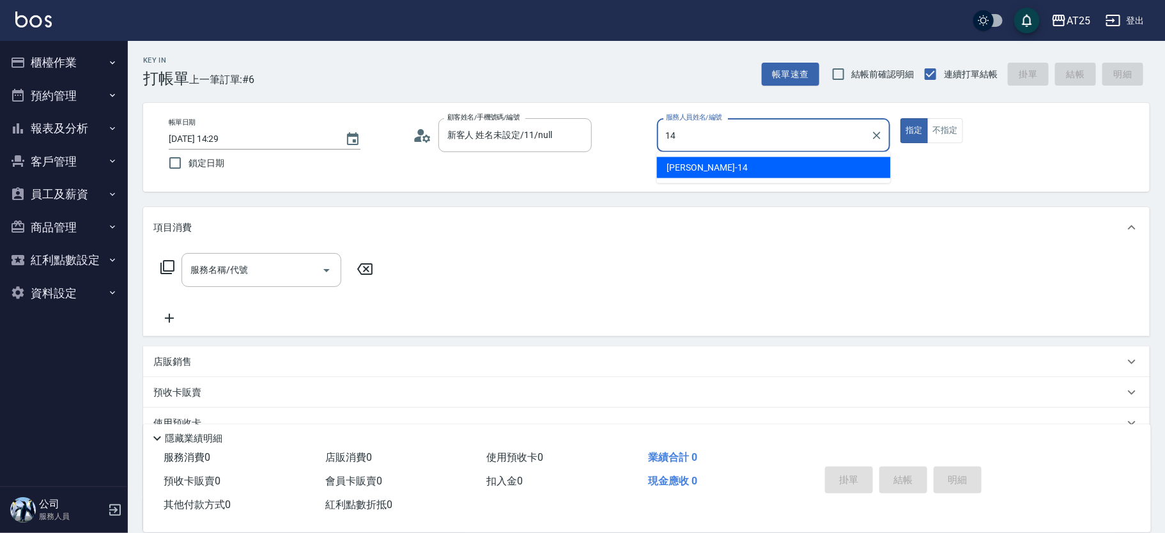
type input "[PERSON_NAME]-14"
type button "true"
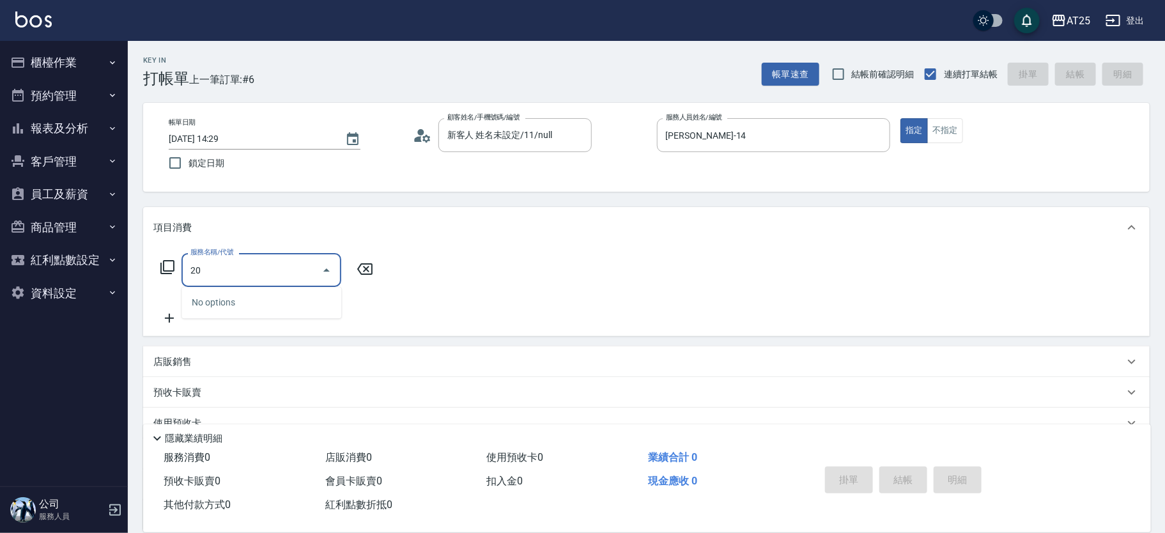
type input "201"
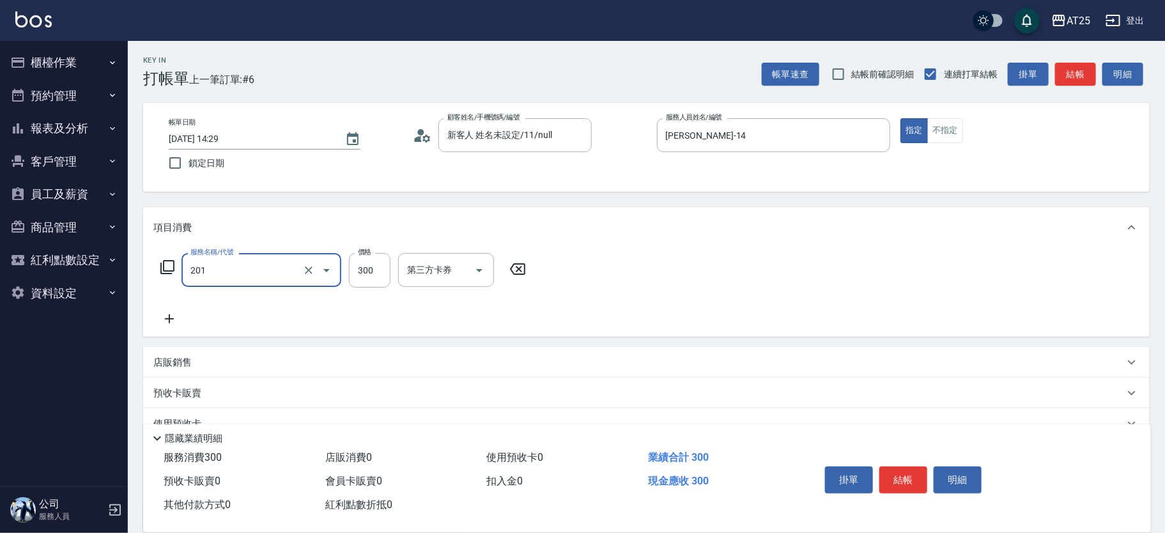
type input "30"
type input "洗髮(201)"
type input "0"
type input "50"
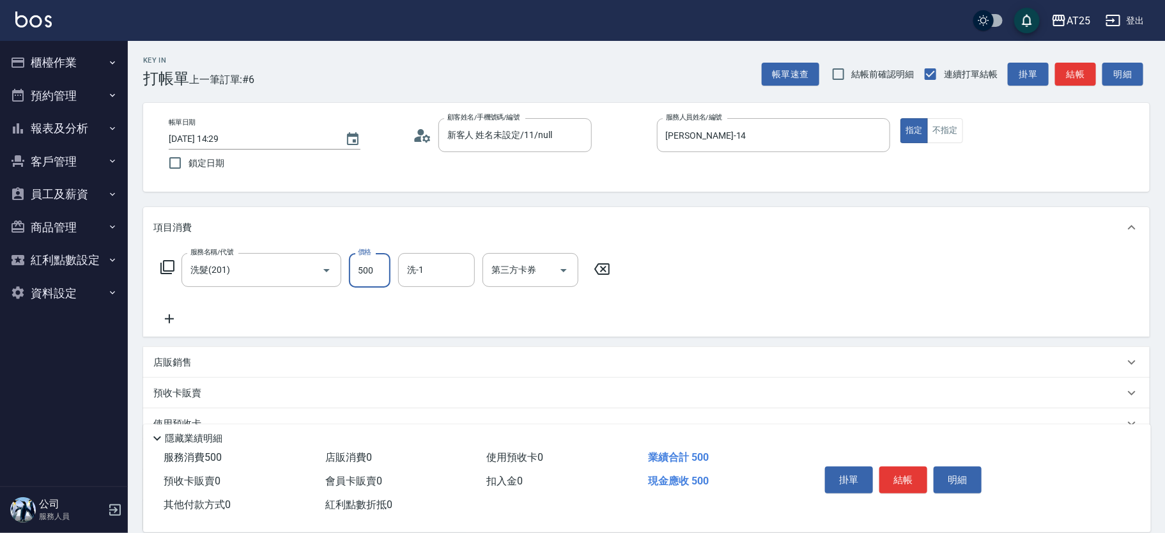
type input "500"
type input "小u-77"
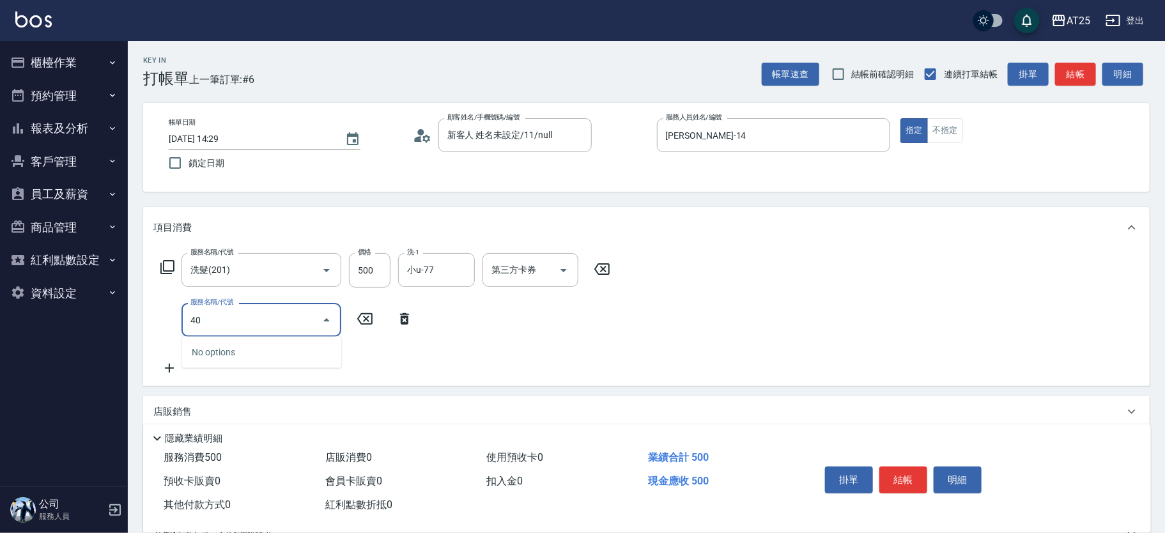
type input "401"
type input "80"
type input "剪髮(401)"
type input "50"
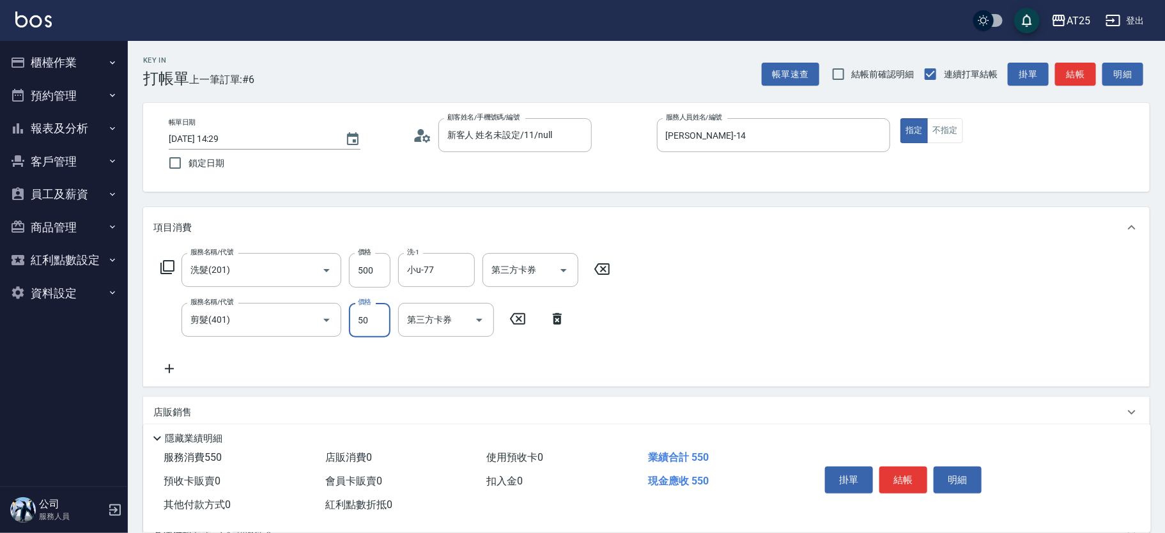
type input "100"
type input "500"
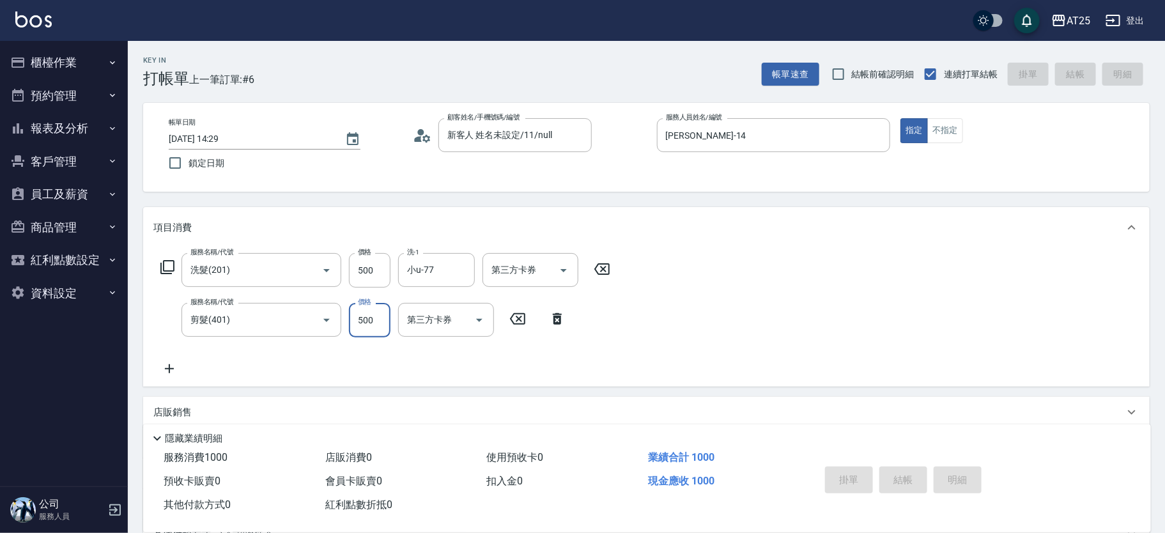
type input "[DATE] 14:36"
type input "0"
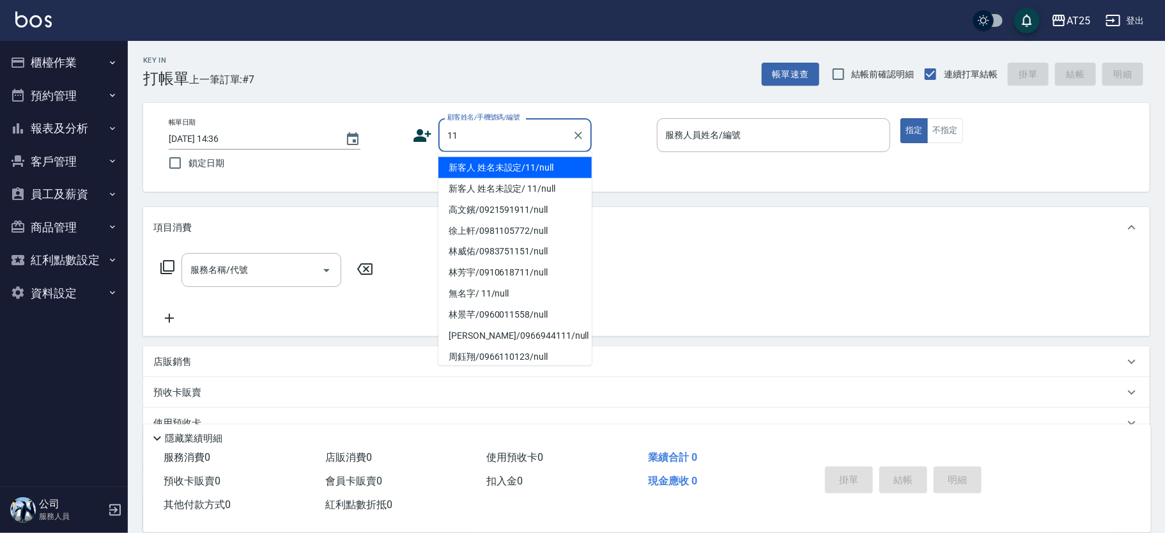
type input "新客人 姓名未設定/11/null"
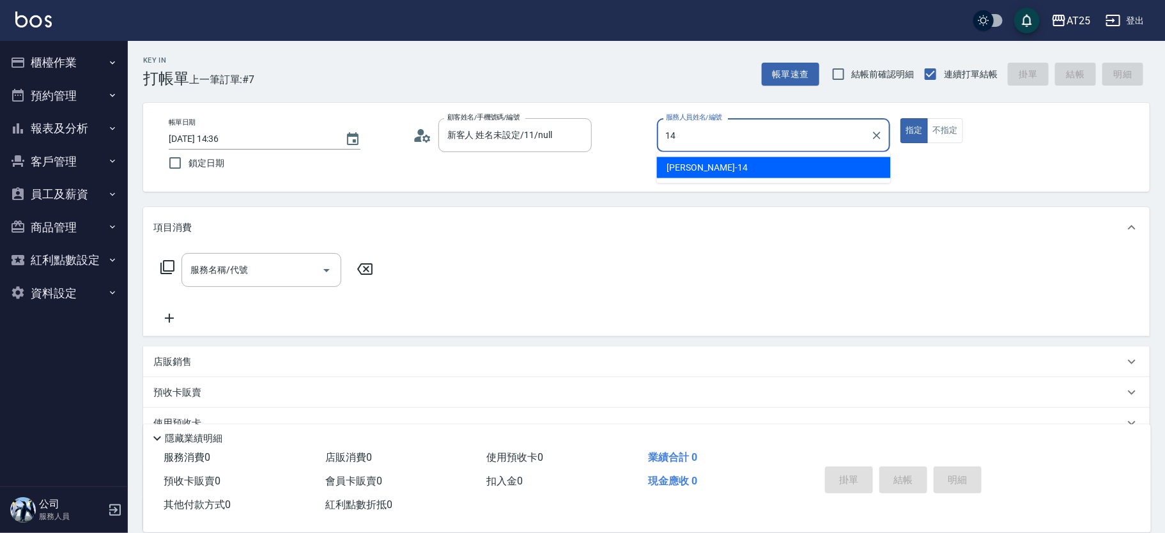
type input "[PERSON_NAME]-14"
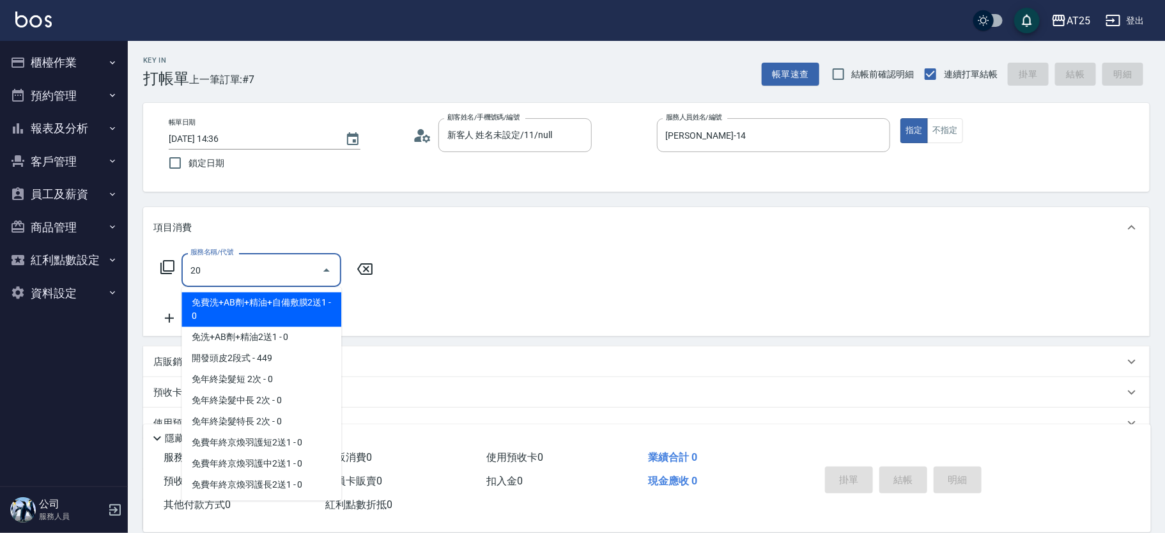
type input "201"
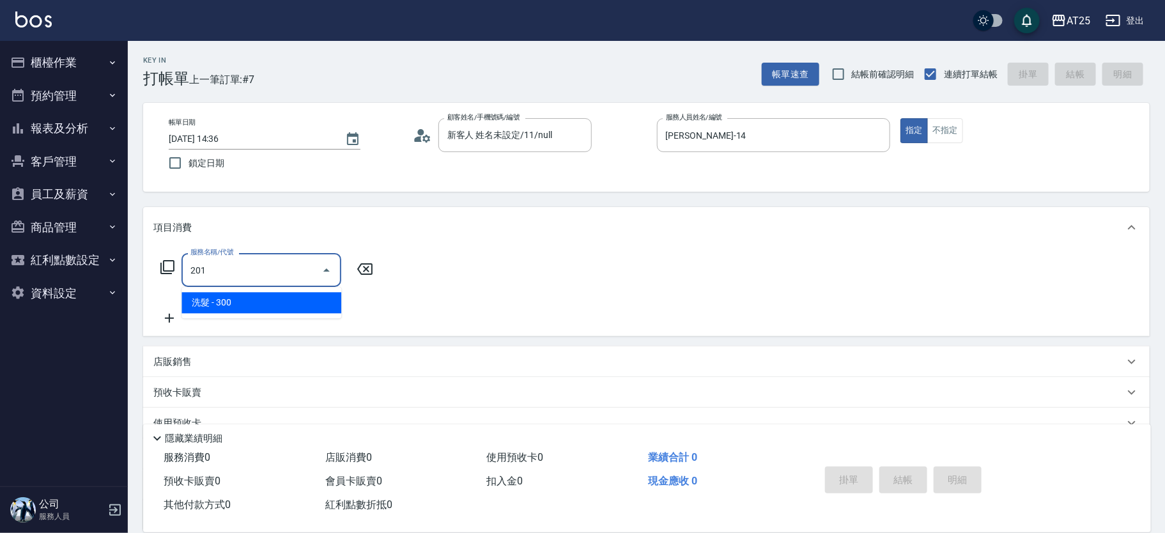
type input "30"
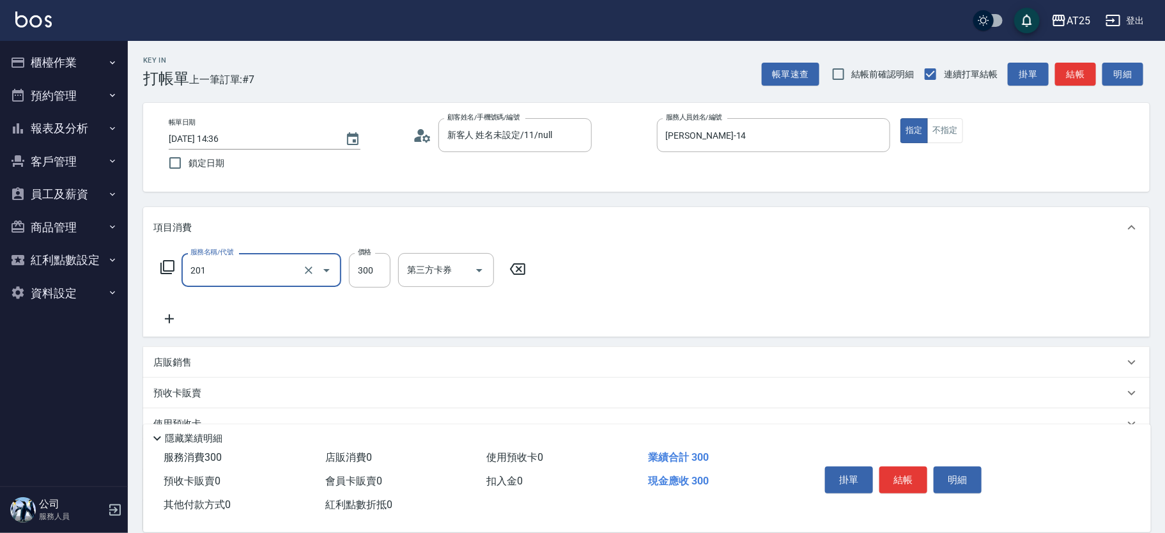
type input "洗髮(201)"
type input "0"
type input "40"
type input "400"
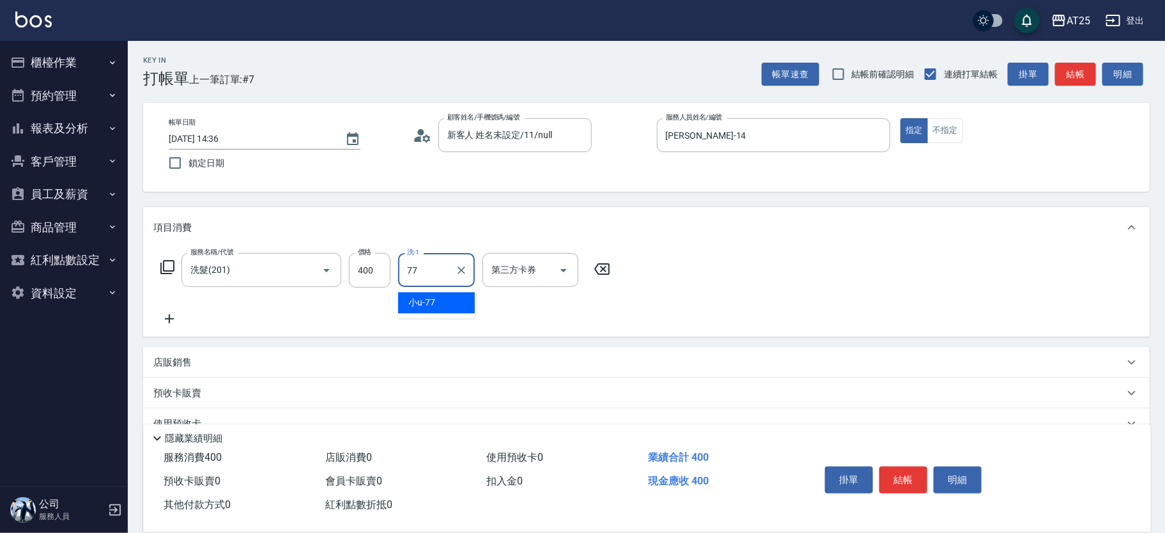
type input "小u-77"
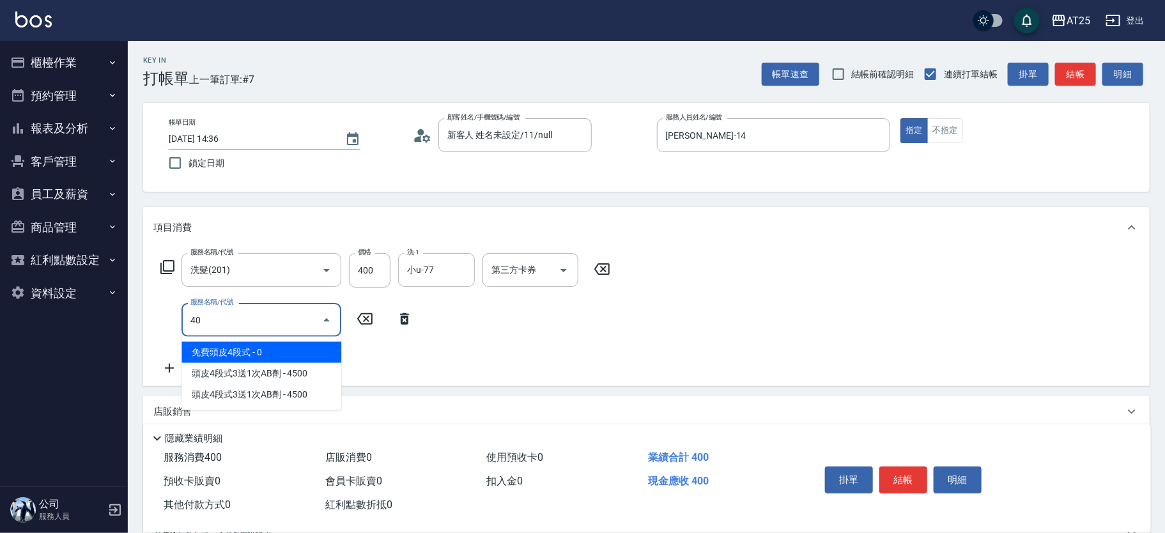
type input "401"
type input "70"
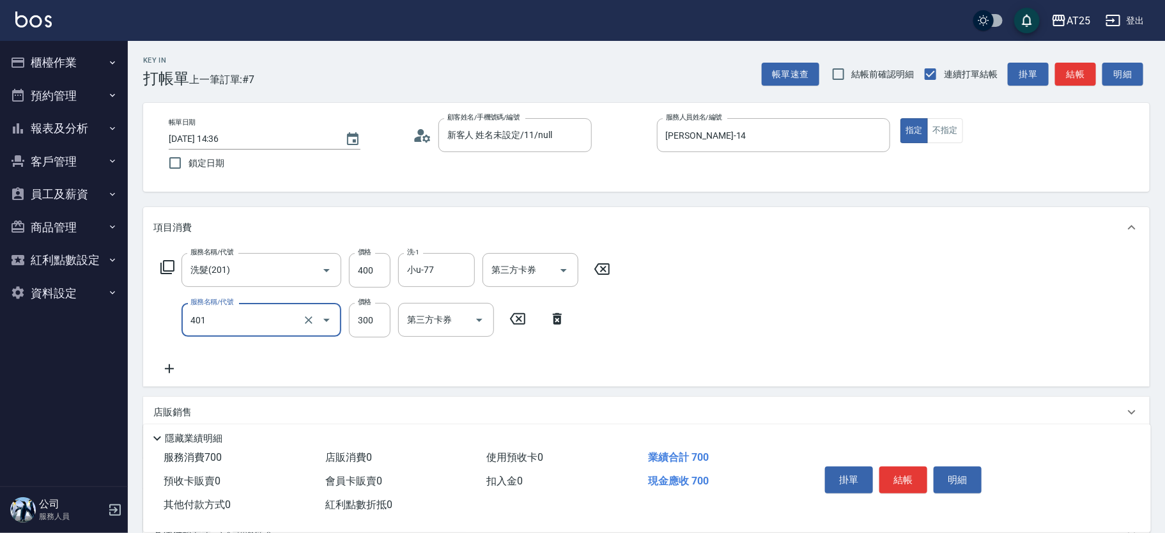
type input "剪髮(401)"
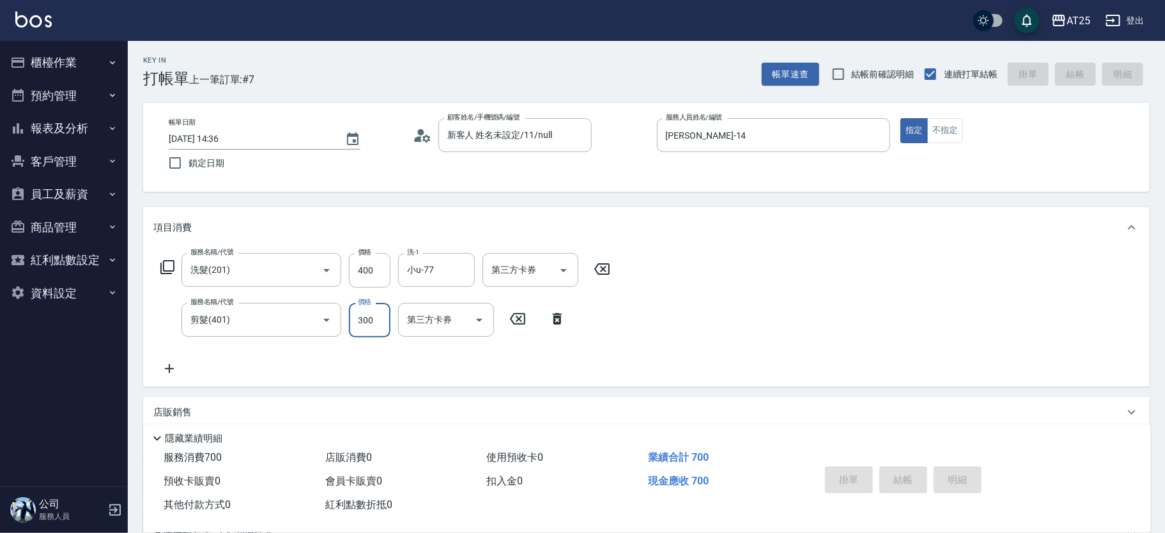
type input "0"
